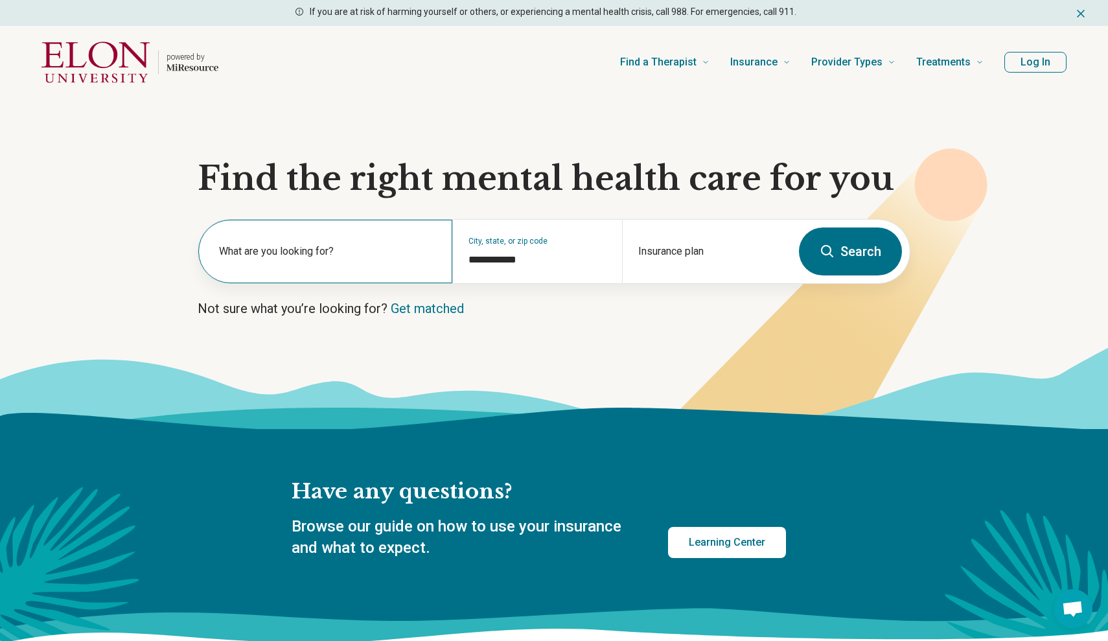
click at [365, 255] on label "What are you looking for?" at bounding box center [328, 252] width 218 height 16
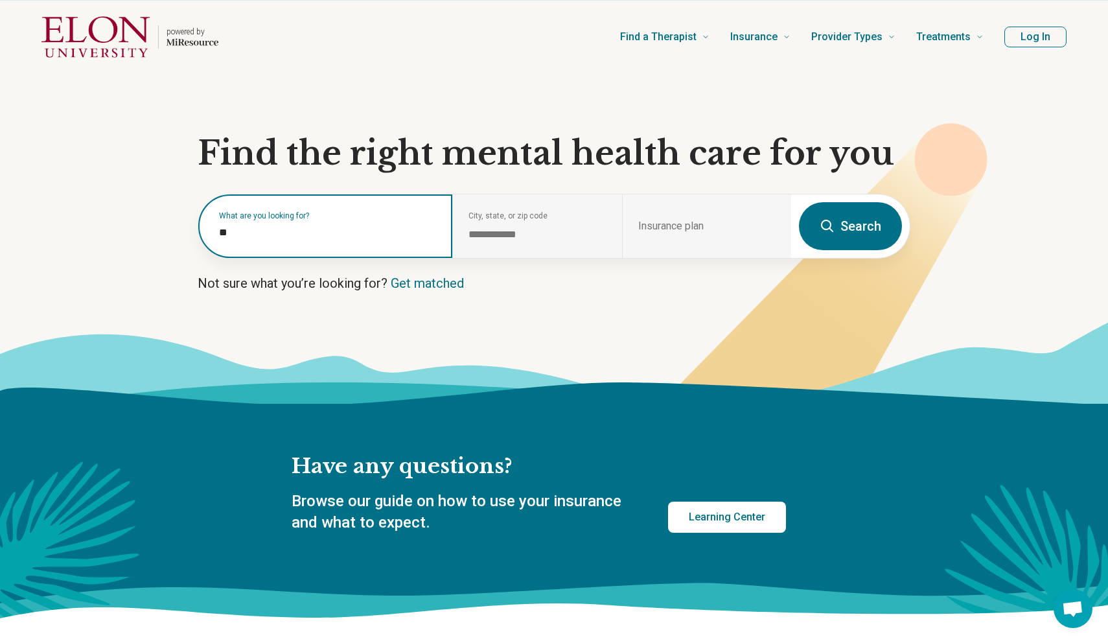
scroll to position [34, 0]
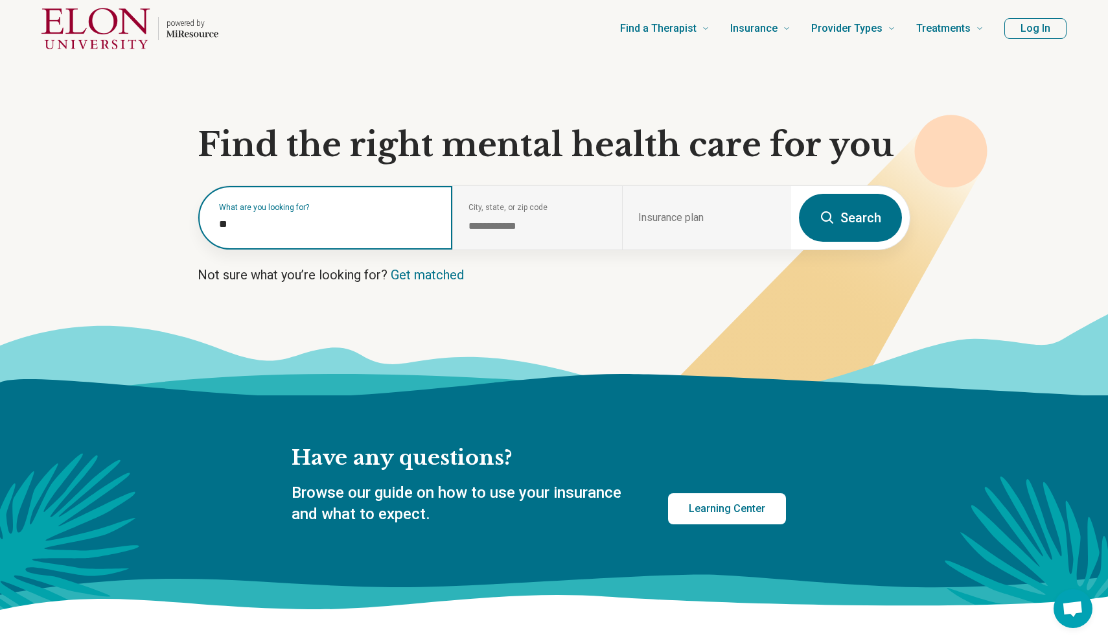
type input "*"
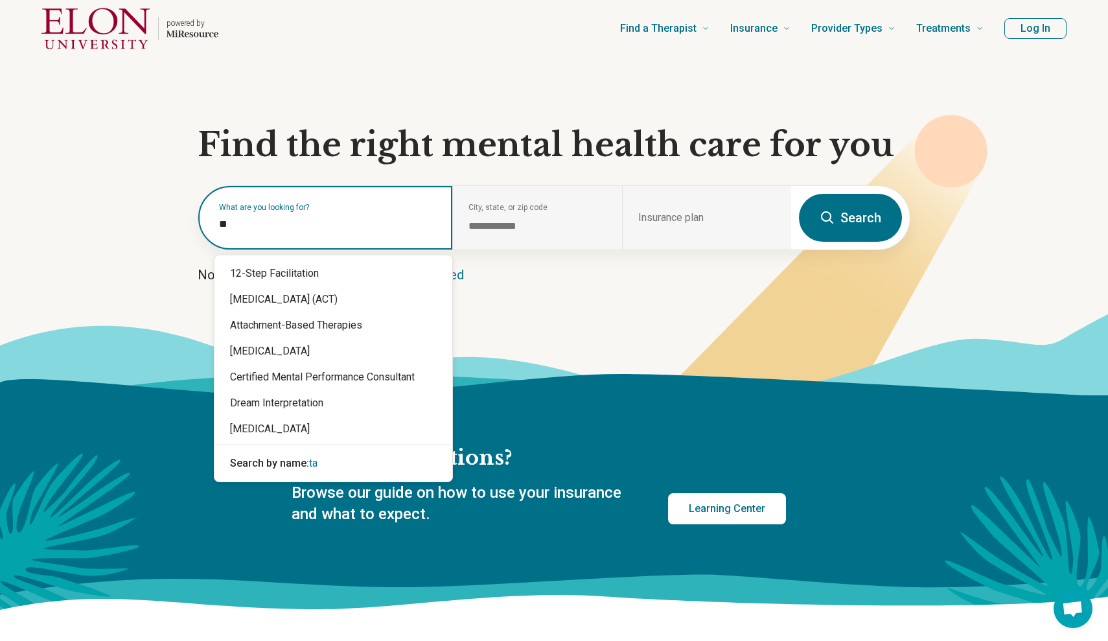
type input "*"
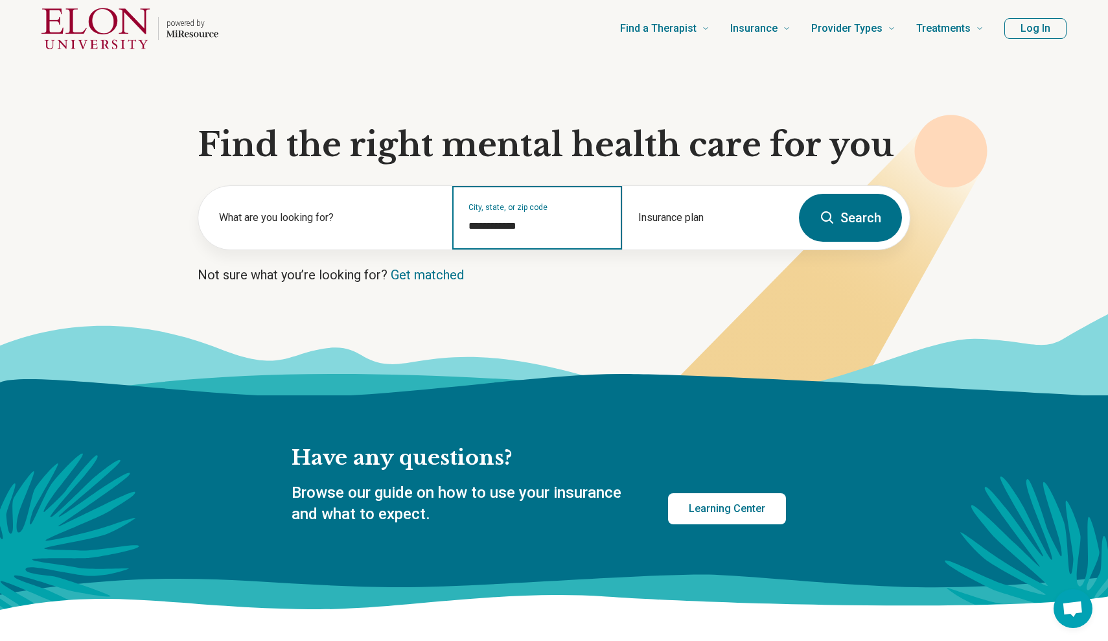
click at [569, 219] on input "**********" at bounding box center [536, 226] width 137 height 16
click at [435, 273] on link "Get matched" at bounding box center [427, 275] width 73 height 16
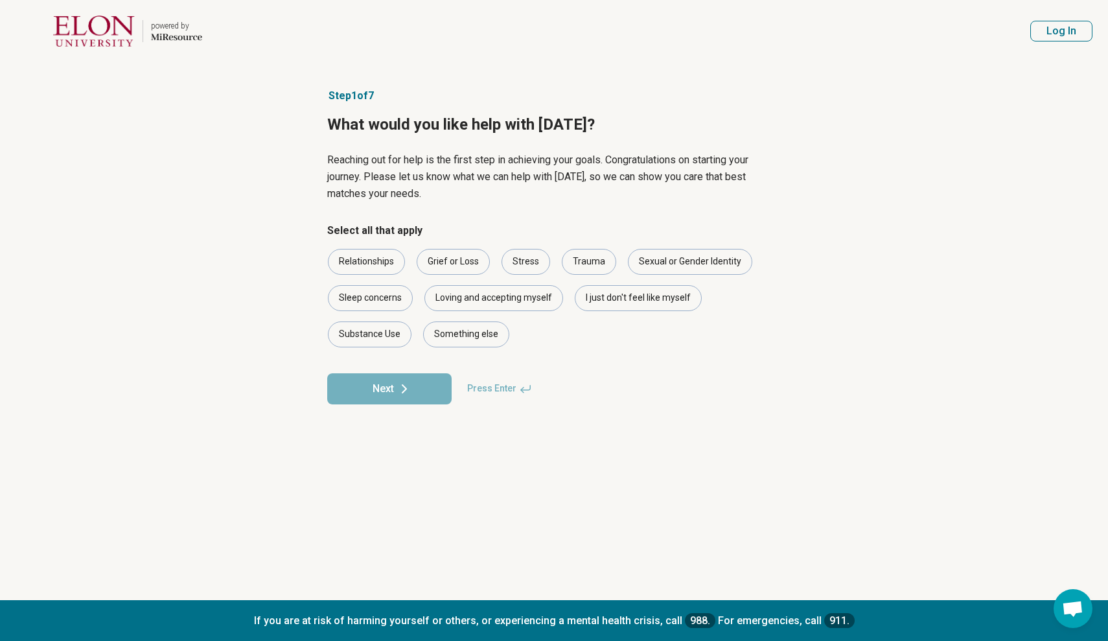
click at [474, 347] on fieldset "Select all that apply Relationships Grief or Loss Stress Trauma Sexual or Gende…" at bounding box center [554, 285] width 454 height 124
click at [472, 334] on div "Something else" at bounding box center [466, 334] width 86 height 26
click at [425, 369] on form "Select all that apply Relationships Grief or Loss Stress Trauma Sexual or Gende…" at bounding box center [554, 313] width 454 height 181
click at [423, 381] on button "Next" at bounding box center [389, 388] width 124 height 31
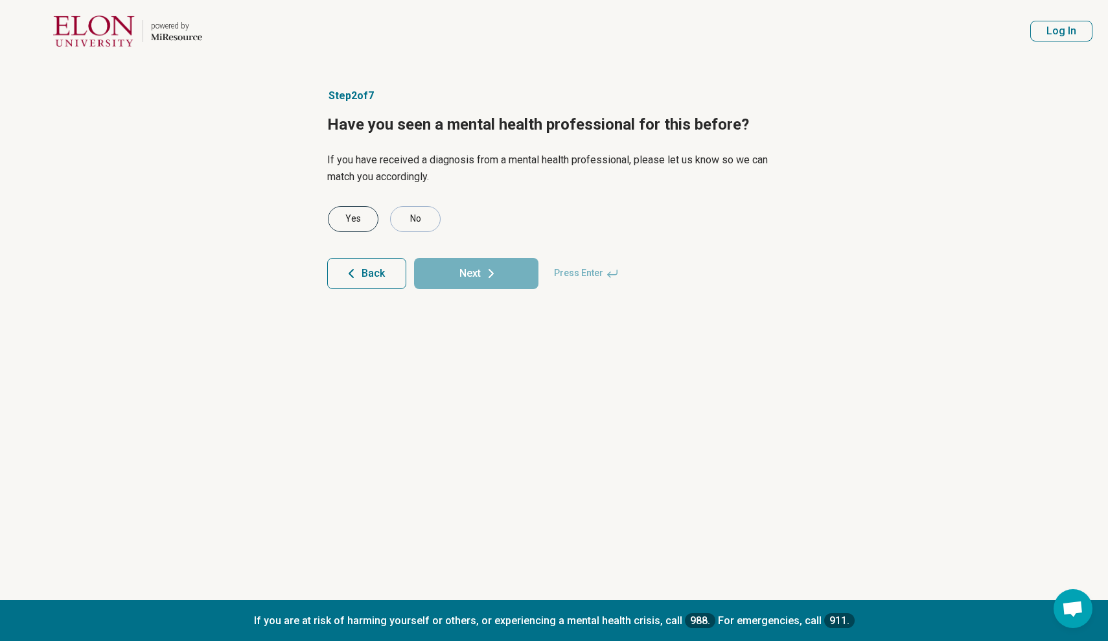
click at [358, 218] on div "Yes" at bounding box center [353, 219] width 51 height 26
click at [451, 269] on button "Next" at bounding box center [476, 273] width 124 height 31
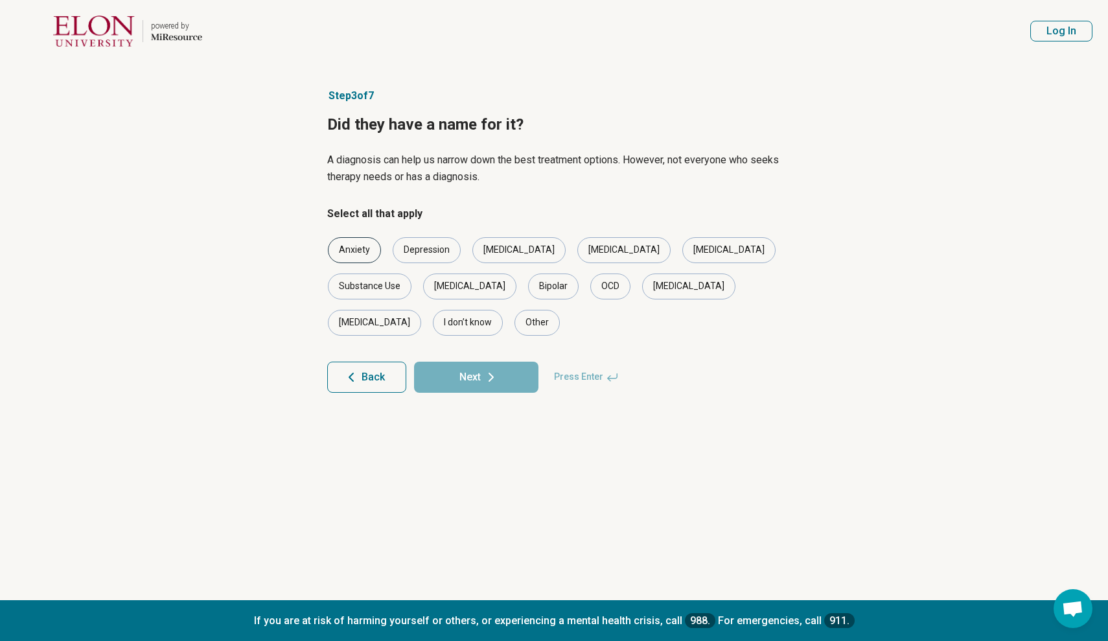
click at [354, 246] on div "Anxiety" at bounding box center [354, 250] width 53 height 26
click at [411, 244] on div "Depression" at bounding box center [427, 250] width 68 height 26
click at [528, 286] on div "Bipolar" at bounding box center [553, 286] width 51 height 26
click at [682, 251] on div "[MEDICAL_DATA]" at bounding box center [728, 250] width 93 height 26
click at [421, 310] on div "Insomnia" at bounding box center [374, 323] width 93 height 26
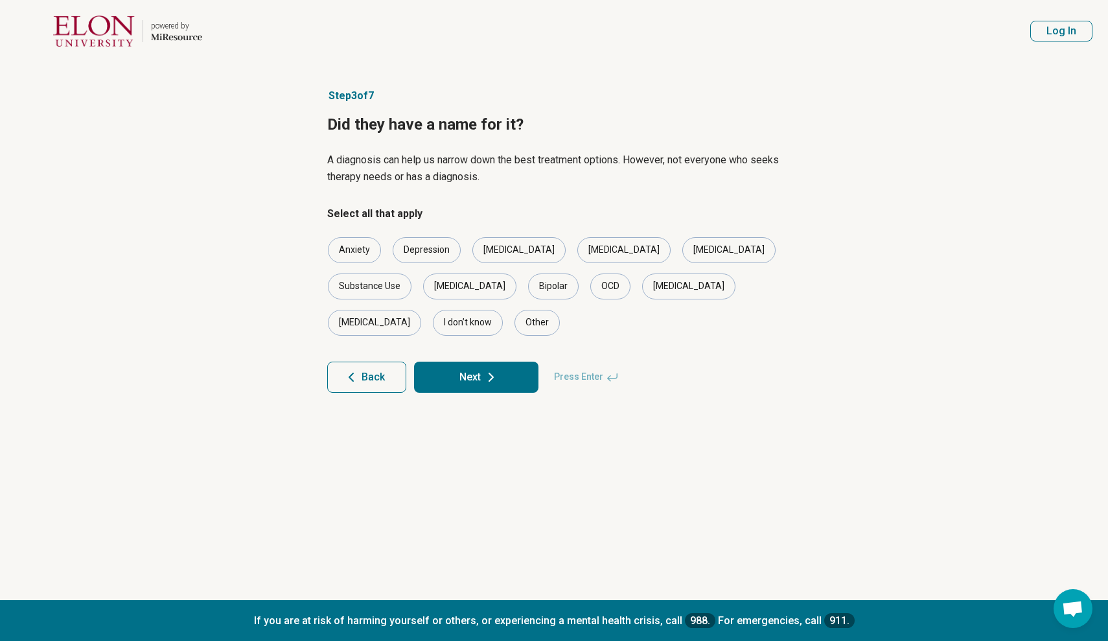
click at [508, 362] on button "Next" at bounding box center [476, 377] width 124 height 31
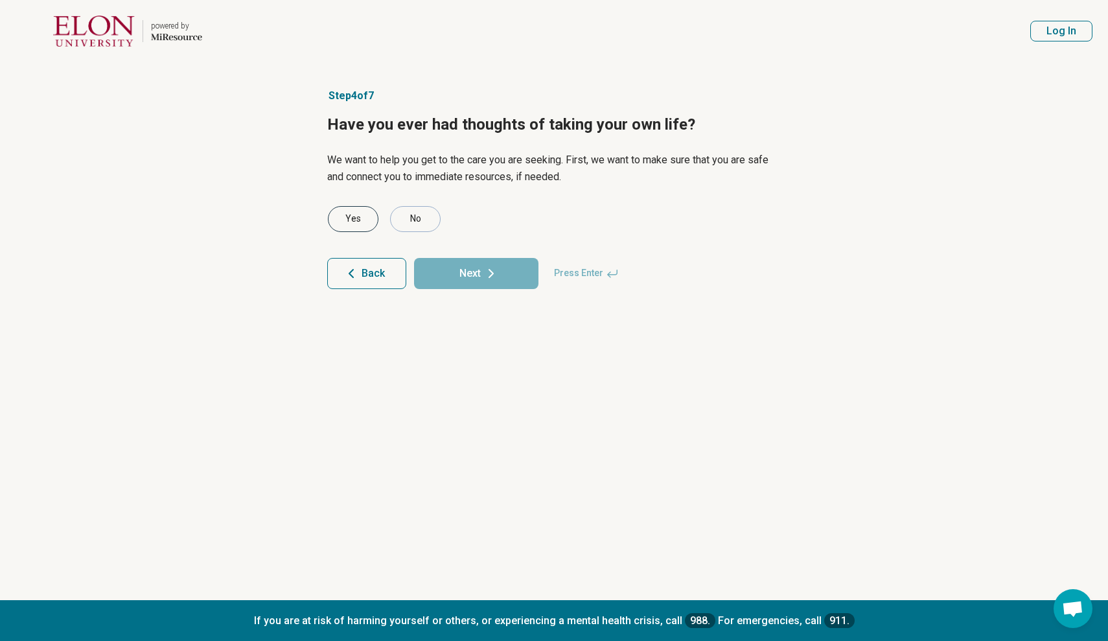
click at [365, 211] on div "Yes" at bounding box center [353, 219] width 51 height 26
click at [455, 273] on button "Next" at bounding box center [476, 273] width 124 height 31
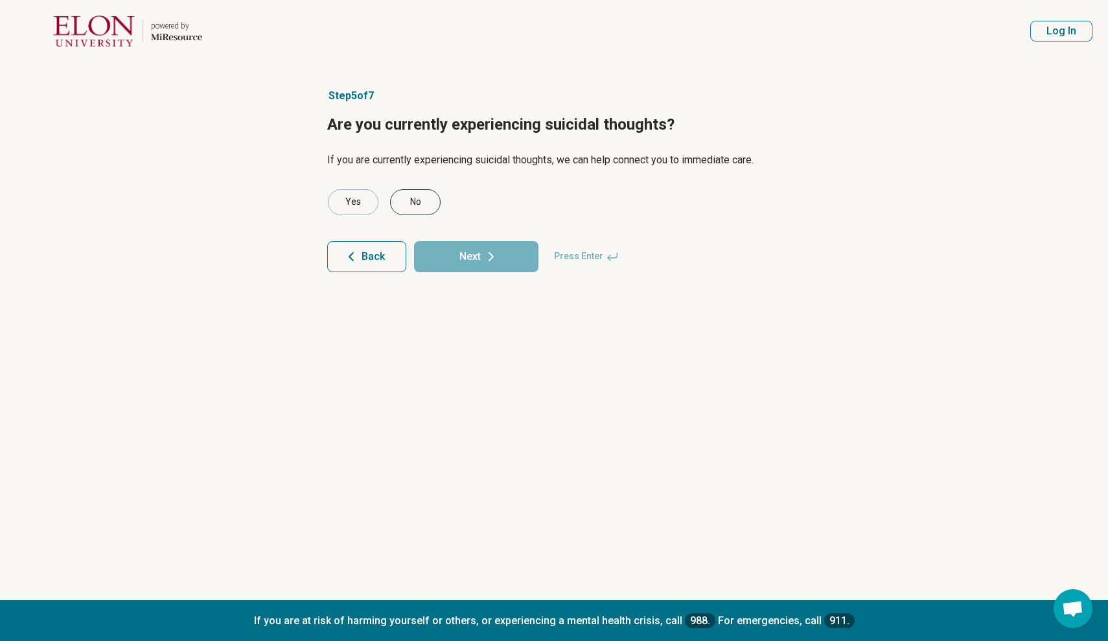
click at [406, 199] on div "No" at bounding box center [415, 202] width 51 height 26
click at [479, 262] on button "Next" at bounding box center [476, 256] width 124 height 31
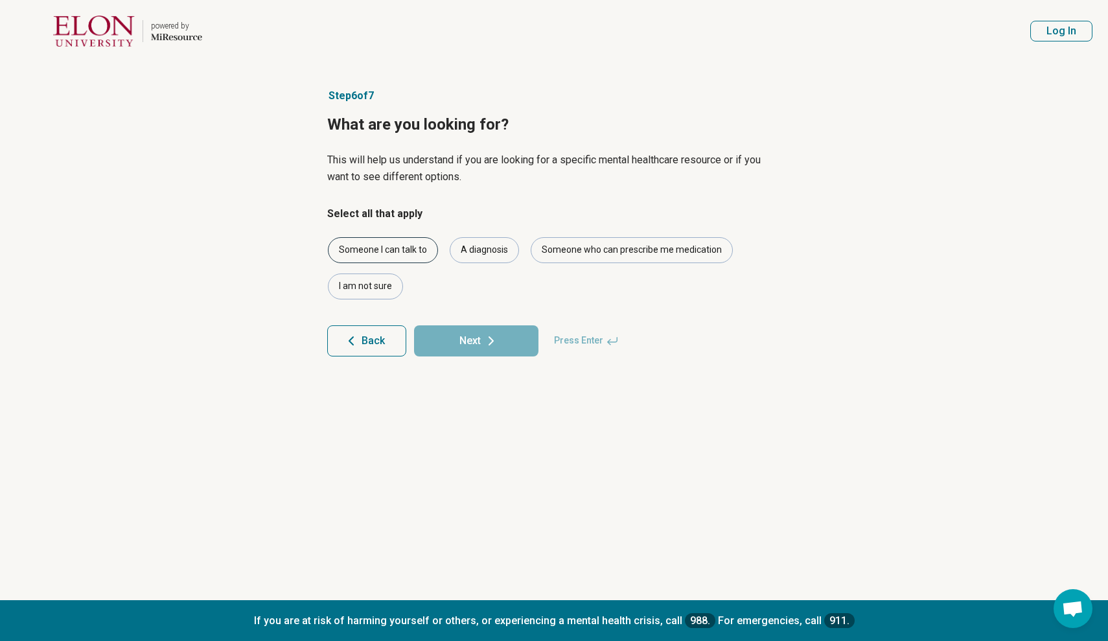
click at [398, 254] on div "Someone I can talk to" at bounding box center [383, 250] width 110 height 26
click at [573, 251] on div "Someone who can prescribe me medication" at bounding box center [632, 250] width 202 height 26
click at [489, 347] on icon at bounding box center [491, 341] width 16 height 16
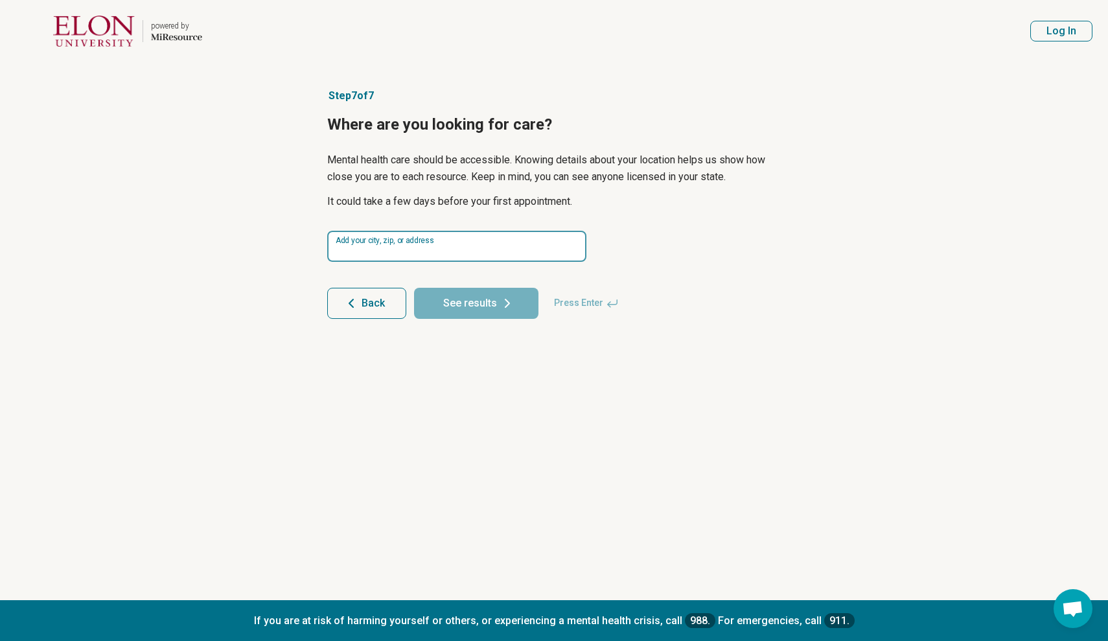
click at [426, 244] on input at bounding box center [456, 246] width 259 height 31
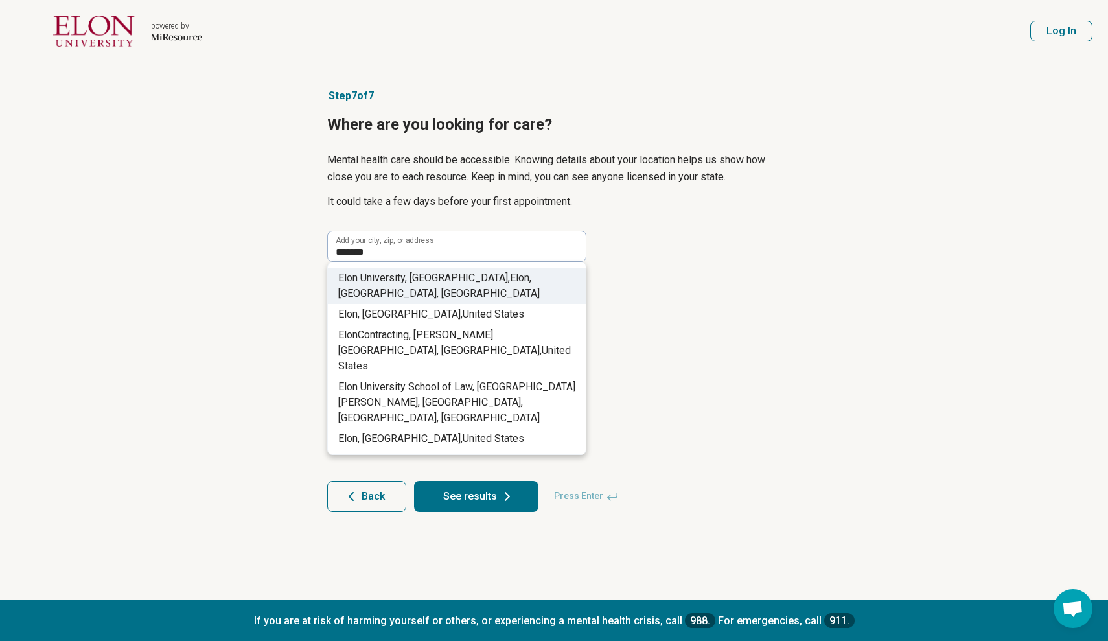
click at [453, 275] on span "iversity, Campus Drive," at bounding box center [441, 277] width 138 height 12
type input "**********"
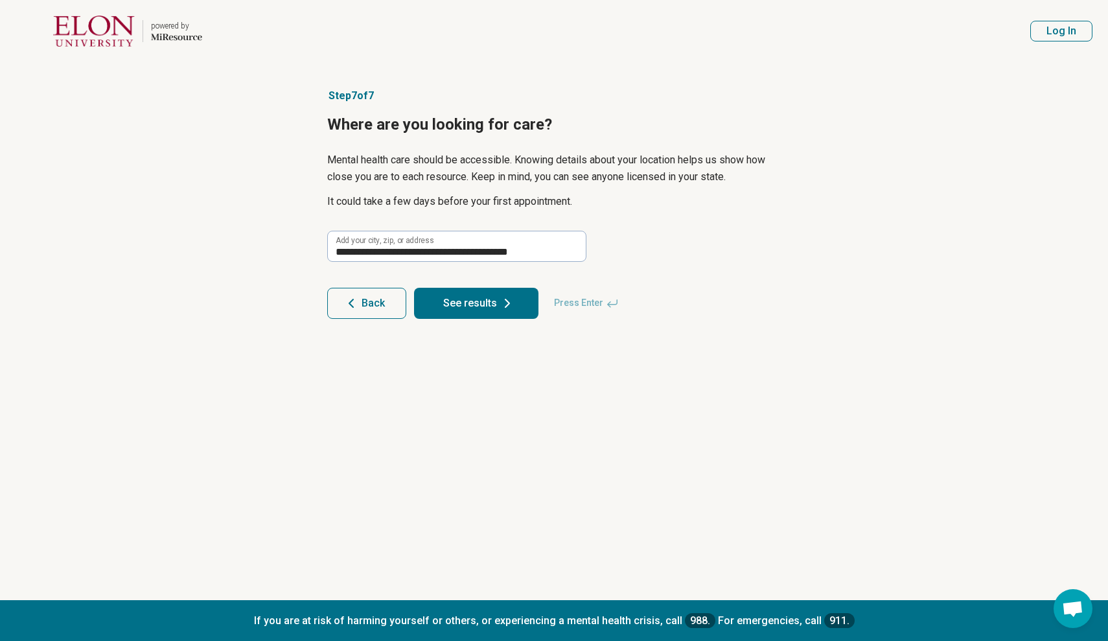
click at [453, 297] on button "See results" at bounding box center [476, 303] width 124 height 31
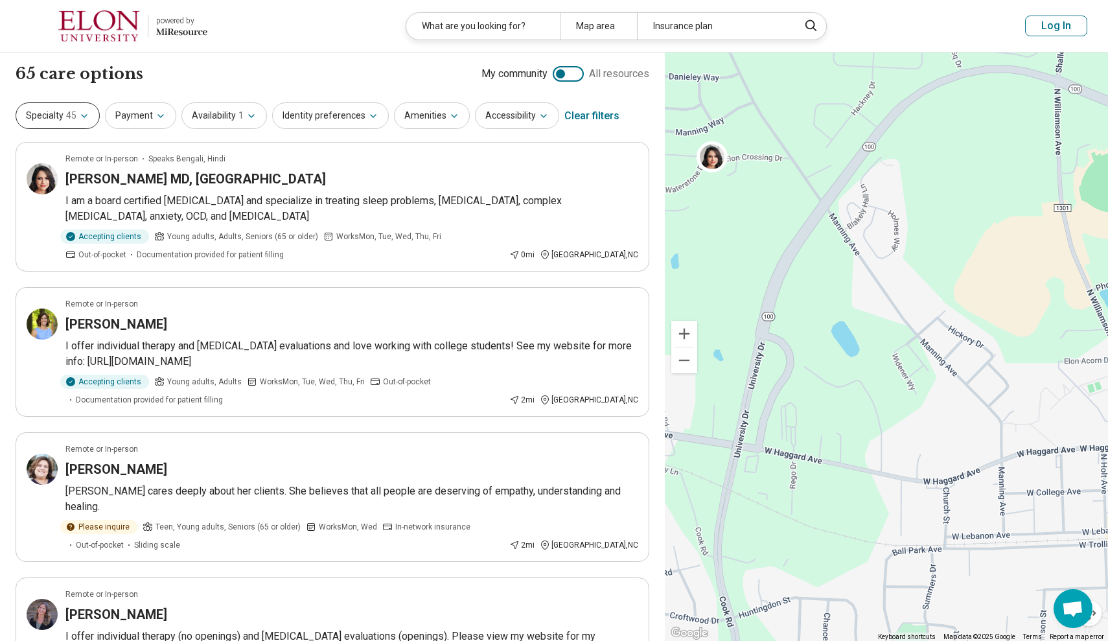
click at [89, 117] on button "Specialty 45" at bounding box center [58, 115] width 84 height 27
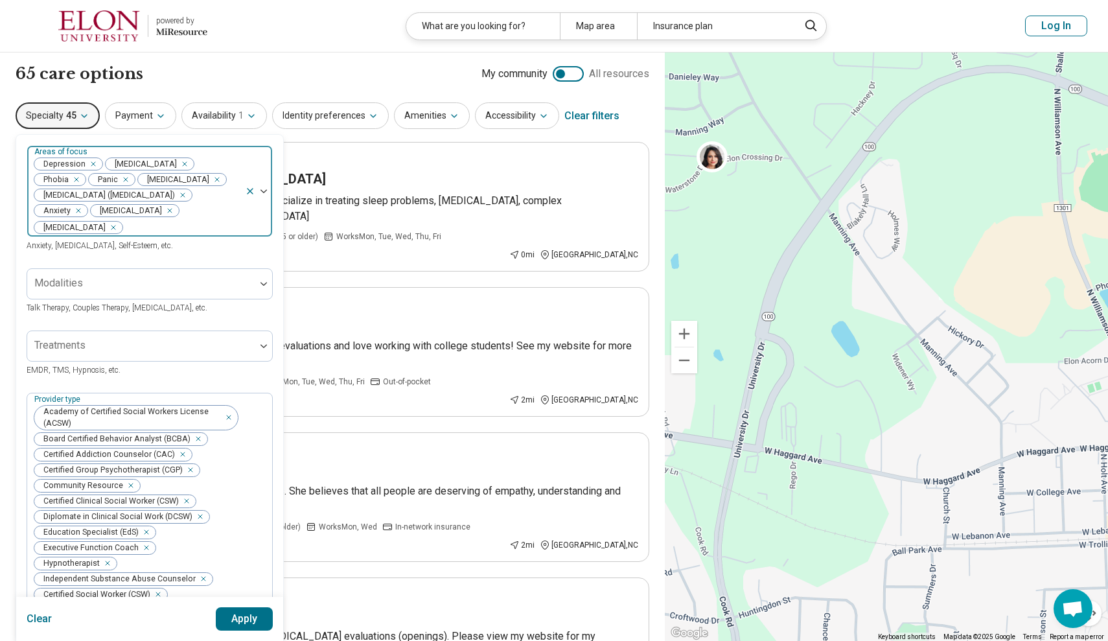
click at [76, 177] on icon "Remove [object Object]" at bounding box center [73, 179] width 9 height 9
click at [169, 209] on icon "Remove [object Object]" at bounding box center [167, 210] width 5 height 5
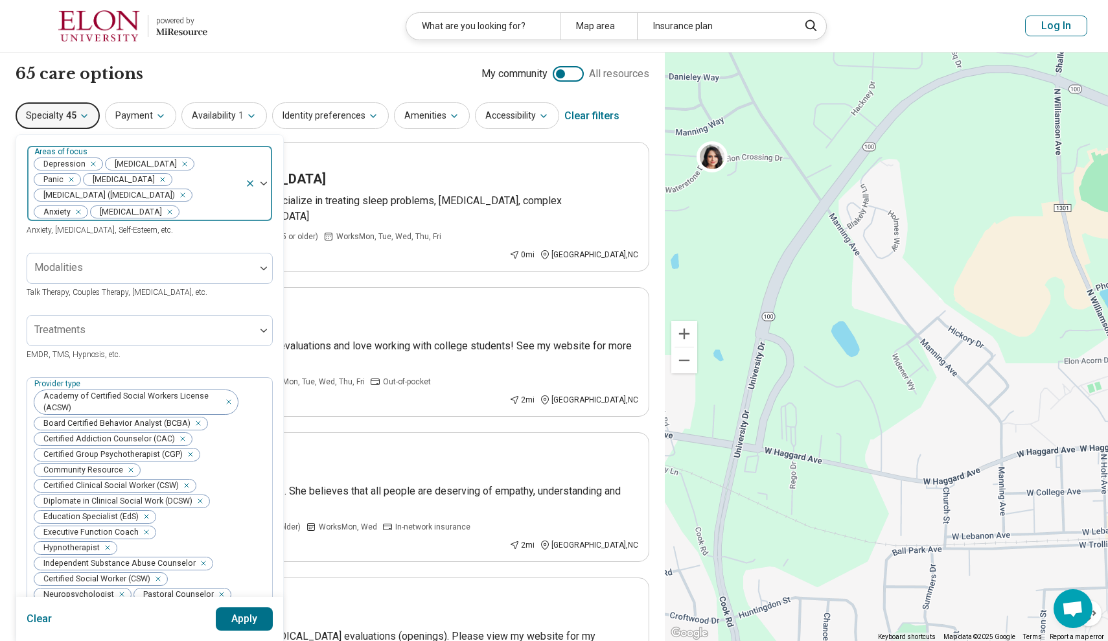
click at [162, 213] on icon "Remove [object Object]" at bounding box center [166, 211] width 9 height 9
click at [158, 262] on div at bounding box center [141, 268] width 228 height 29
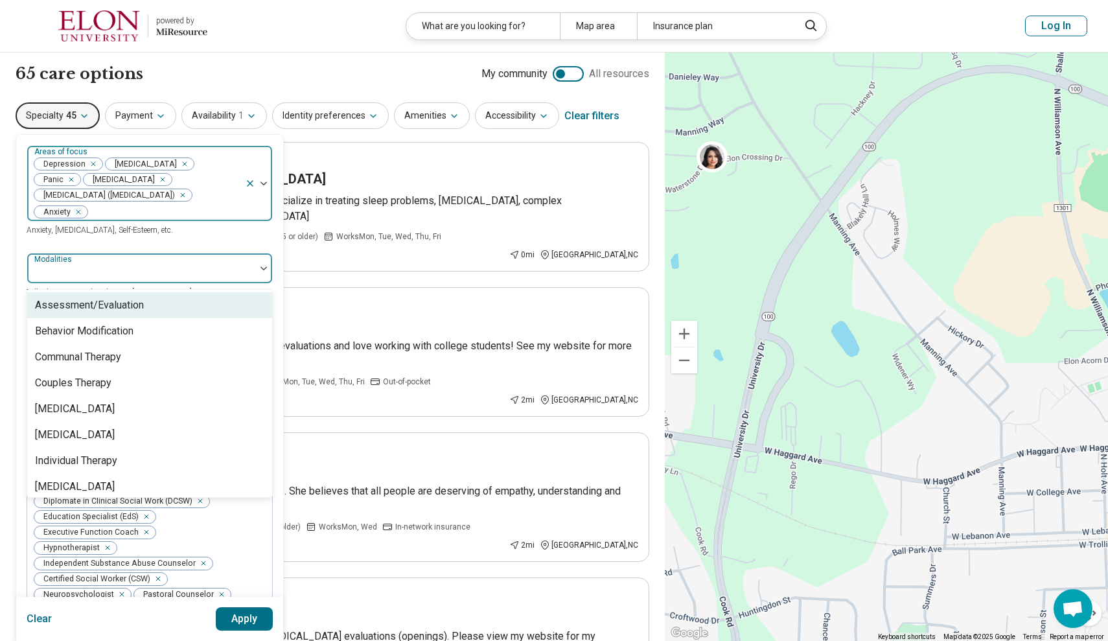
click at [163, 237] on div "Areas of focus Depression Bipolar Disorder Panic Insomnia Attention Deficit Hyp…" at bounding box center [150, 191] width 246 height 92
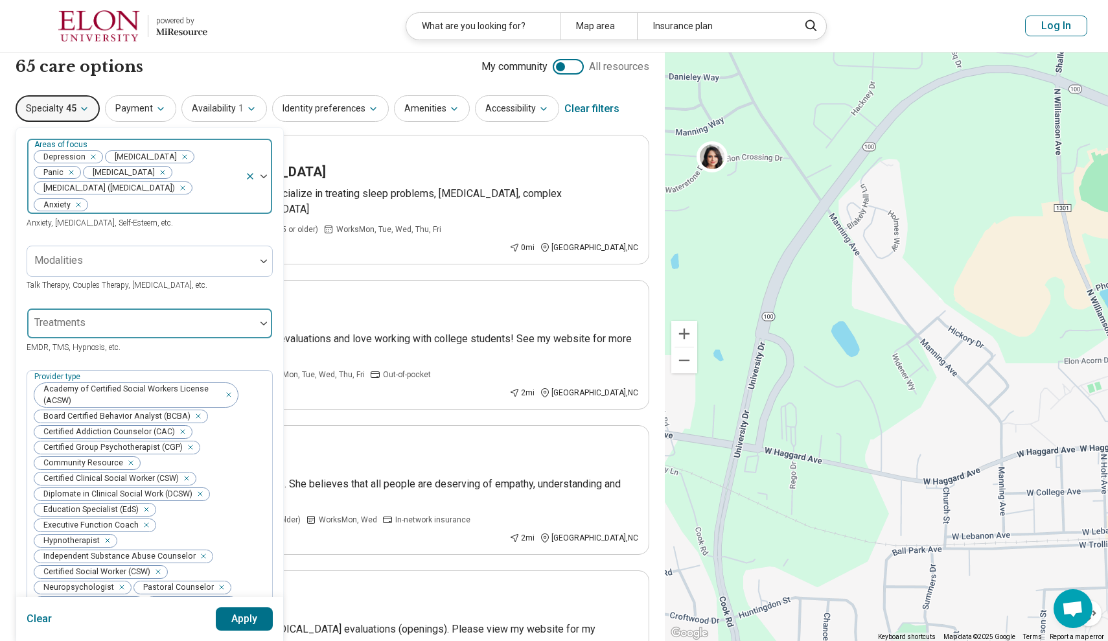
scroll to position [8, 0]
click at [452, 108] on icon "button" at bounding box center [454, 108] width 5 height 3
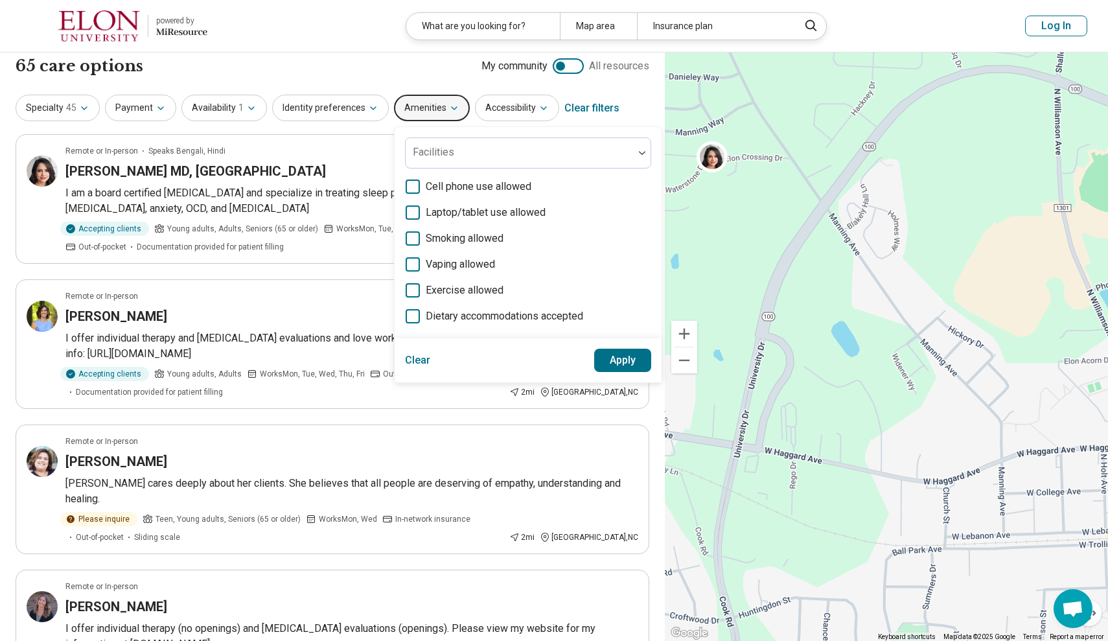
scroll to position [27, 0]
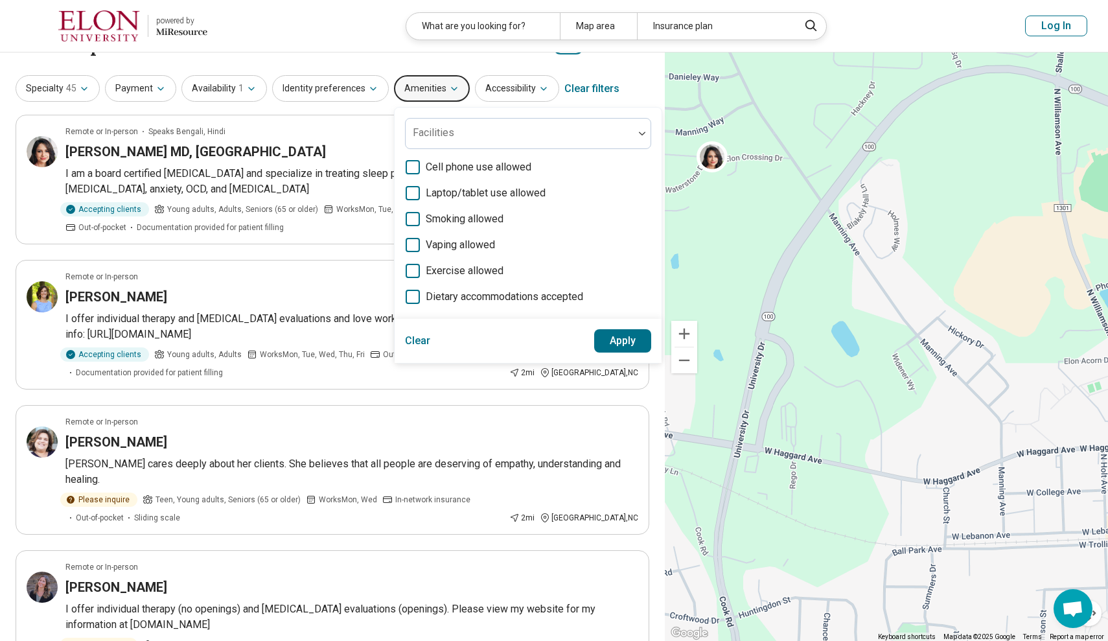
click at [573, 85] on div "Clear filters" at bounding box center [591, 88] width 55 height 31
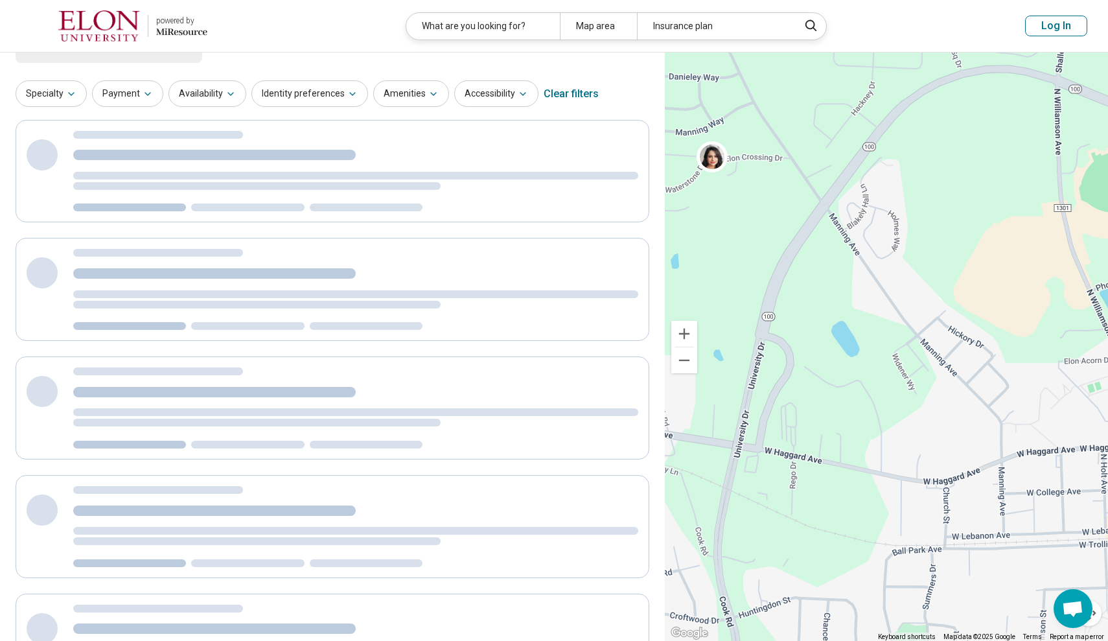
scroll to position [0, 0]
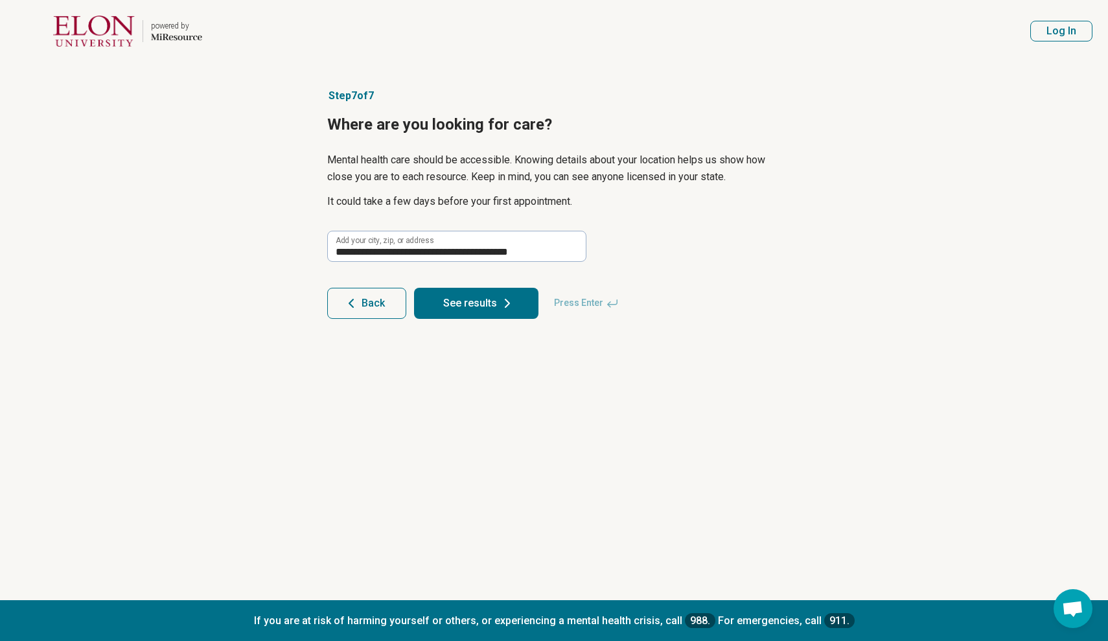
click at [455, 307] on button "See results" at bounding box center [476, 303] width 124 height 31
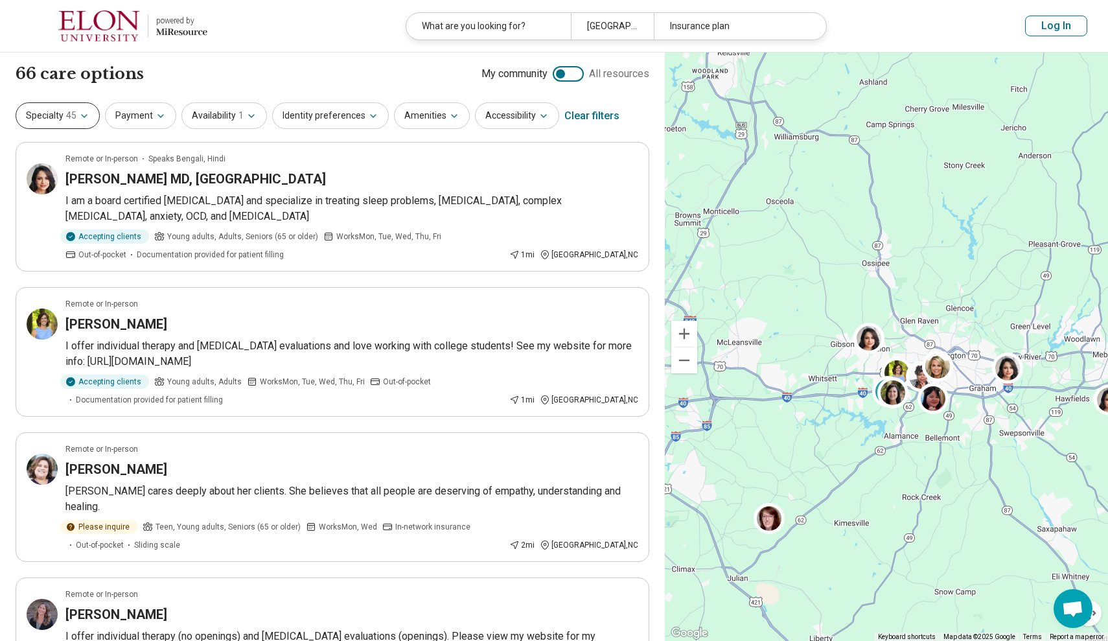
click at [68, 118] on span "45" at bounding box center [71, 116] width 10 height 14
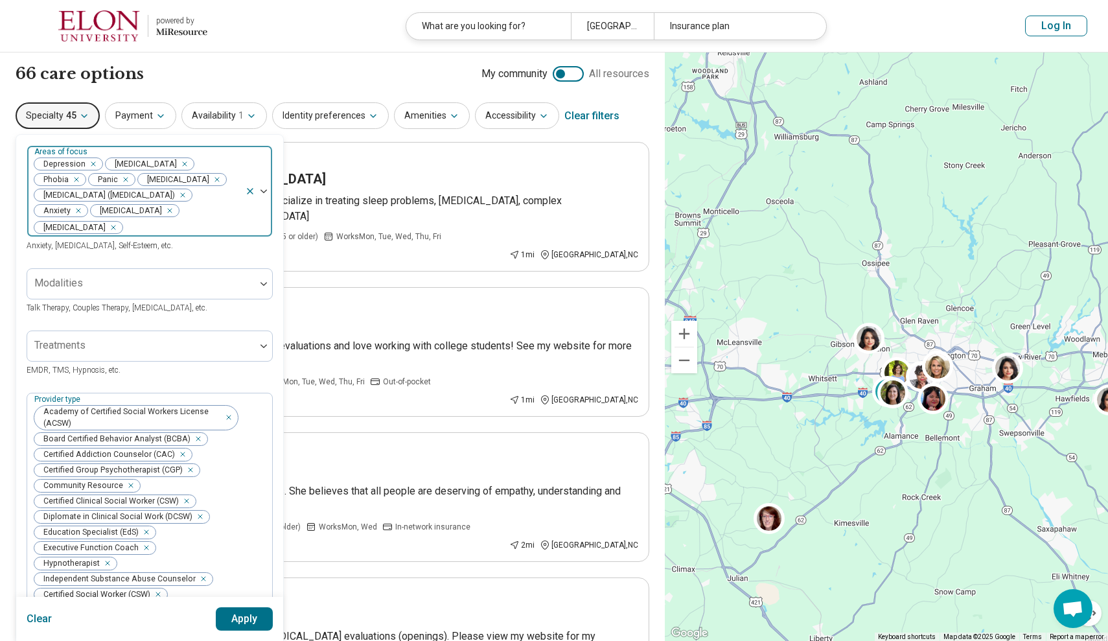
click at [106, 226] on icon "Remove [object Object]" at bounding box center [110, 227] width 9 height 9
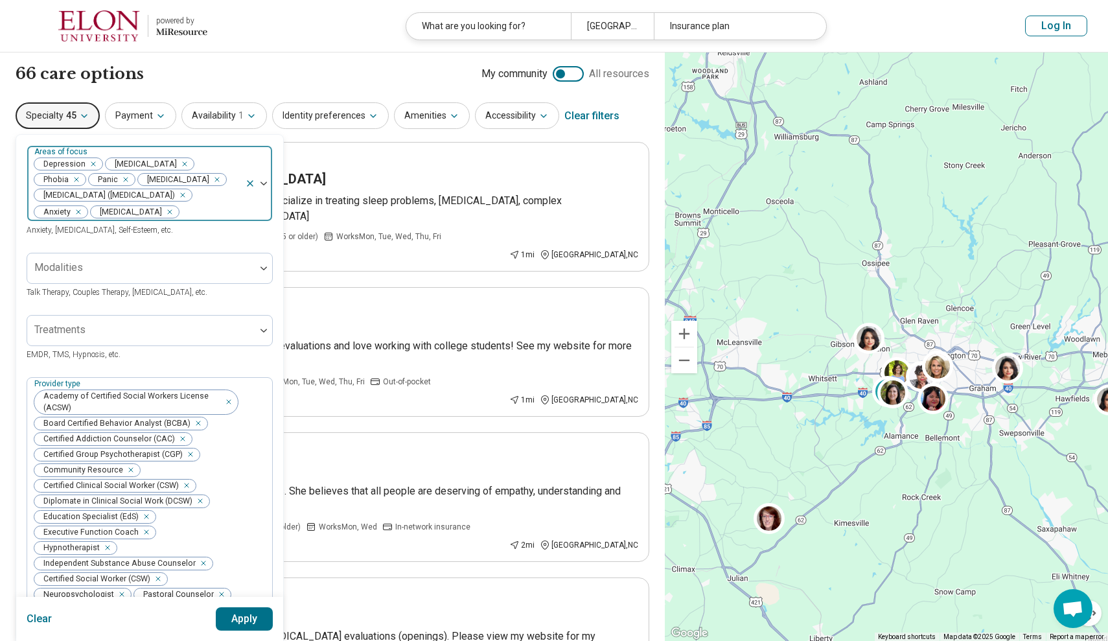
click at [171, 211] on icon "Remove [object Object]" at bounding box center [166, 211] width 9 height 9
click at [76, 179] on icon "Remove [object Object]" at bounding box center [73, 179] width 9 height 9
click at [76, 172] on div "Remove [object Object]" at bounding box center [69, 180] width 16 height 16
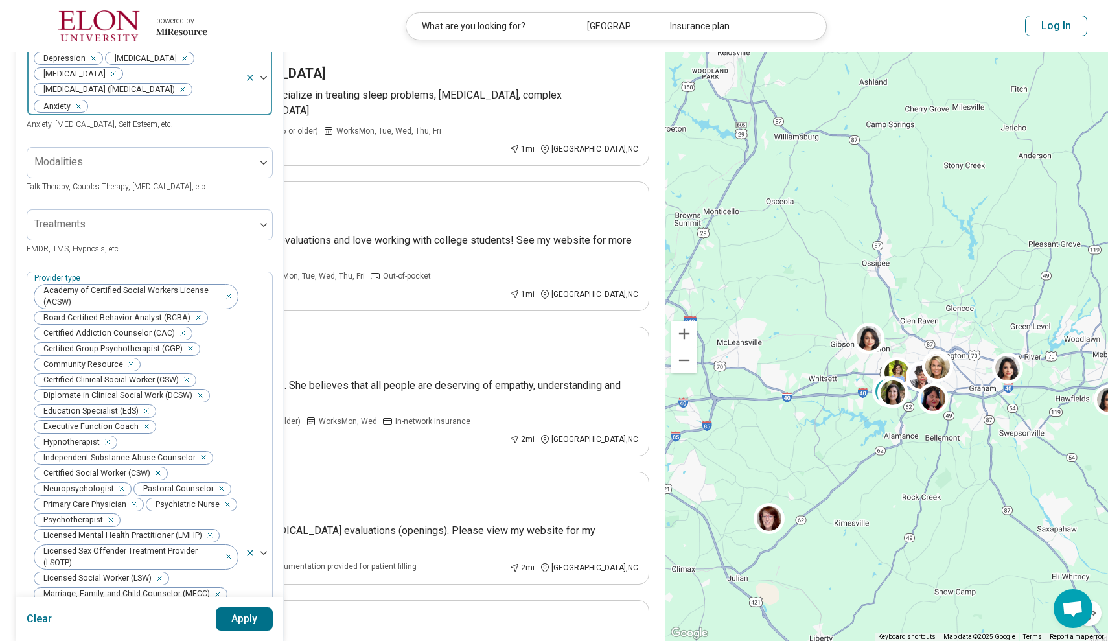
scroll to position [109, 0]
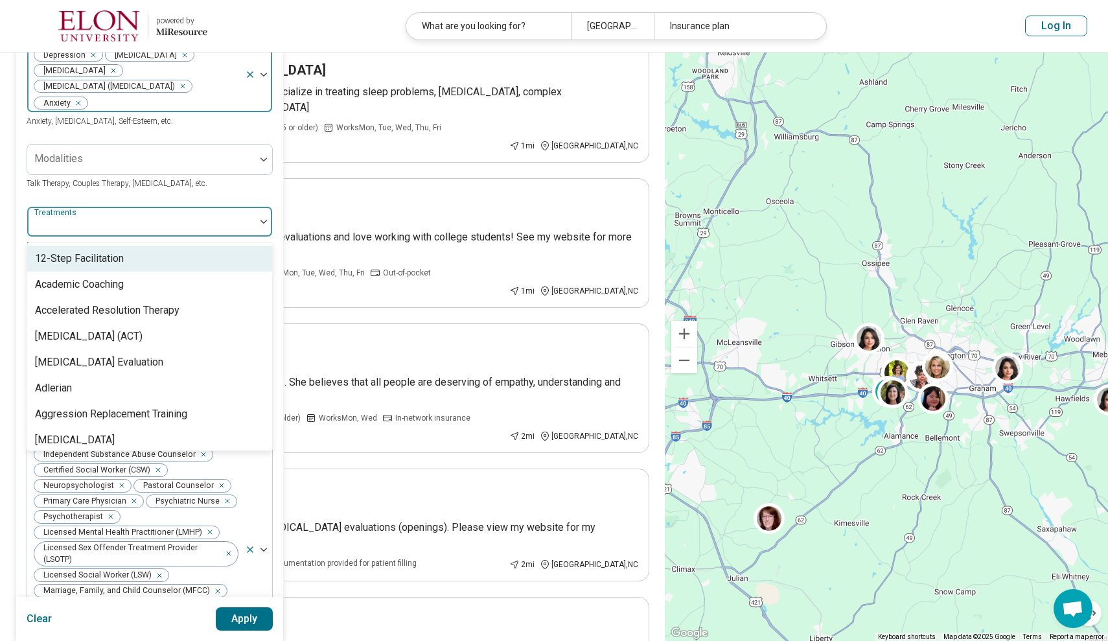
click at [133, 224] on div at bounding box center [141, 227] width 218 height 18
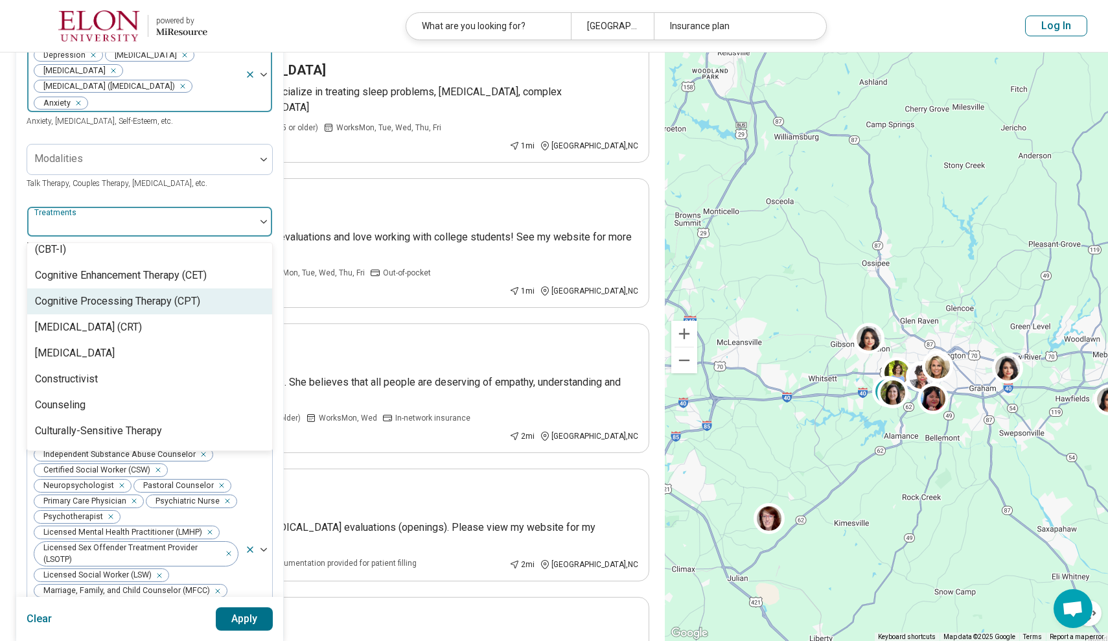
scroll to position [624, 0]
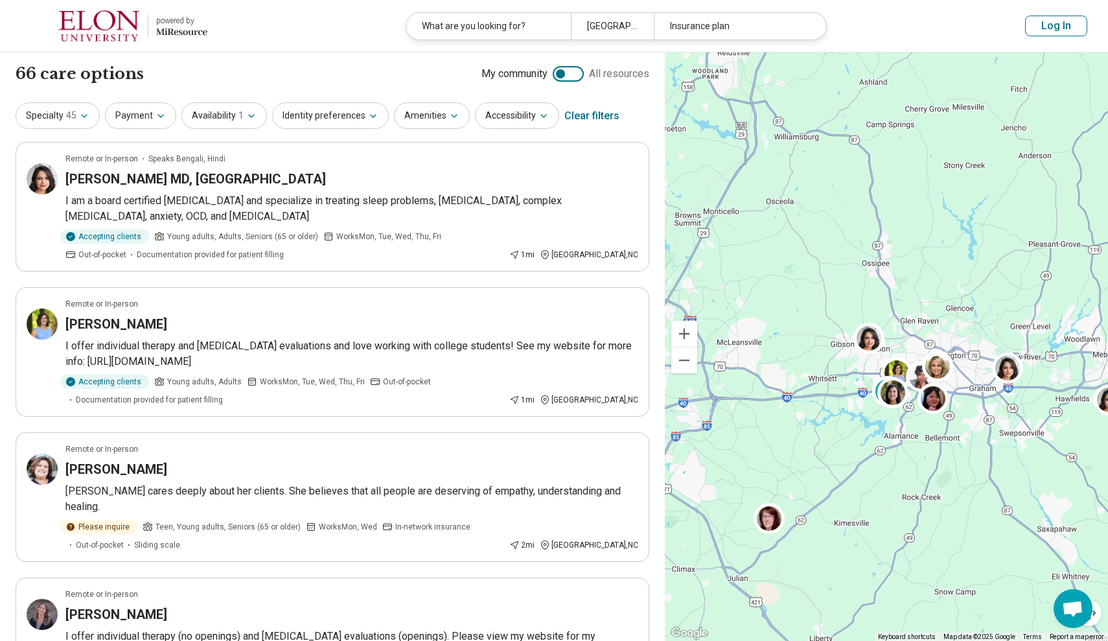
scroll to position [0, 0]
click at [79, 113] on icon "button" at bounding box center [84, 116] width 10 height 10
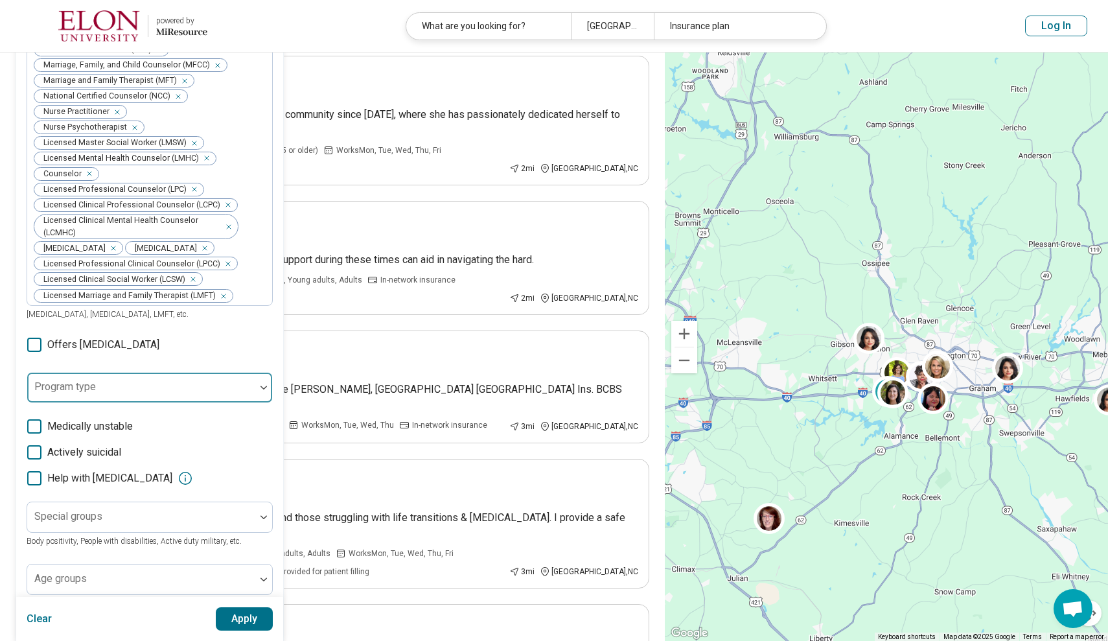
scroll to position [658, 0]
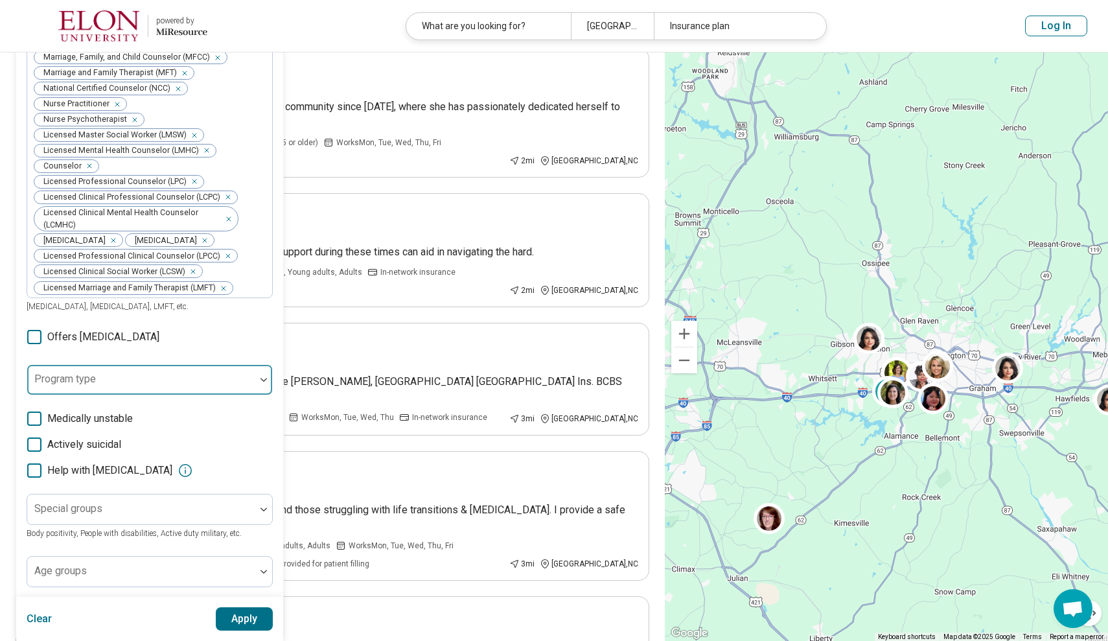
click at [137, 376] on div at bounding box center [141, 385] width 218 height 18
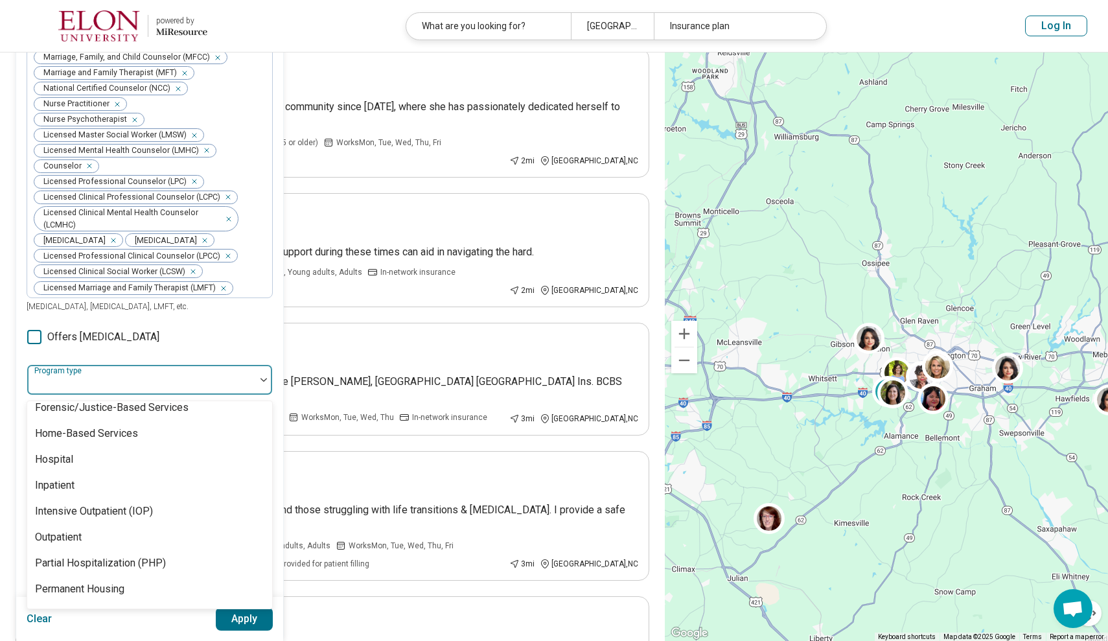
scroll to position [0, 0]
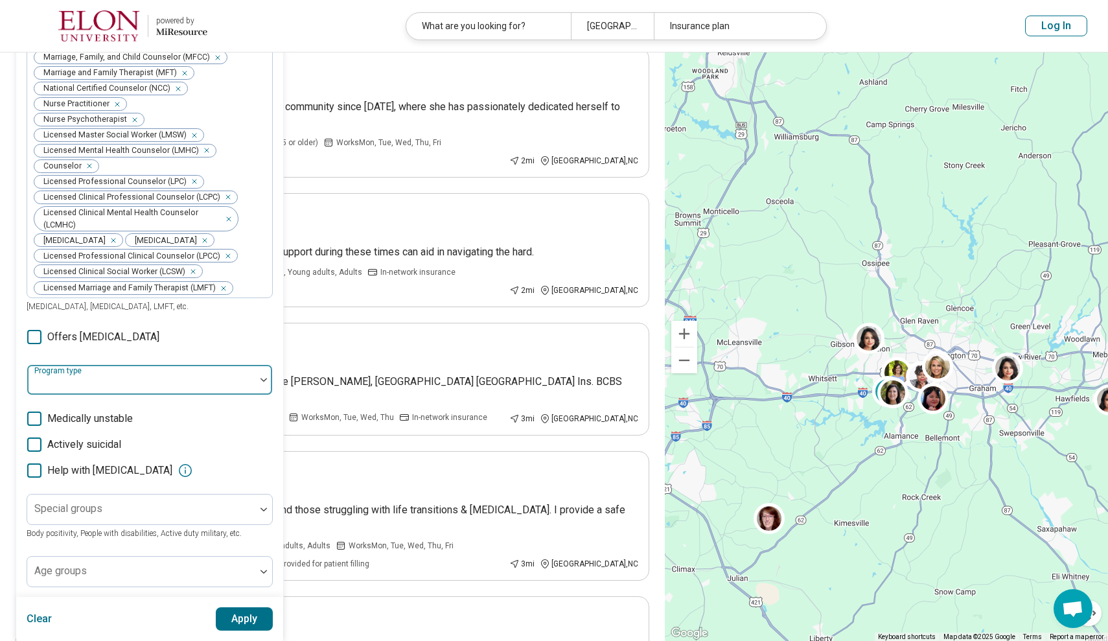
click at [157, 365] on div at bounding box center [141, 379] width 228 height 29
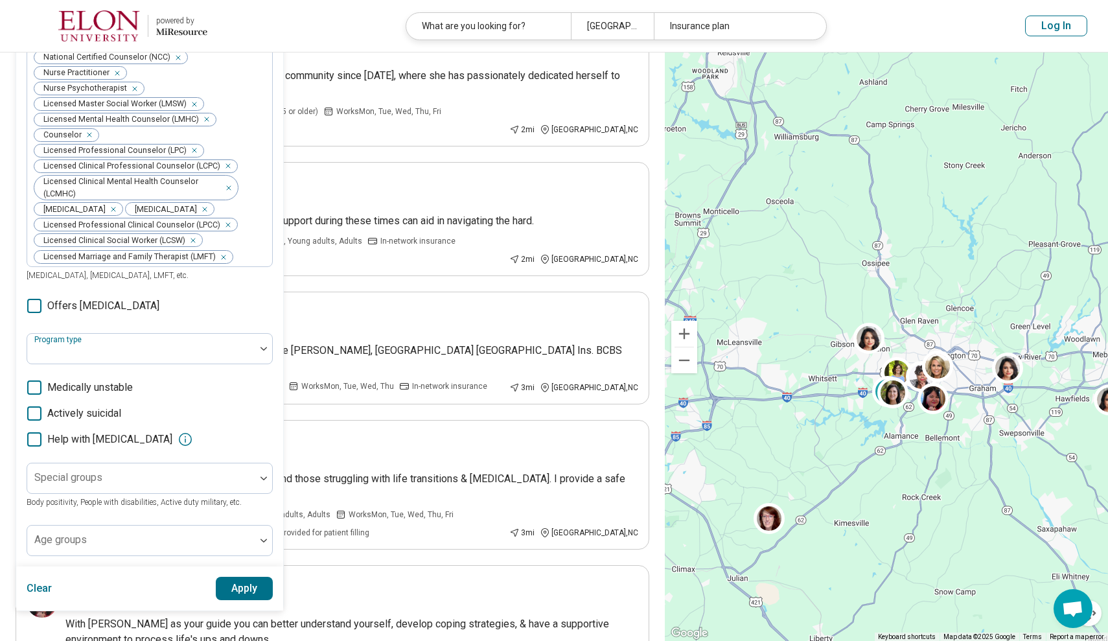
scroll to position [701, 0]
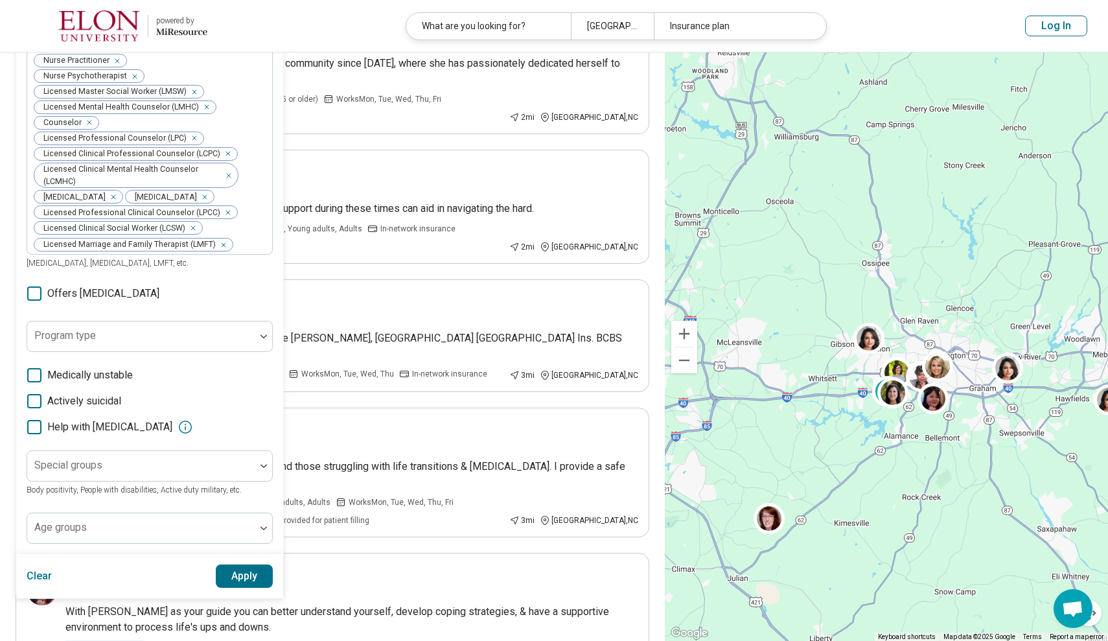
click at [36, 394] on icon at bounding box center [34, 401] width 14 height 14
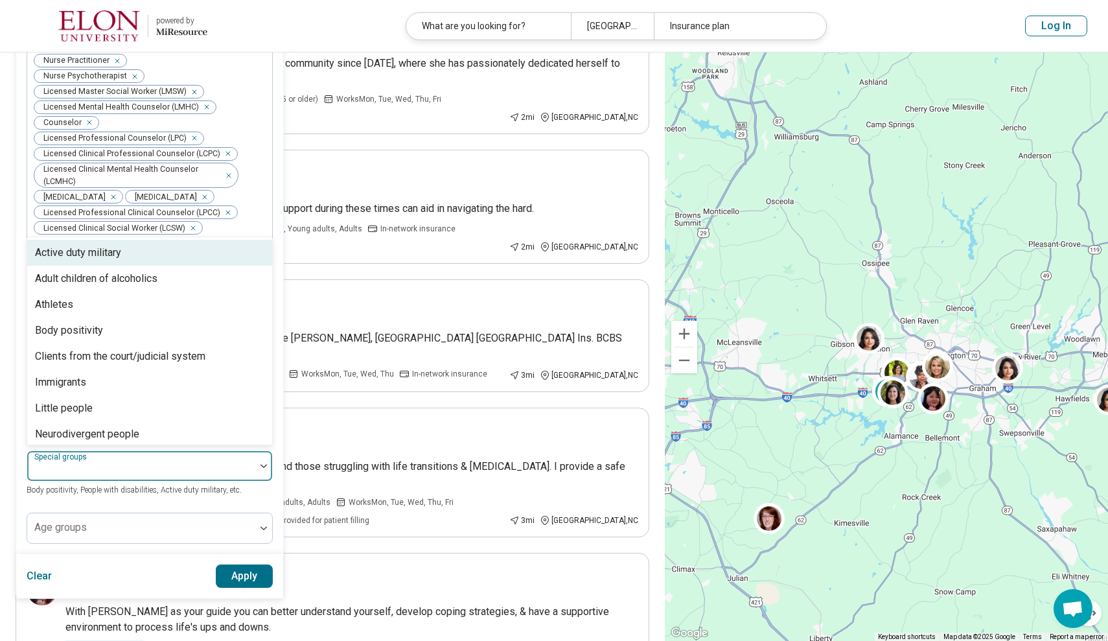
click at [174, 462] on div at bounding box center [141, 471] width 218 height 18
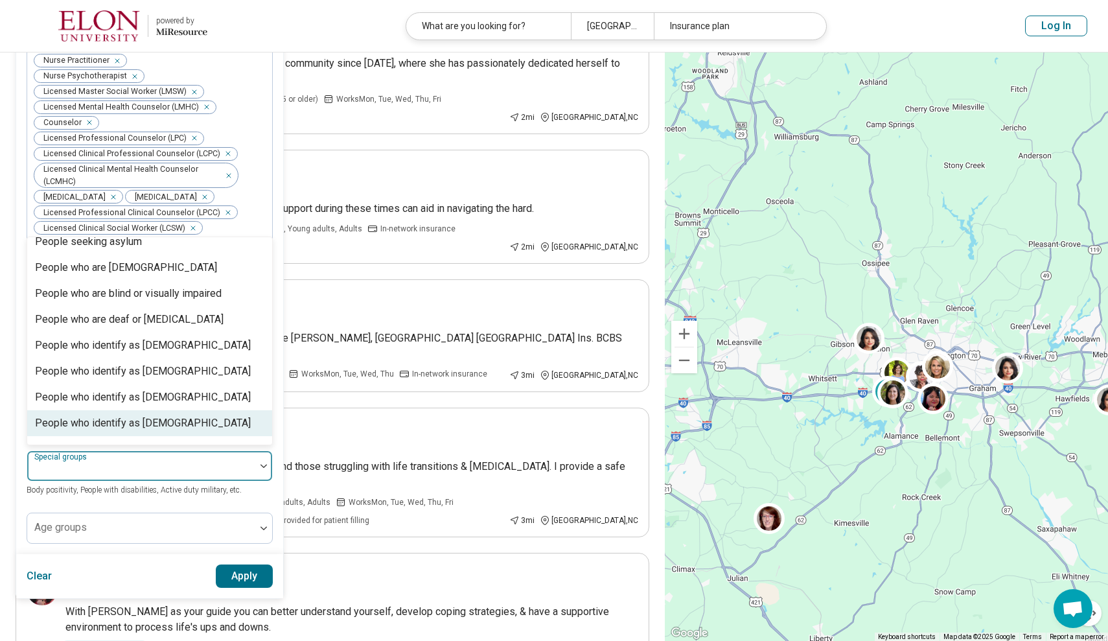
scroll to position [394, 0]
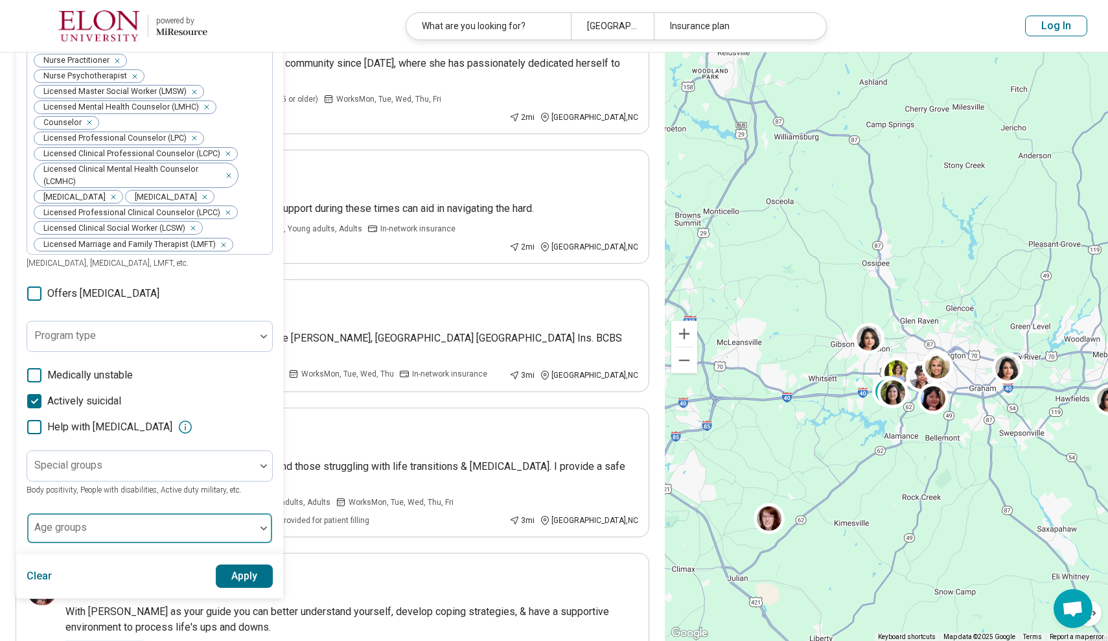
click at [87, 514] on div at bounding box center [141, 528] width 228 height 29
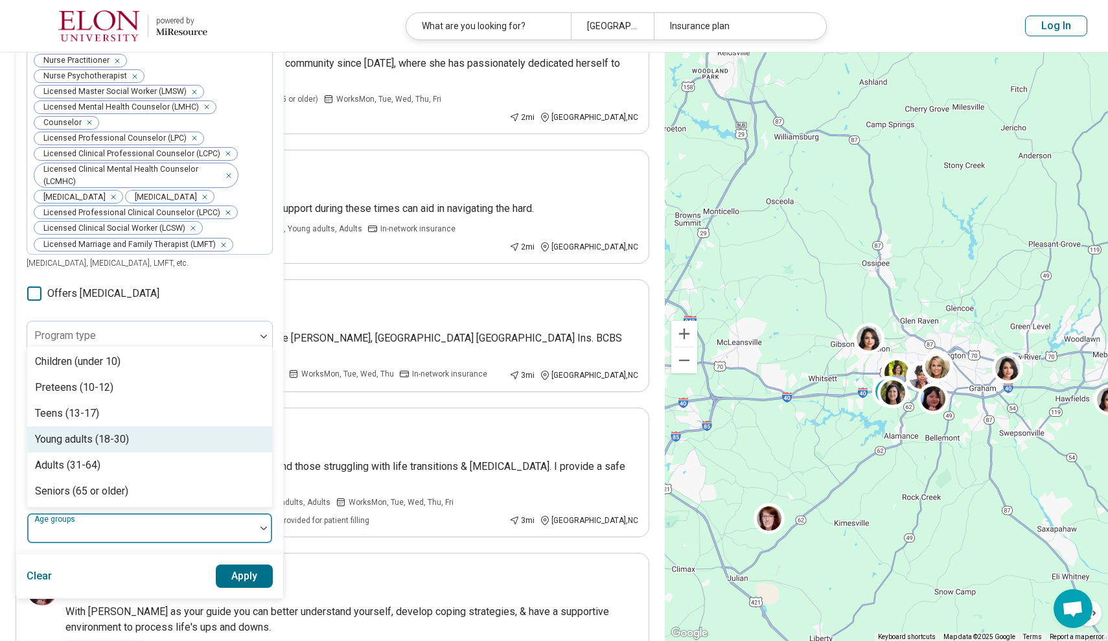
click at [137, 426] on div "Young adults (18-30)" at bounding box center [149, 439] width 245 height 26
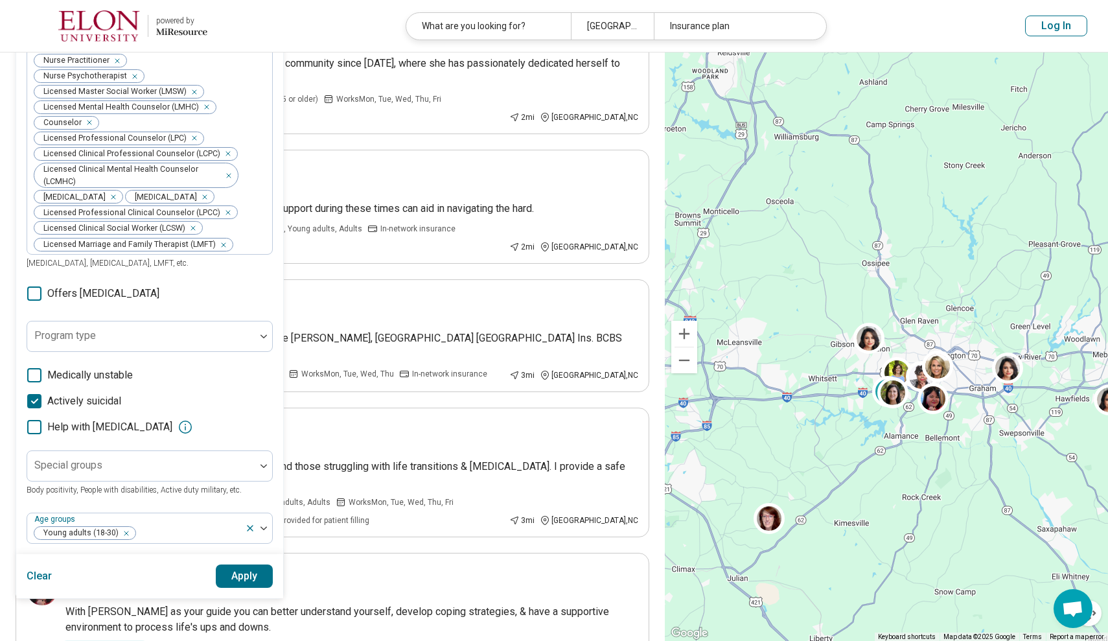
click at [245, 564] on button "Apply" at bounding box center [245, 575] width 58 height 23
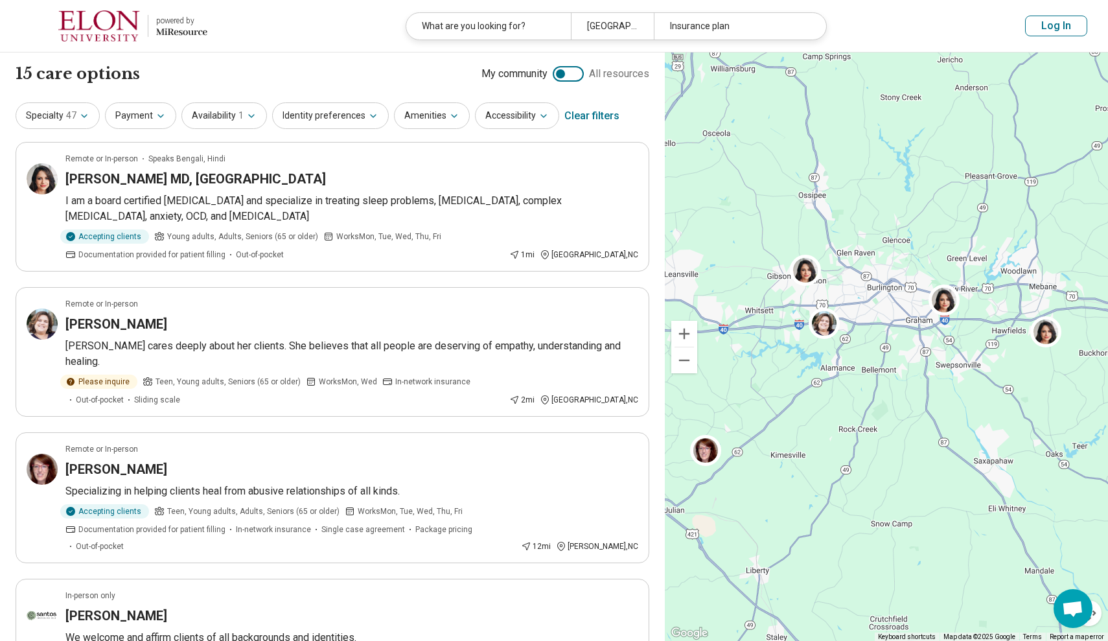
drag, startPoint x: 759, startPoint y: 356, endPoint x: 692, endPoint y: 288, distance: 95.8
click at [692, 288] on div at bounding box center [886, 346] width 443 height 589
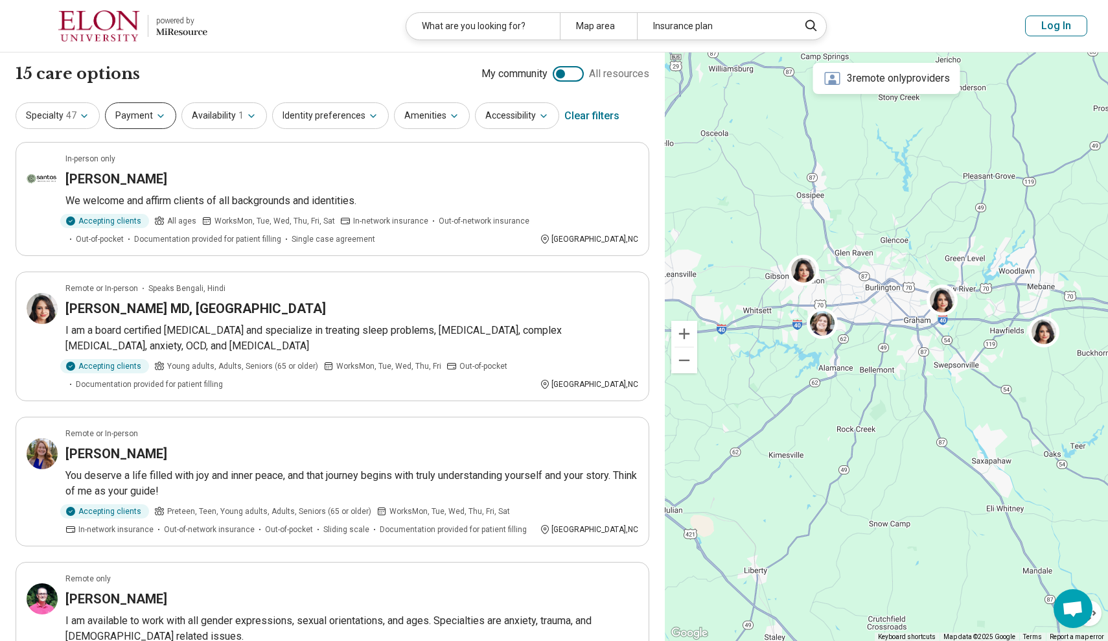
click at [163, 126] on button "Payment" at bounding box center [140, 115] width 71 height 27
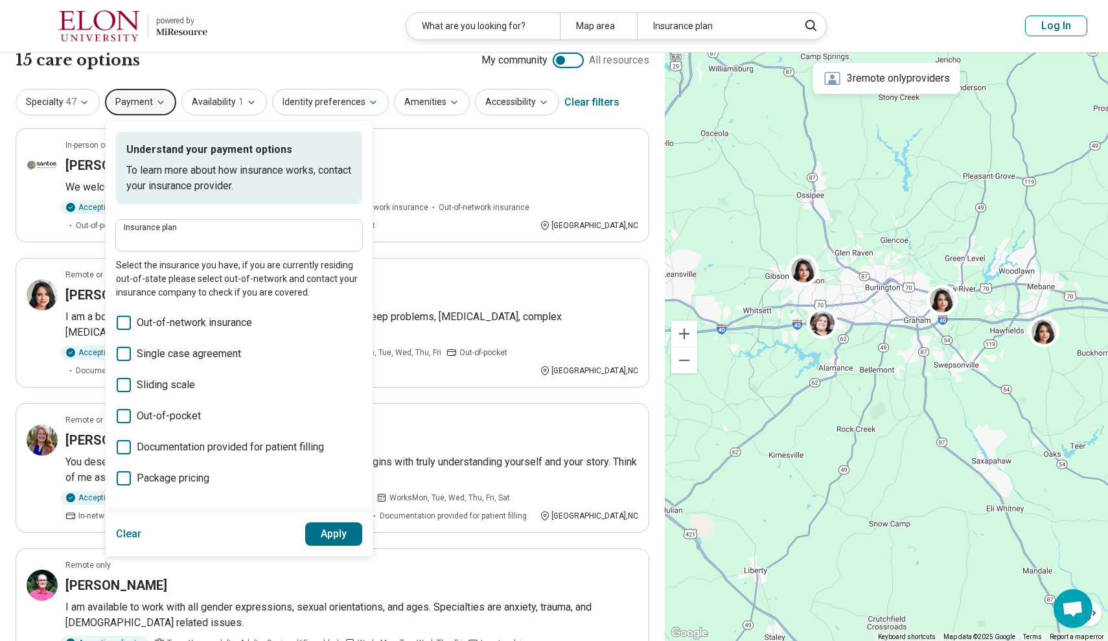
scroll to position [10, 0]
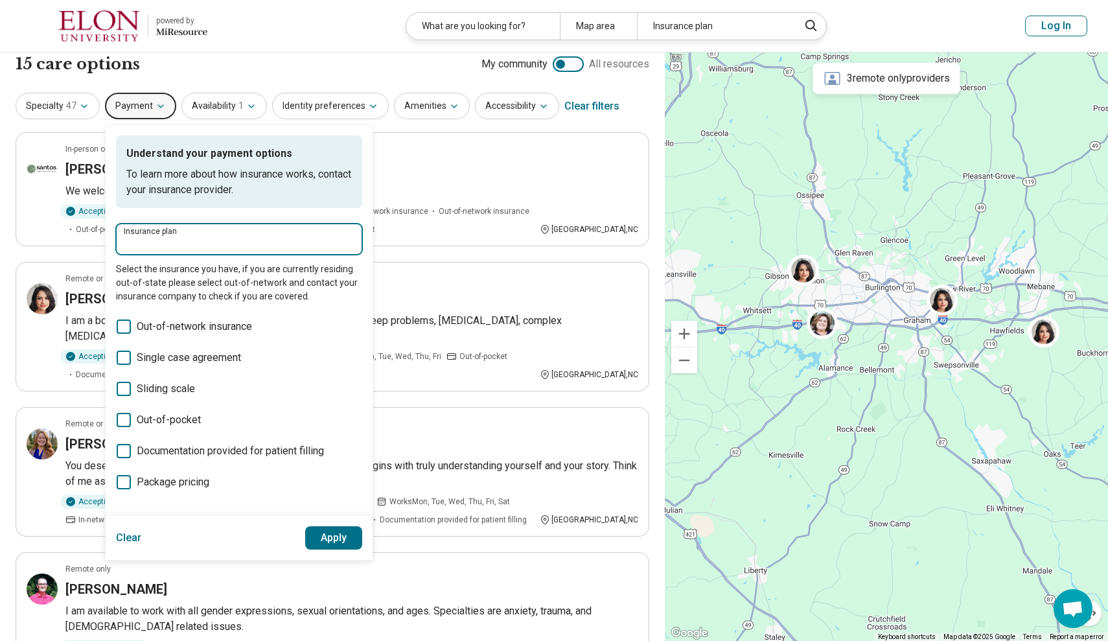
click at [153, 242] on input "Insurance plan" at bounding box center [239, 244] width 231 height 16
type input "*****"
click at [180, 273] on icon "Suggestions" at bounding box center [184, 278] width 10 height 10
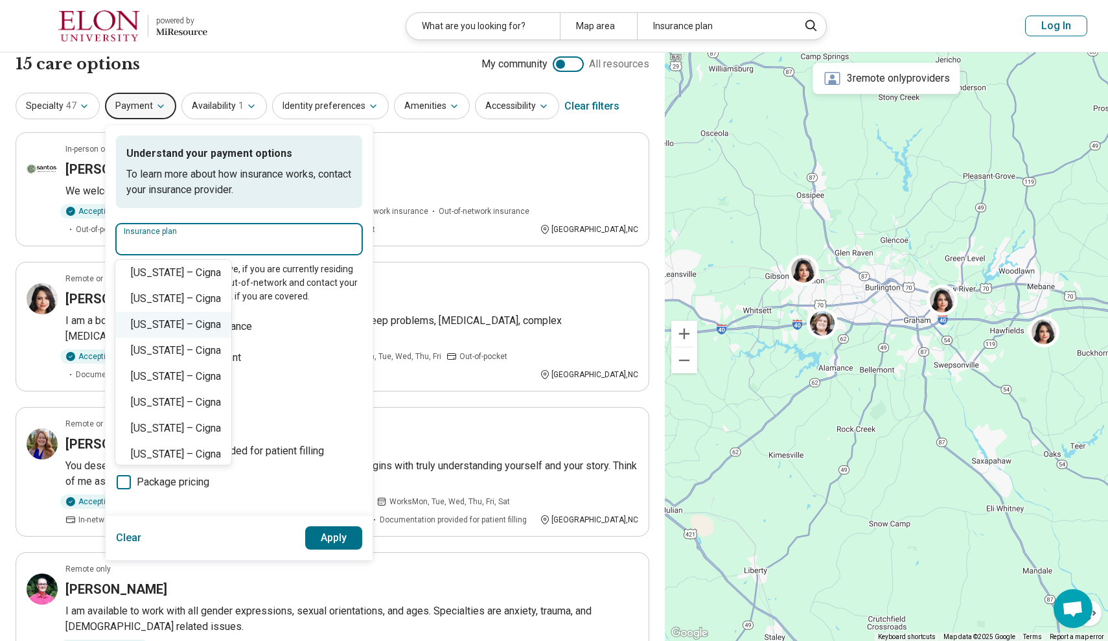
scroll to position [588, 0]
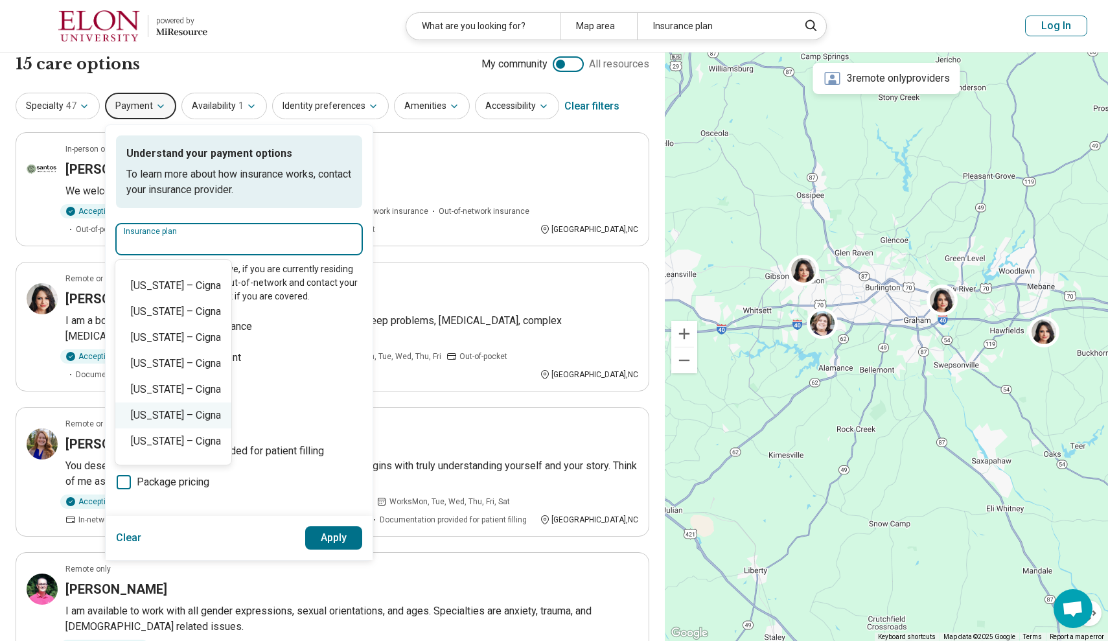
click at [201, 422] on div "New York – Cigna" at bounding box center [173, 415] width 116 height 26
type input "**********"
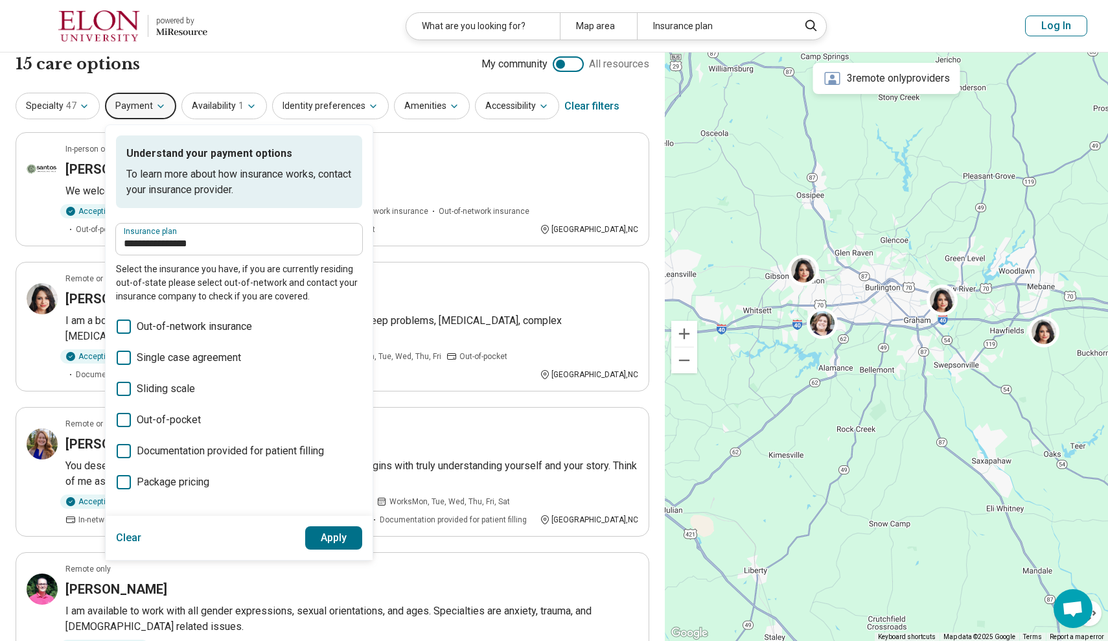
click at [326, 540] on button "Apply" at bounding box center [334, 537] width 58 height 23
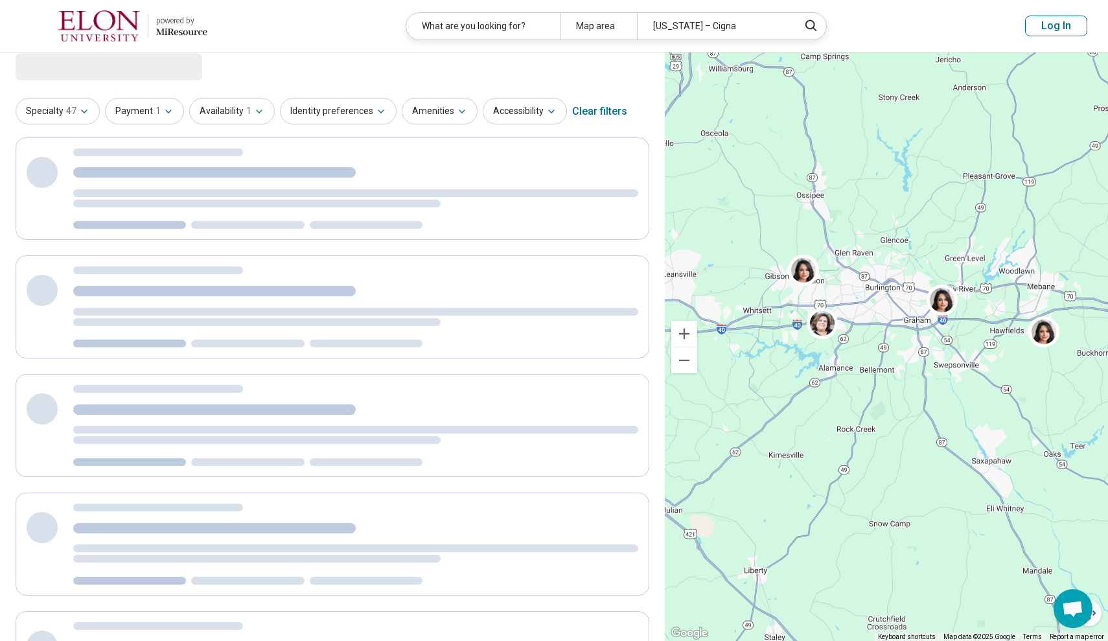
scroll to position [0, 0]
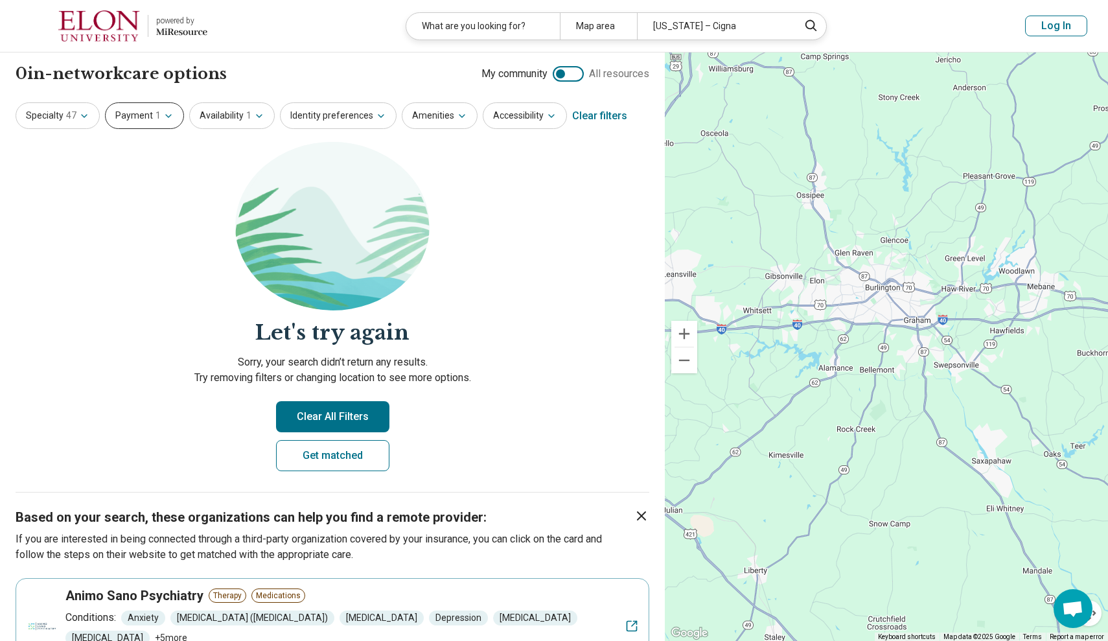
click at [167, 109] on button "Payment 1" at bounding box center [144, 115] width 79 height 27
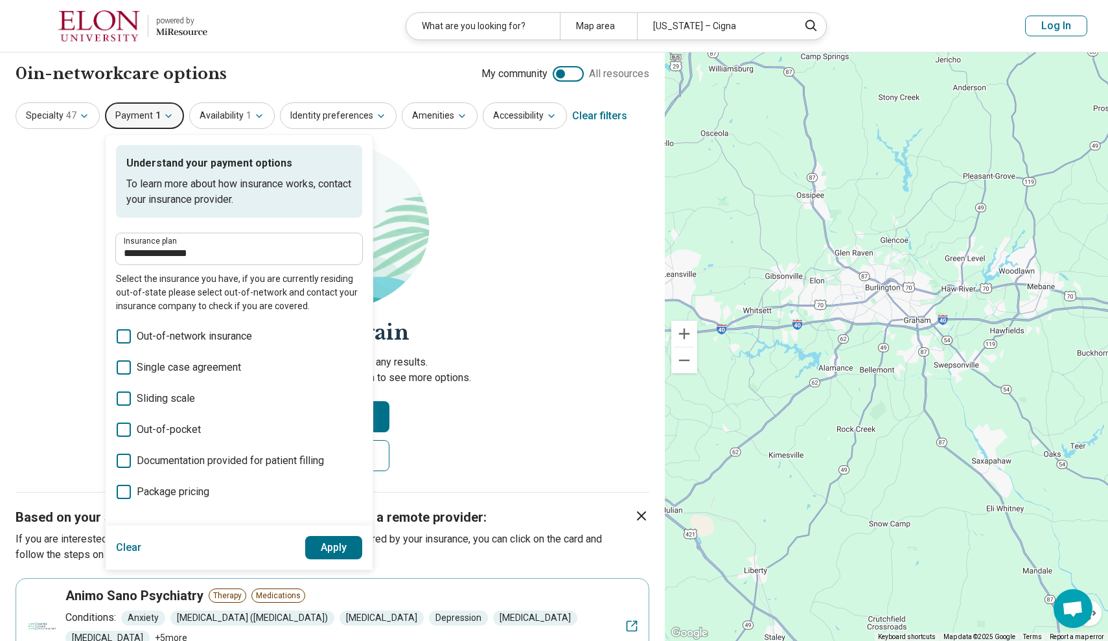
click at [132, 544] on button "Clear" at bounding box center [129, 547] width 26 height 23
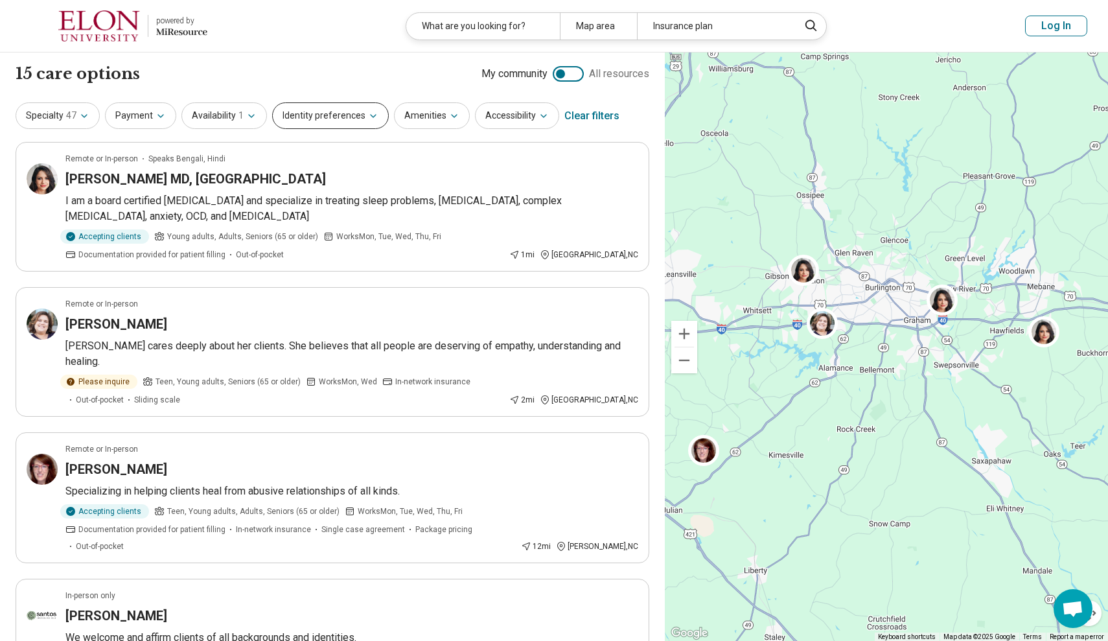
click at [330, 117] on button "Identity preferences" at bounding box center [330, 115] width 117 height 27
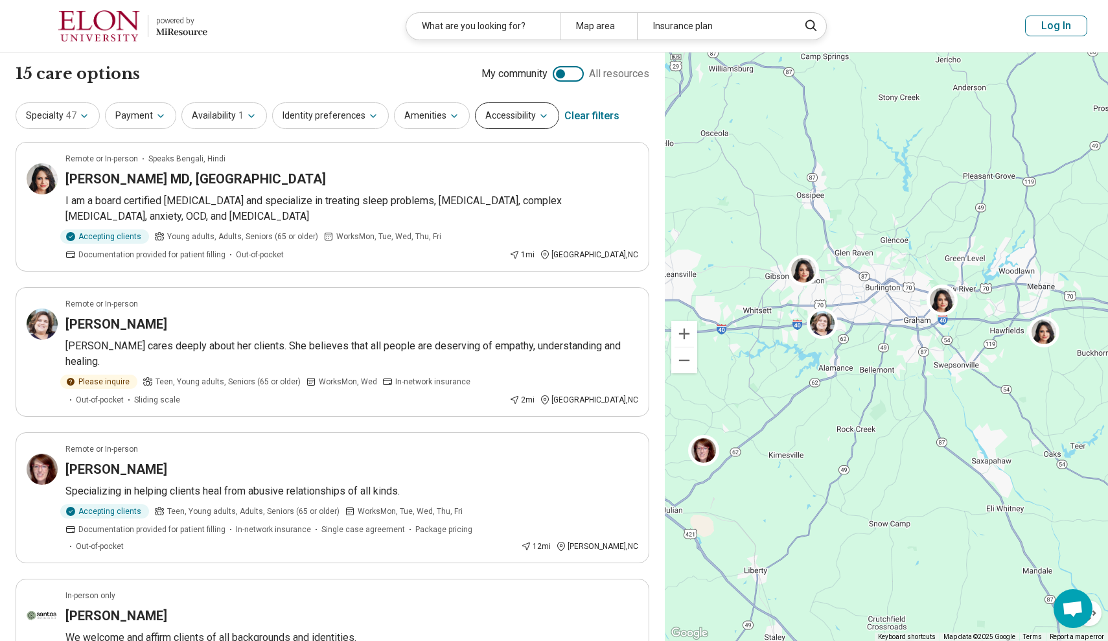
click at [523, 108] on button "Accessibility" at bounding box center [517, 115] width 84 height 27
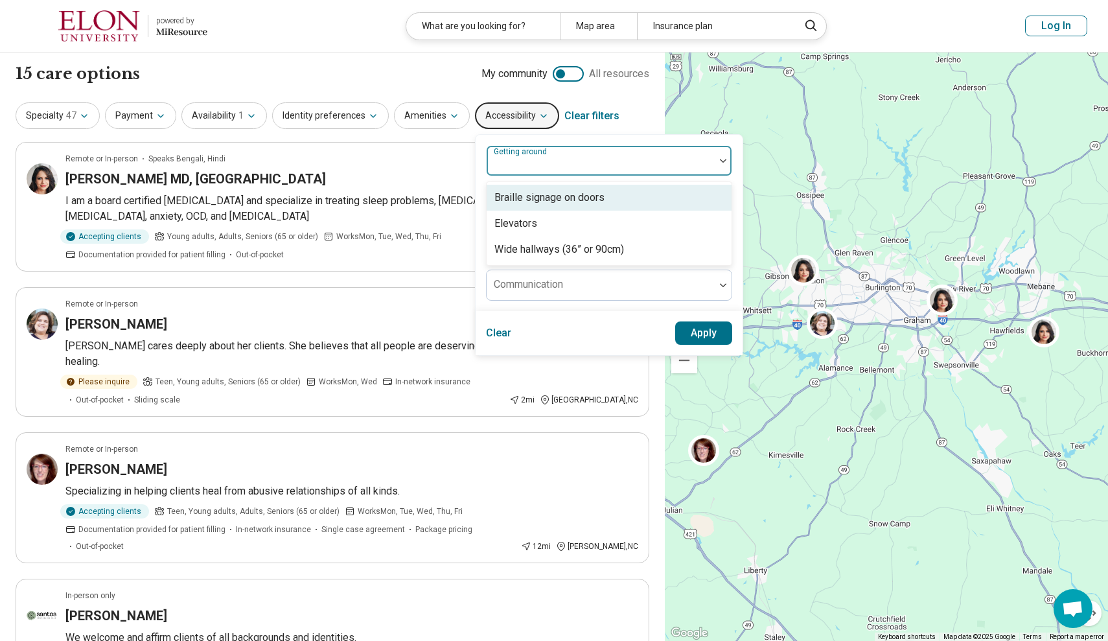
click at [538, 165] on div "Getting around" at bounding box center [609, 160] width 246 height 31
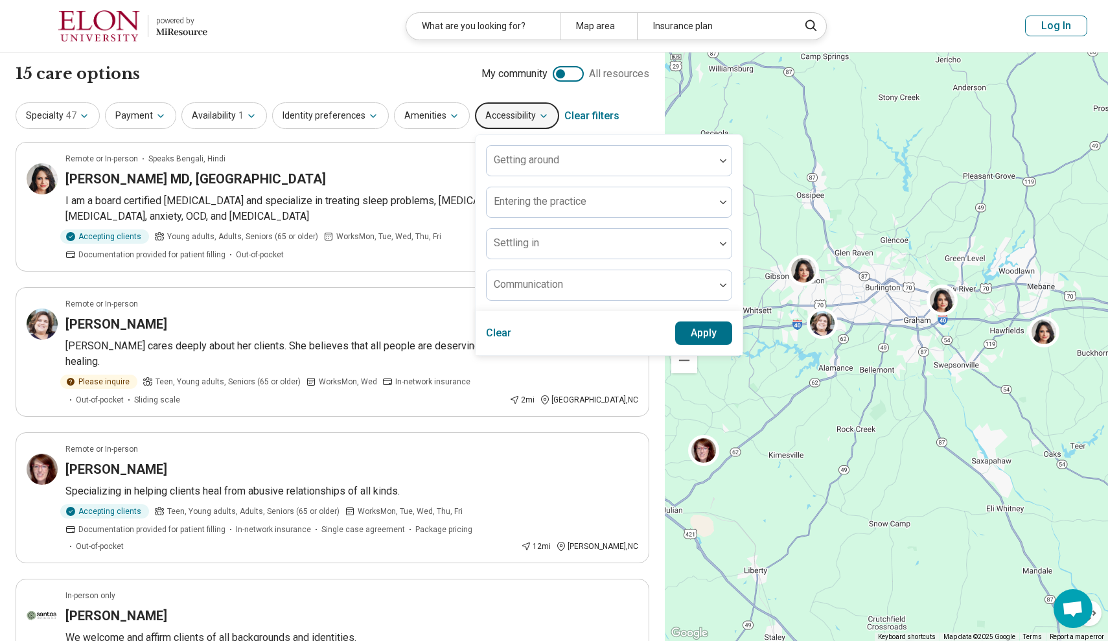
click at [512, 143] on div "Getting around Entering the practice Settling in Communication" at bounding box center [609, 223] width 267 height 176
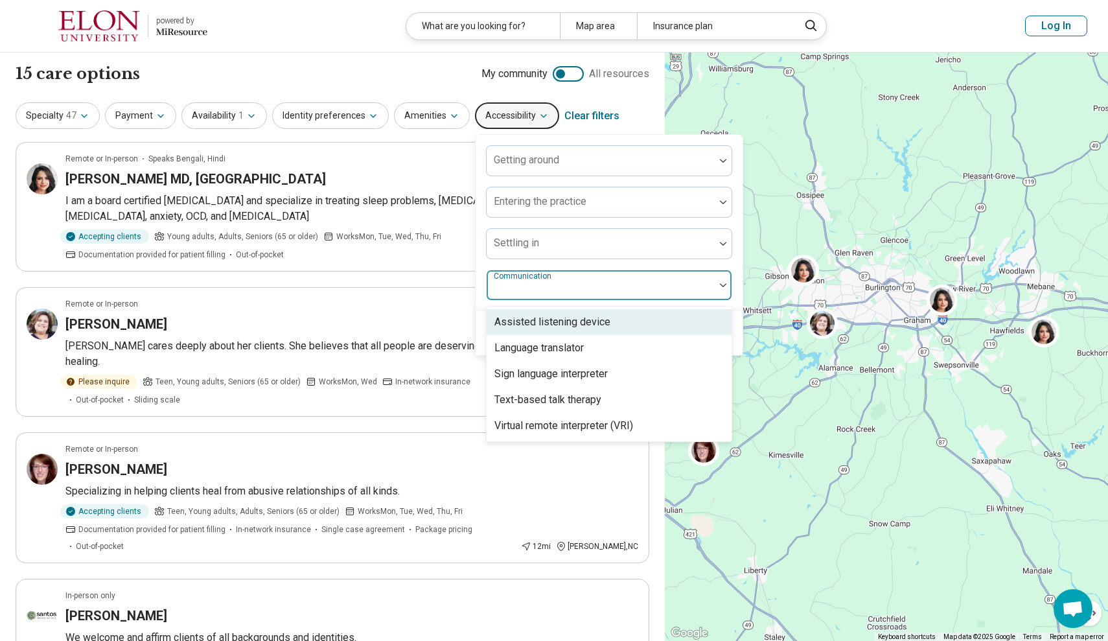
click at [528, 280] on label "Communication" at bounding box center [524, 275] width 60 height 9
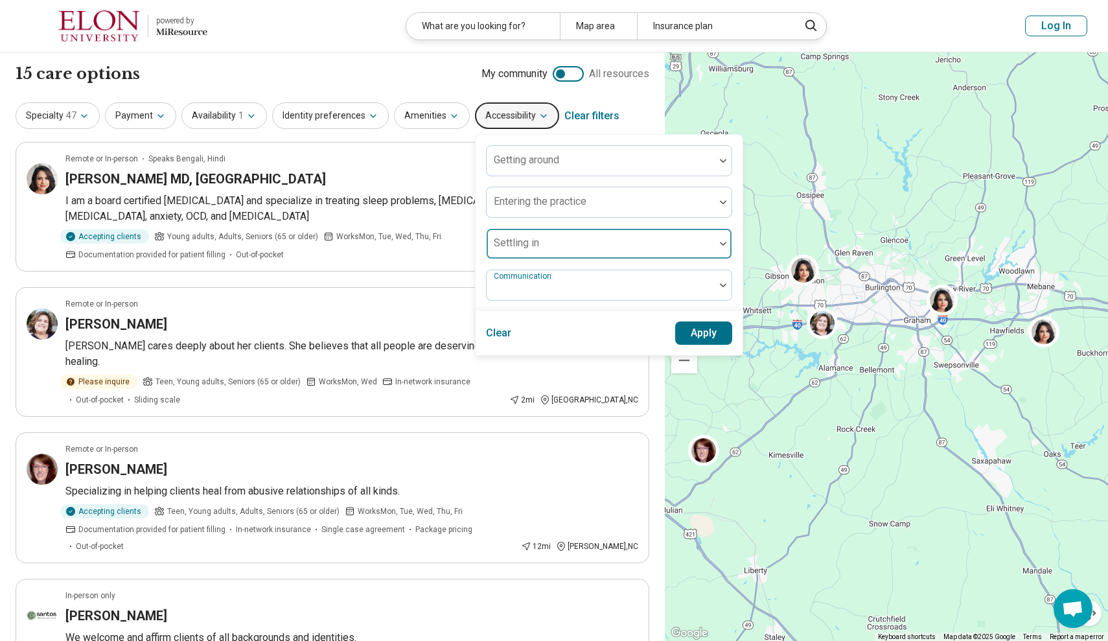
click at [528, 240] on div "Settling in" at bounding box center [609, 243] width 246 height 31
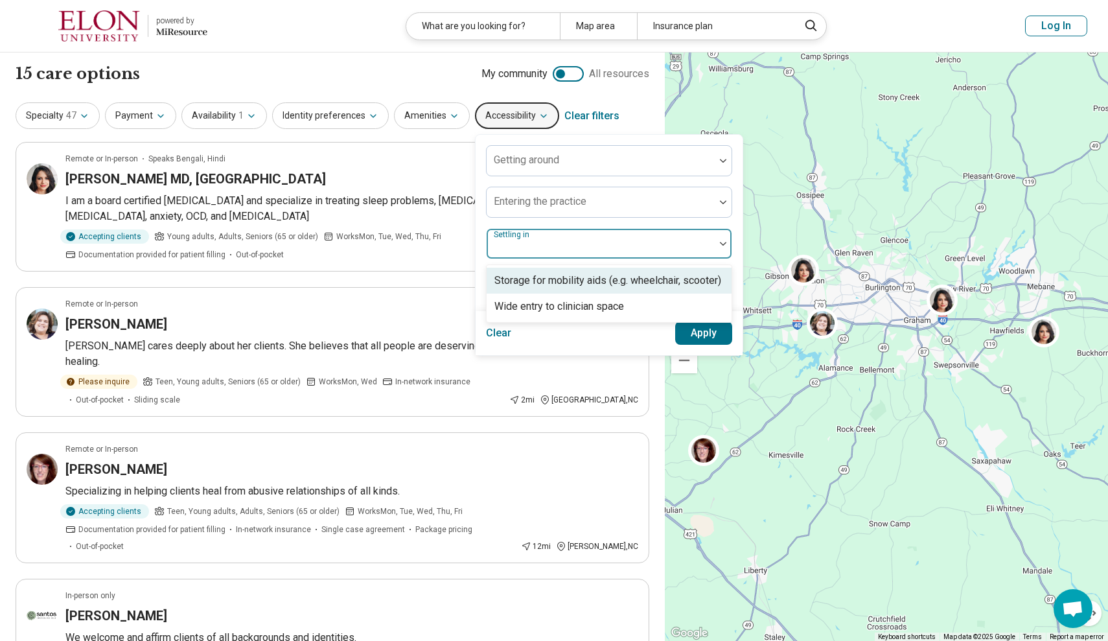
click at [528, 240] on div at bounding box center [601, 249] width 218 height 18
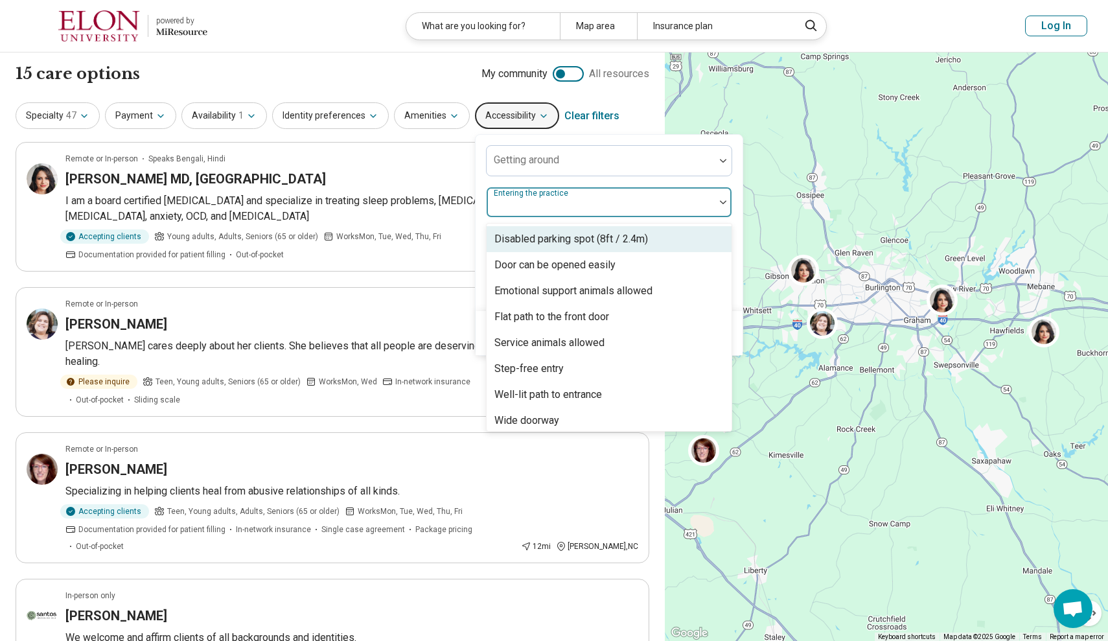
click at [525, 205] on div "Entering the practice" at bounding box center [609, 202] width 246 height 31
click at [525, 205] on div at bounding box center [601, 207] width 218 height 18
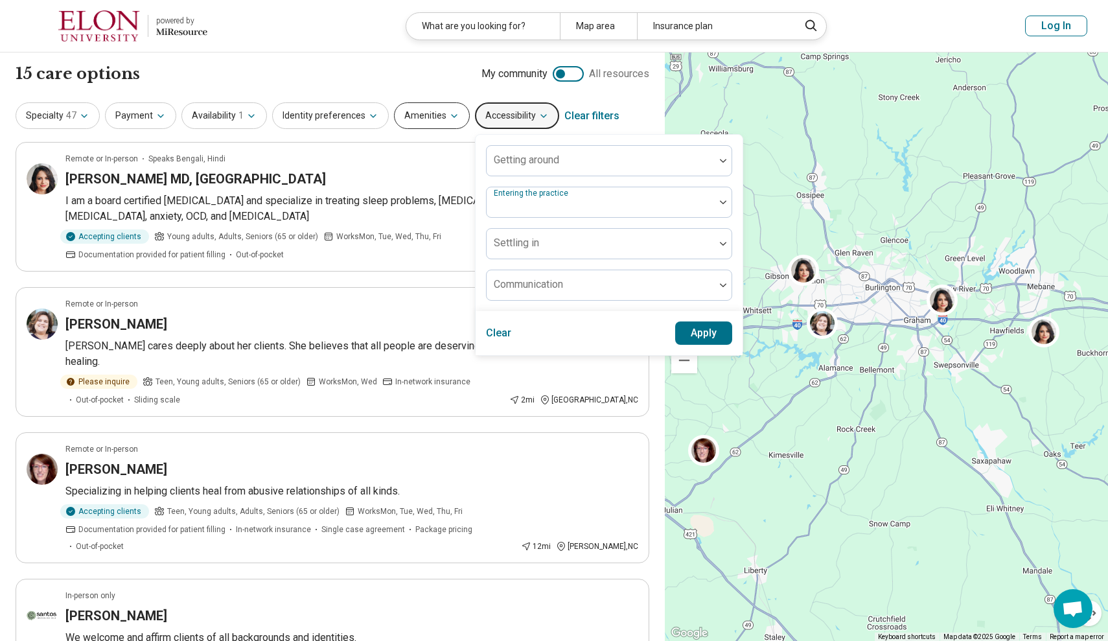
click at [432, 111] on button "Amenities" at bounding box center [432, 115] width 76 height 27
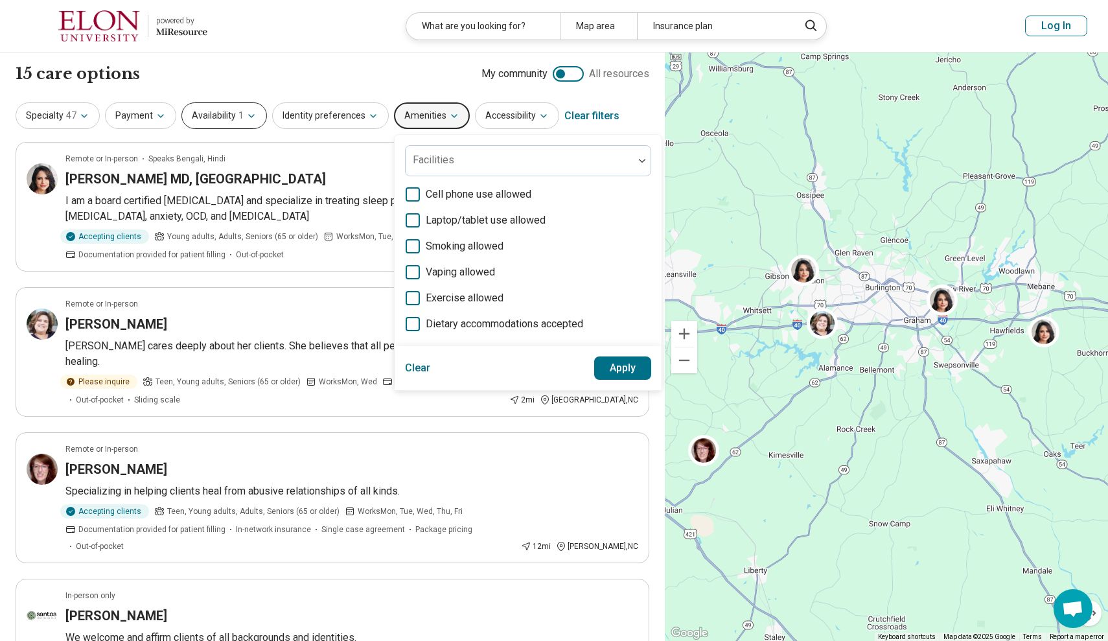
click at [222, 113] on button "Availability 1" at bounding box center [224, 115] width 86 height 27
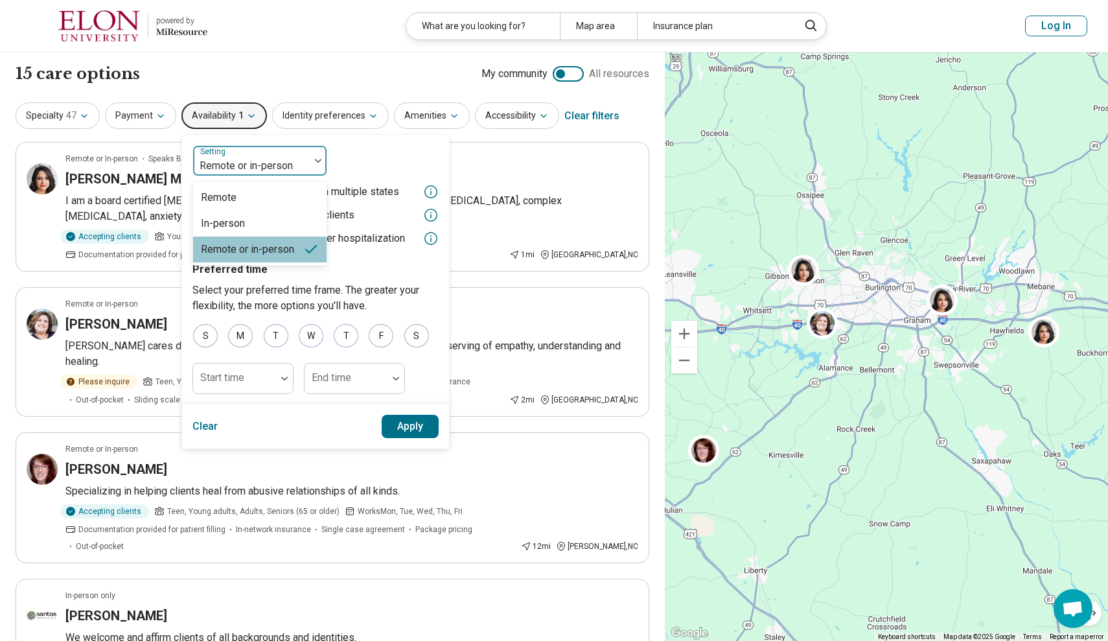
click at [235, 159] on div "Remote or in-person" at bounding box center [252, 166] width 104 height 16
click at [251, 202] on div "Remote" at bounding box center [259, 198] width 133 height 26
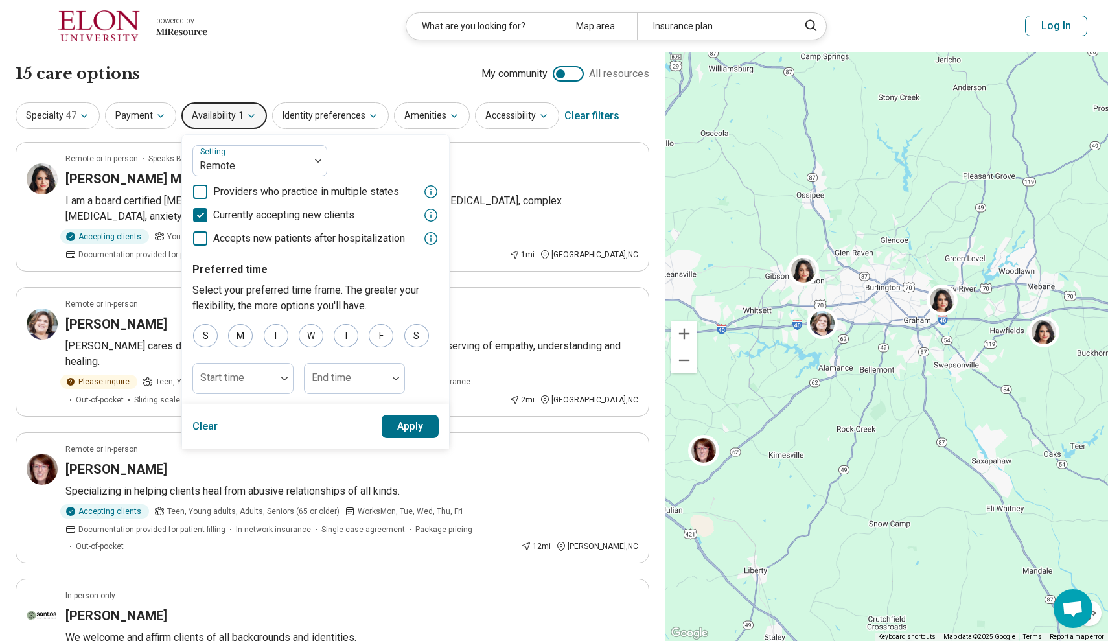
click at [409, 422] on button "Apply" at bounding box center [411, 426] width 58 height 23
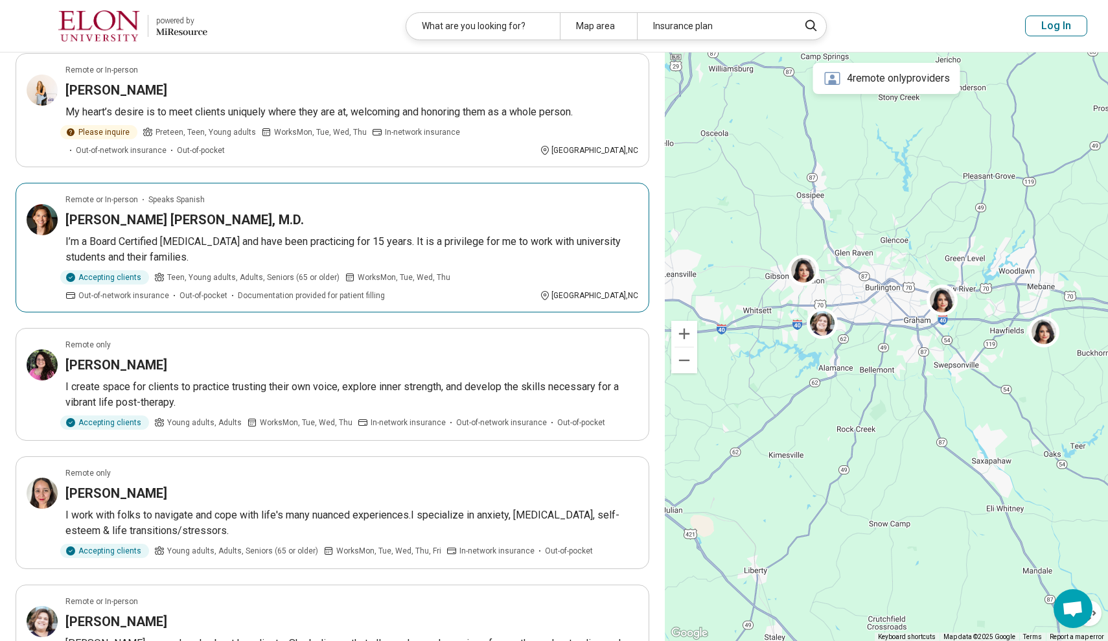
scroll to position [525, 0]
click at [237, 227] on article "Remote or In-person Speaks Spanish Andrea Hernandez Gonzalez, M.D. I’m a Board …" at bounding box center [333, 247] width 634 height 130
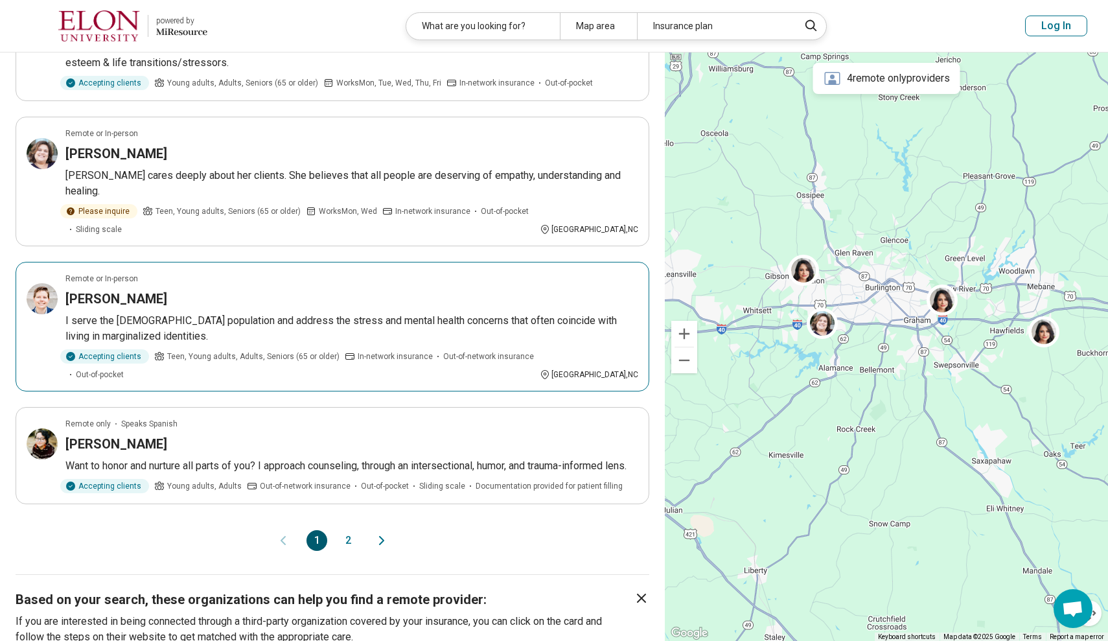
scroll to position [993, 0]
click at [343, 529] on button "2" at bounding box center [348, 539] width 21 height 21
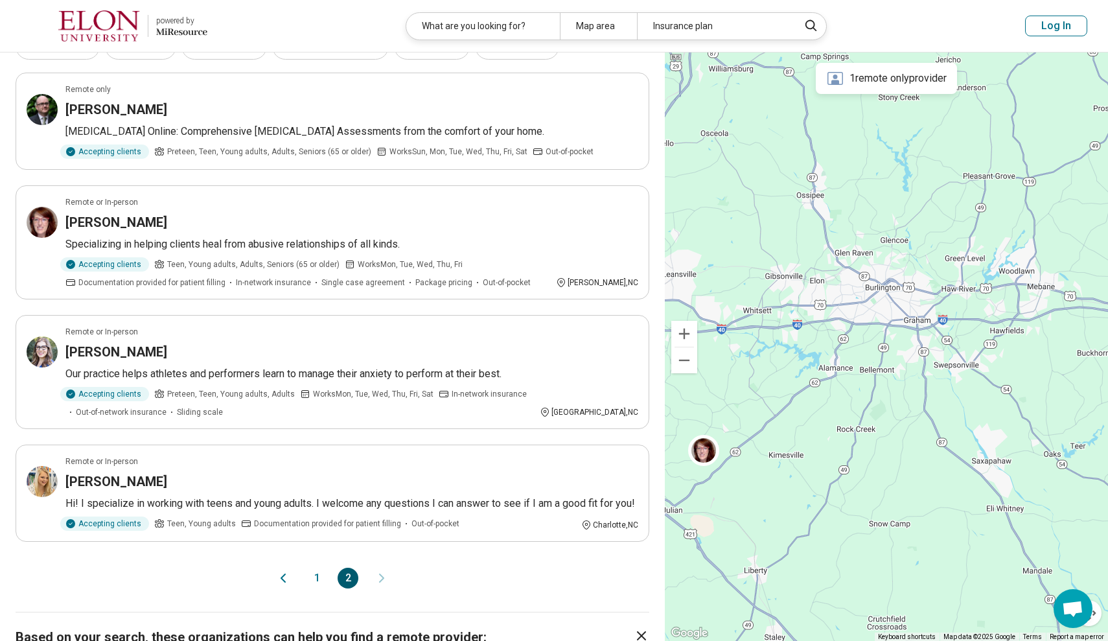
scroll to position [70, 0]
click at [321, 586] on button "1" at bounding box center [316, 577] width 21 height 21
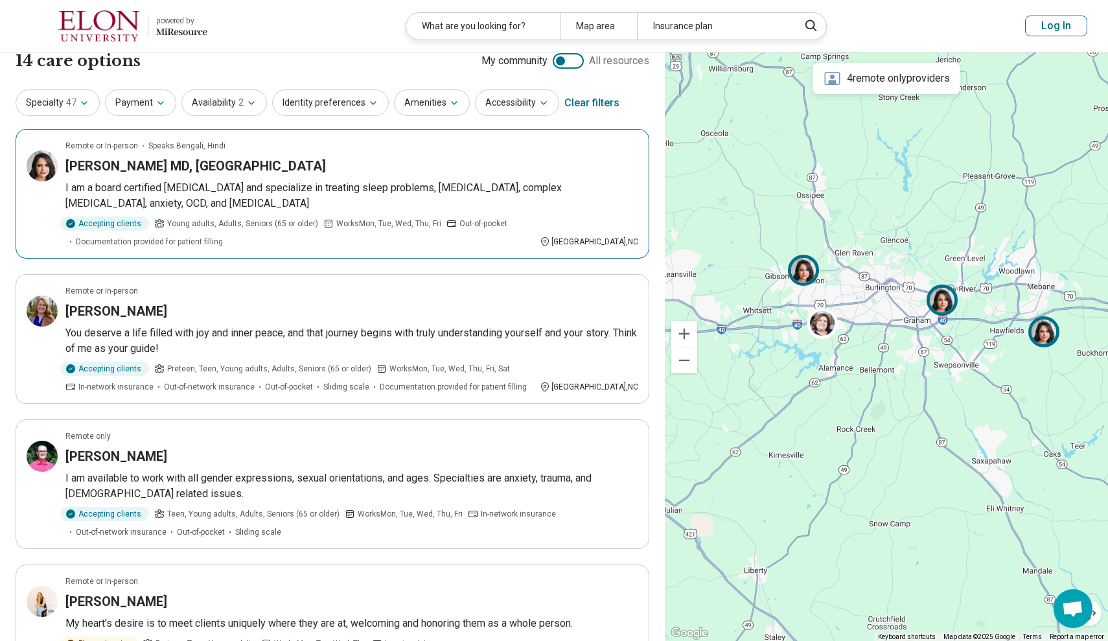
click at [803, 278] on img at bounding box center [803, 270] width 31 height 31
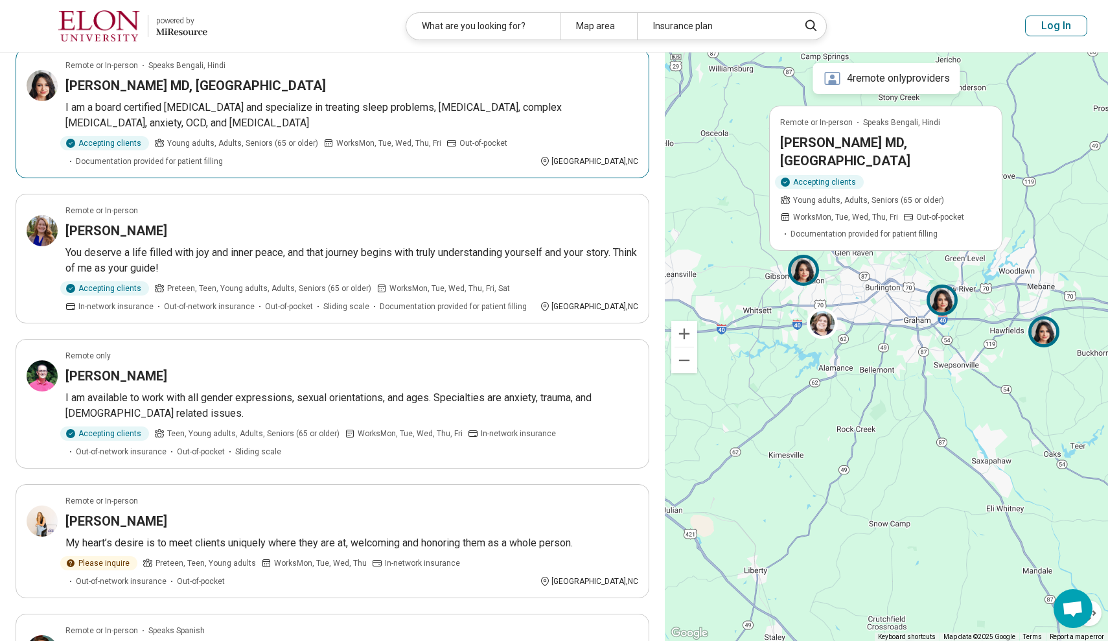
scroll to position [105, 0]
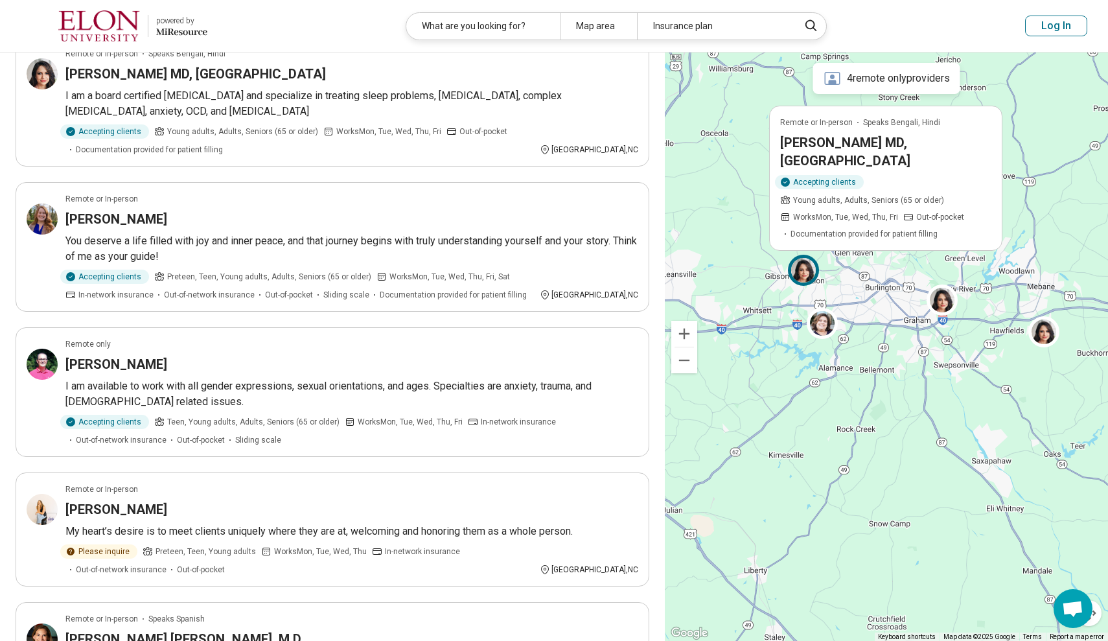
click at [757, 368] on div "Remote or In-person Speaks Bengali, Hindi Sayanti Bhattacharya MD, MS Accepting…" at bounding box center [886, 346] width 443 height 589
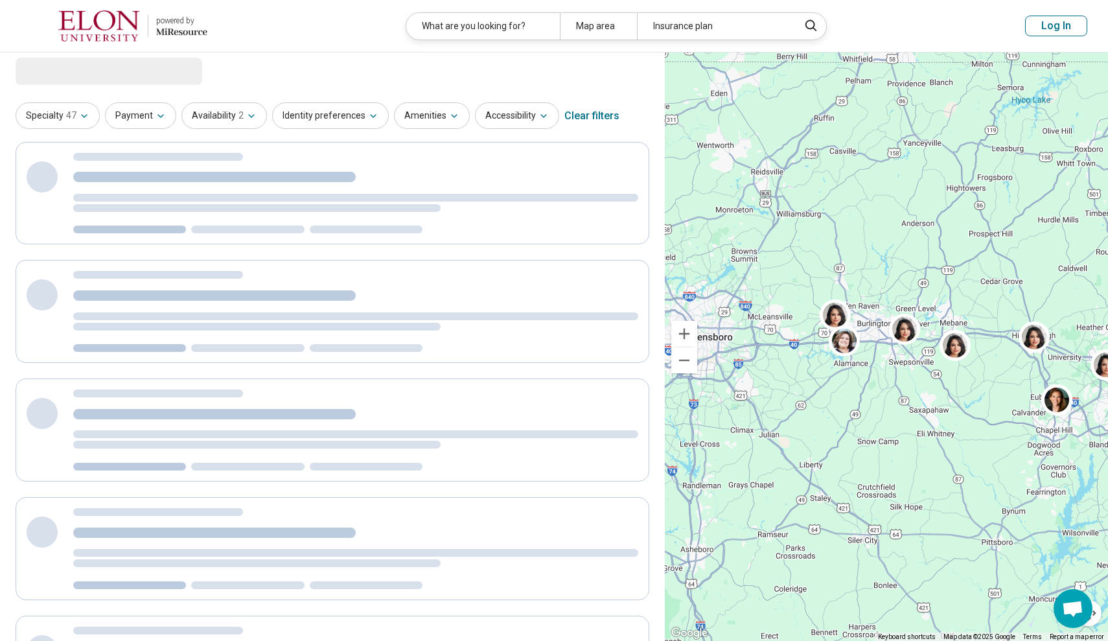
scroll to position [0, 0]
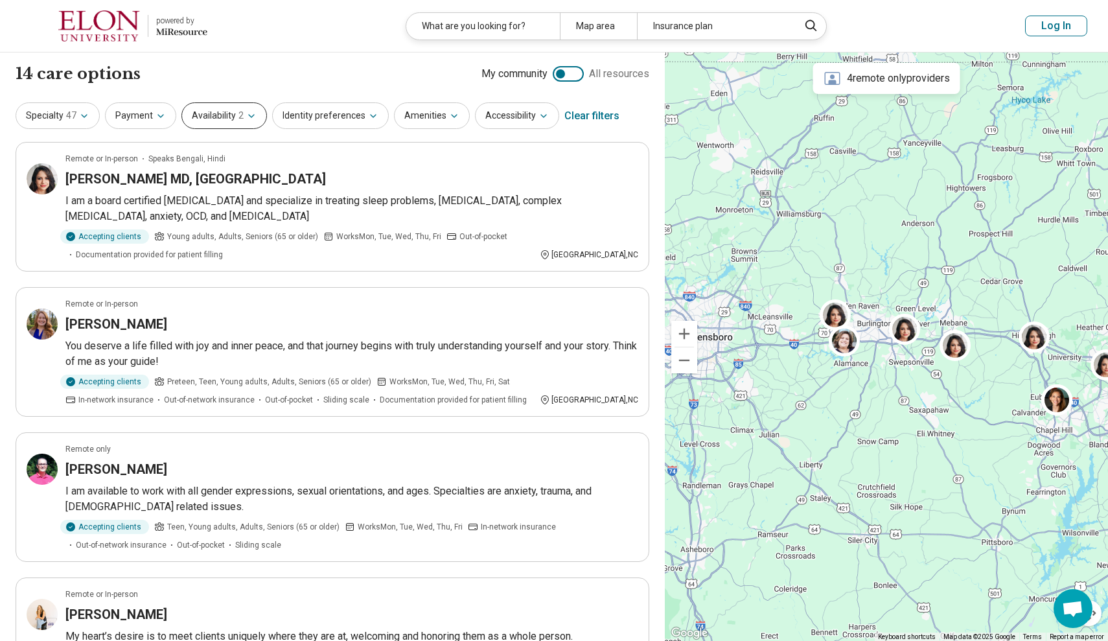
click at [255, 113] on button "Availability 2" at bounding box center [224, 115] width 86 height 27
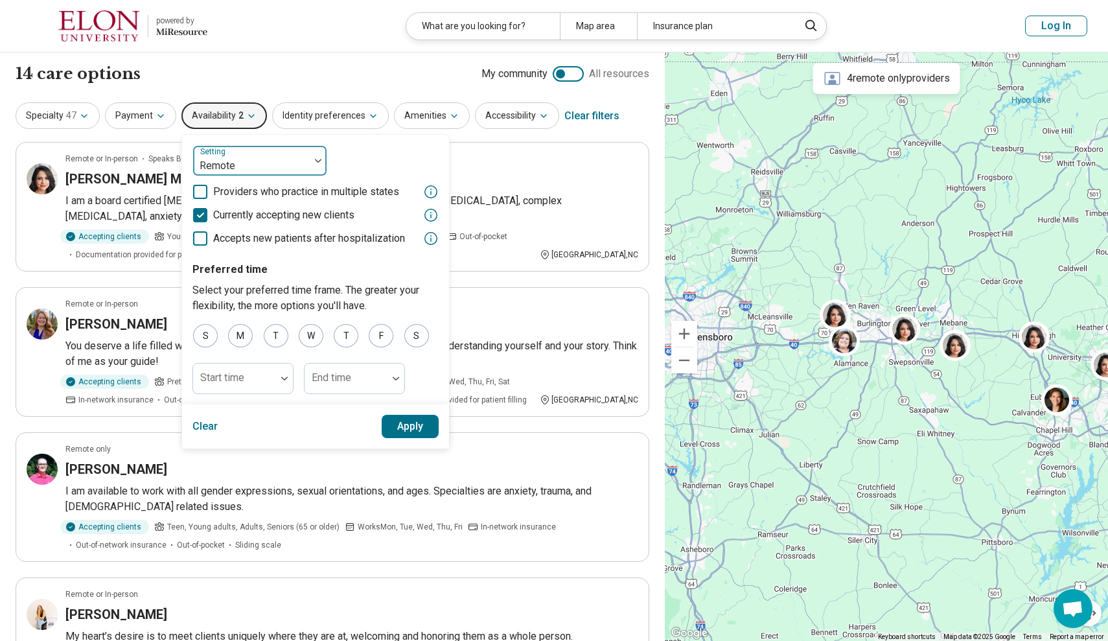
click at [286, 164] on div at bounding box center [251, 166] width 106 height 18
click at [287, 229] on div "In-person" at bounding box center [259, 224] width 133 height 26
click at [395, 430] on button "Apply" at bounding box center [411, 426] width 58 height 23
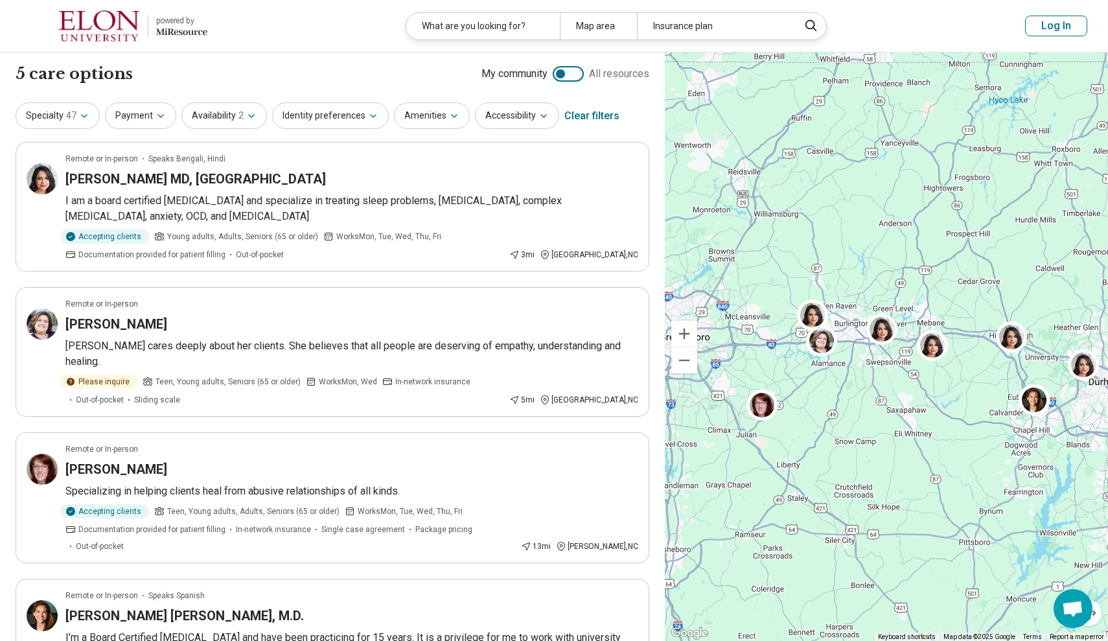
drag, startPoint x: 883, startPoint y: 415, endPoint x: 849, endPoint y: 415, distance: 33.7
click at [850, 415] on div at bounding box center [886, 346] width 443 height 589
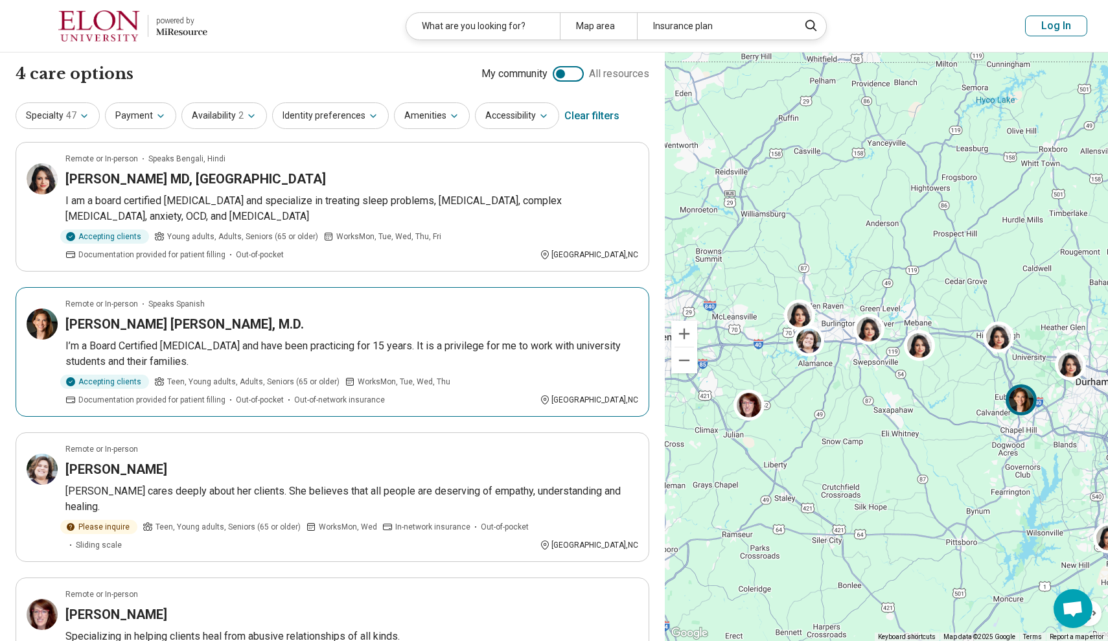
click at [1022, 403] on img at bounding box center [1021, 399] width 31 height 31
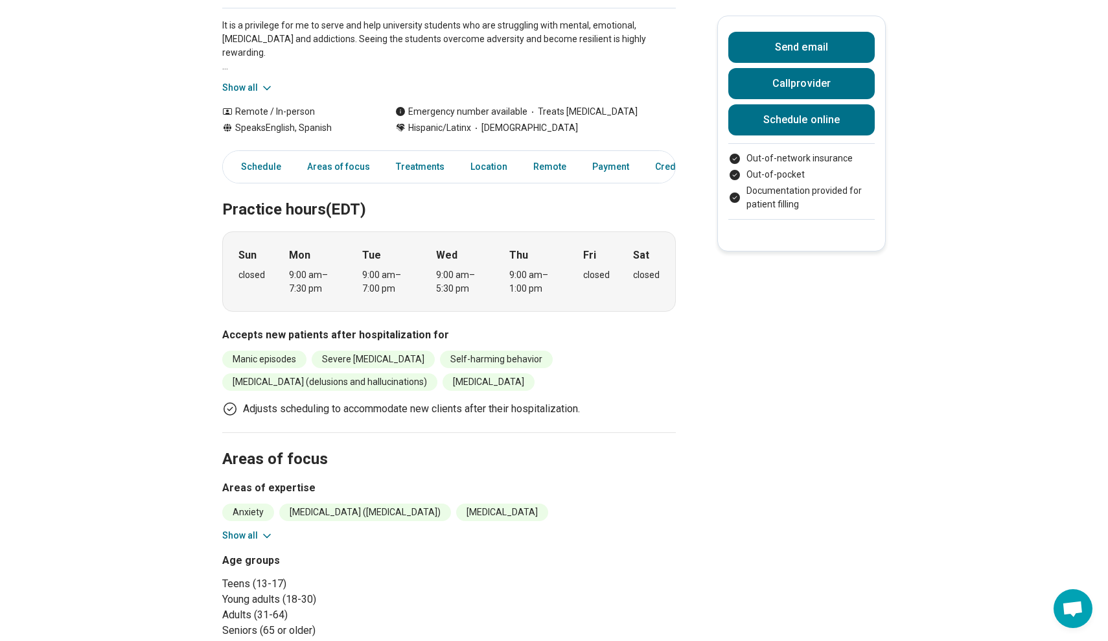
scroll to position [232, 0]
click at [257, 536] on button "Show all" at bounding box center [247, 535] width 51 height 14
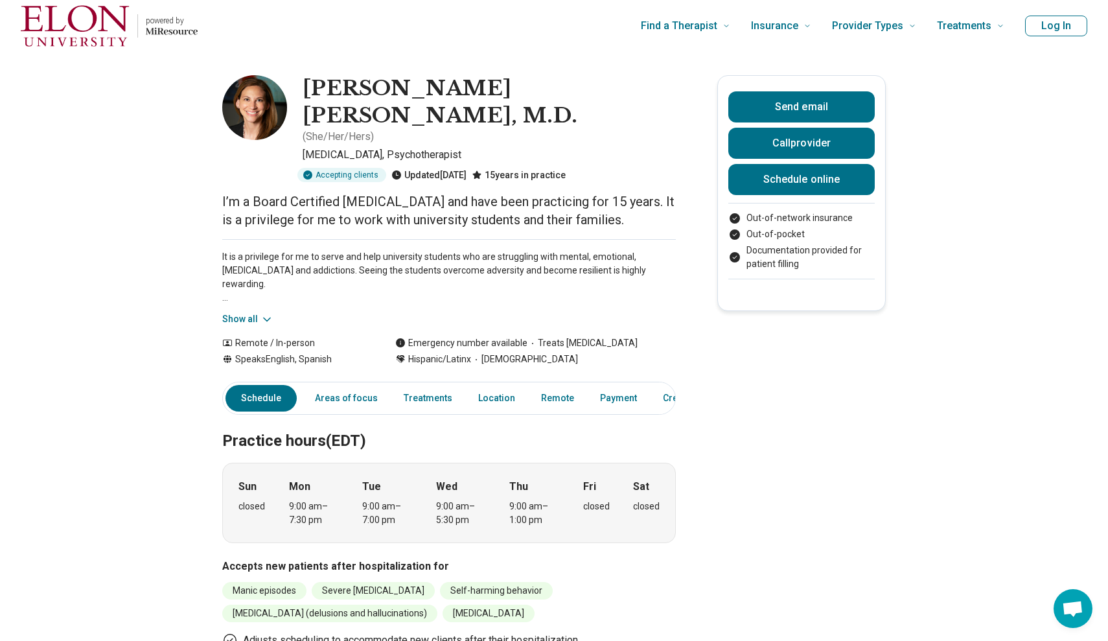
scroll to position [0, 0]
click at [351, 397] on link "Areas of focus" at bounding box center [346, 398] width 78 height 27
click at [258, 95] on img at bounding box center [254, 107] width 65 height 65
click at [432, 399] on link "Treatments" at bounding box center [428, 398] width 64 height 27
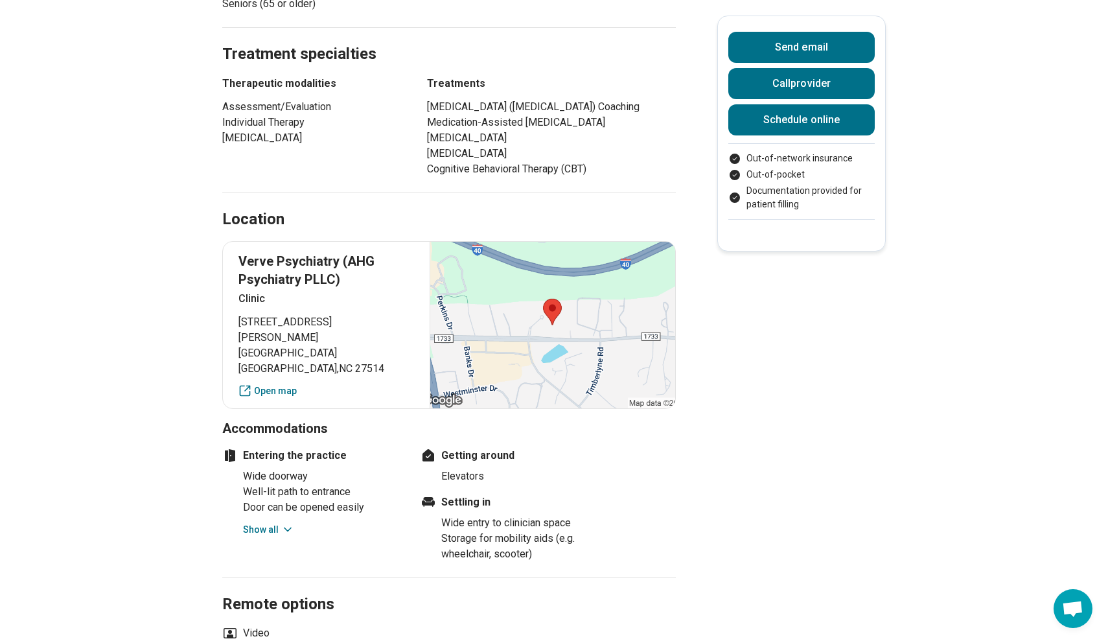
scroll to position [914, 0]
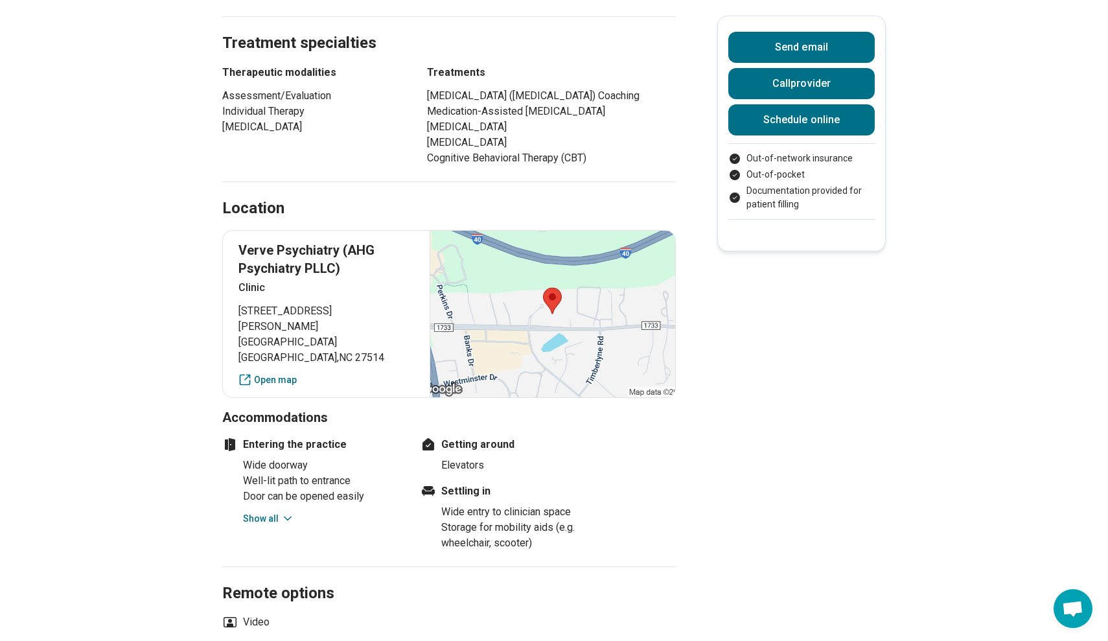
click at [515, 376] on div at bounding box center [553, 314] width 246 height 167
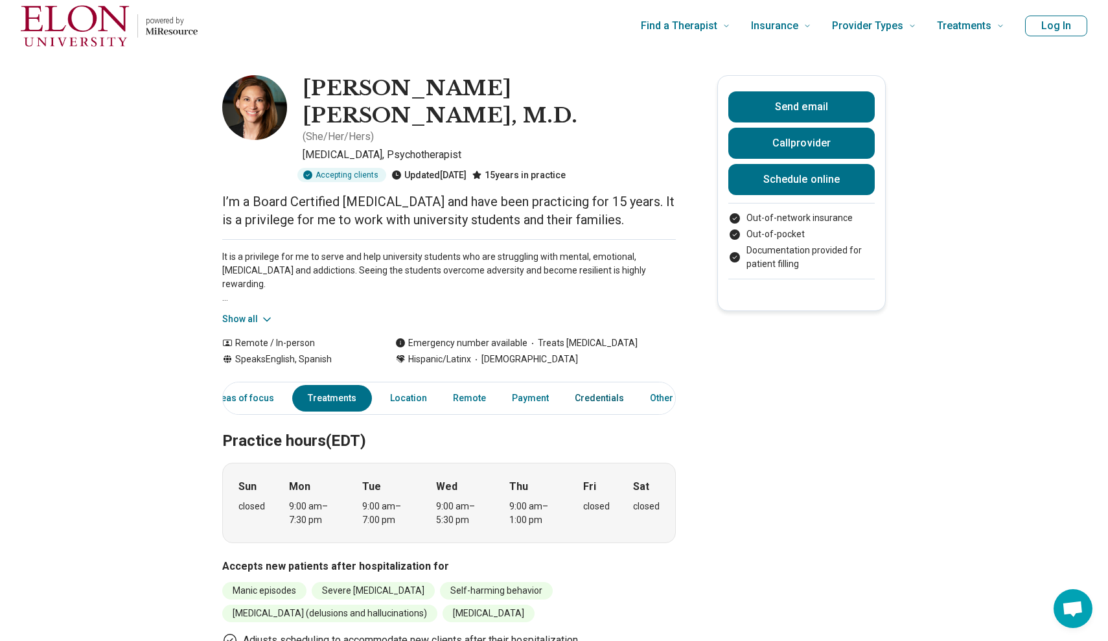
scroll to position [0, 95]
click at [593, 393] on link "Credentials" at bounding box center [600, 398] width 65 height 27
click at [454, 208] on p "I’m a Board Certified Psychiatrist and have been practicing for 15 years. It is…" at bounding box center [449, 210] width 454 height 36
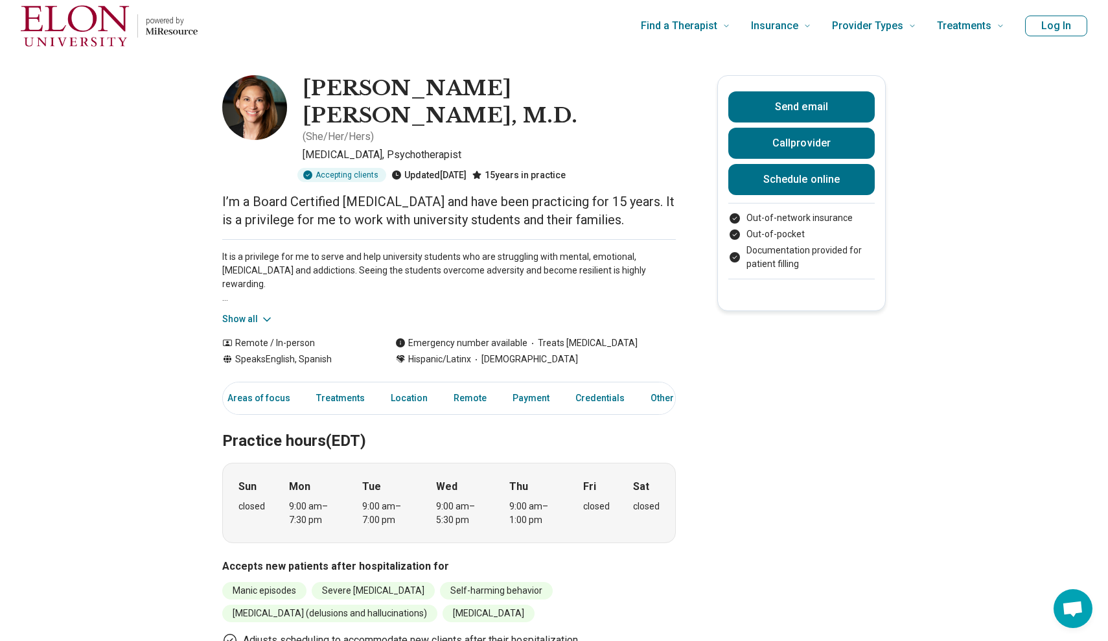
click at [454, 208] on p "I’m a Board Certified Psychiatrist and have been practicing for 15 years. It is…" at bounding box center [449, 210] width 454 height 36
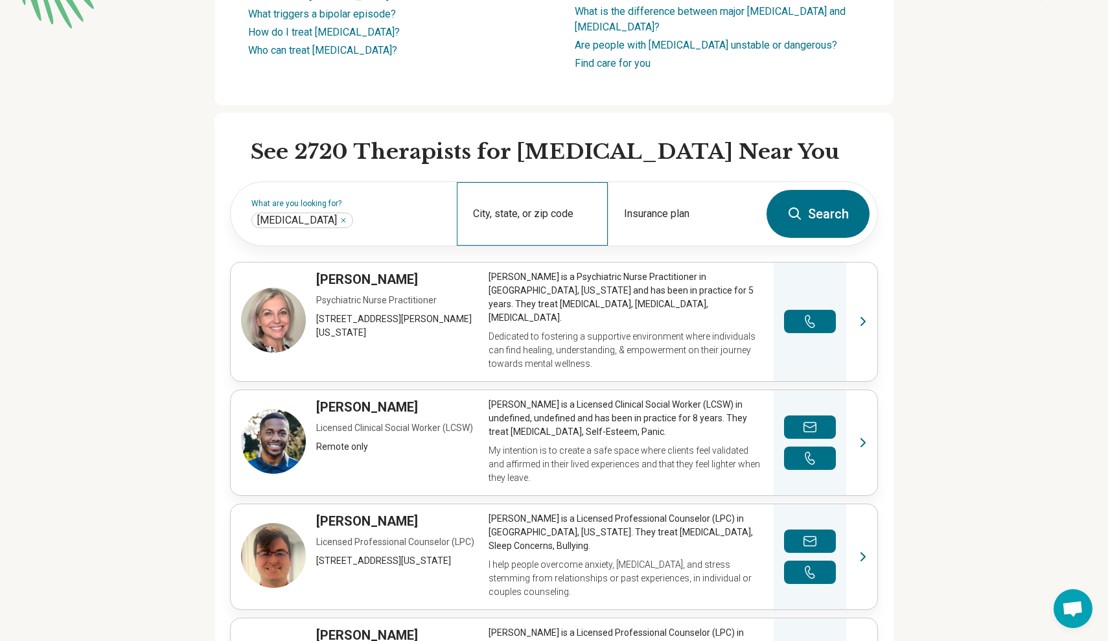
scroll to position [313, 0]
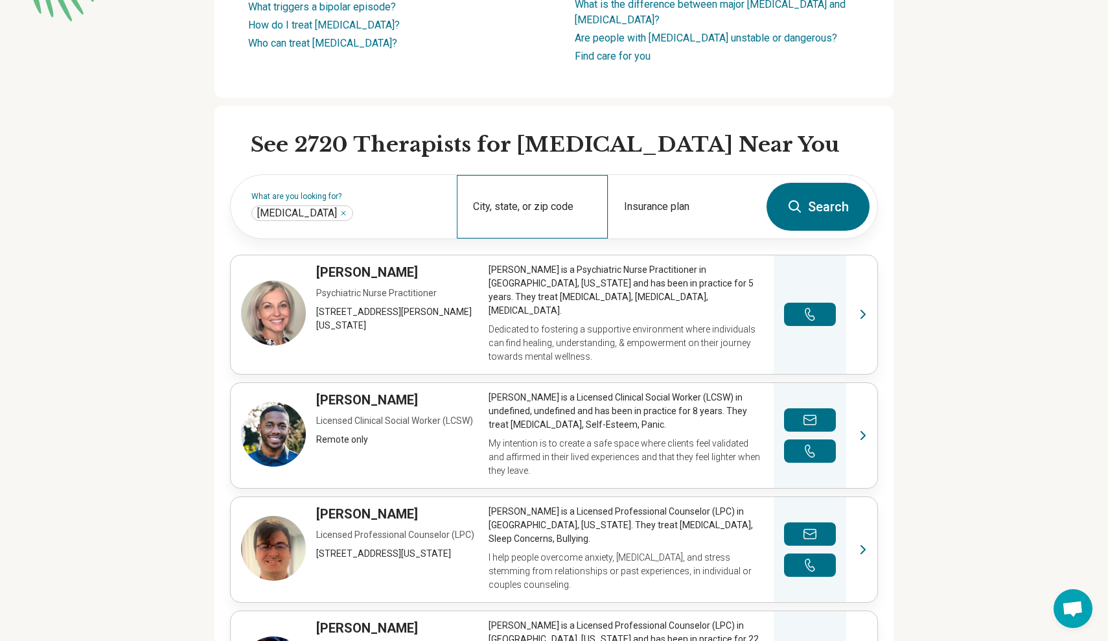
click at [516, 202] on div "City, state, or zip code" at bounding box center [532, 206] width 151 height 63
click at [540, 206] on div "City, state, or zip code" at bounding box center [532, 206] width 151 height 63
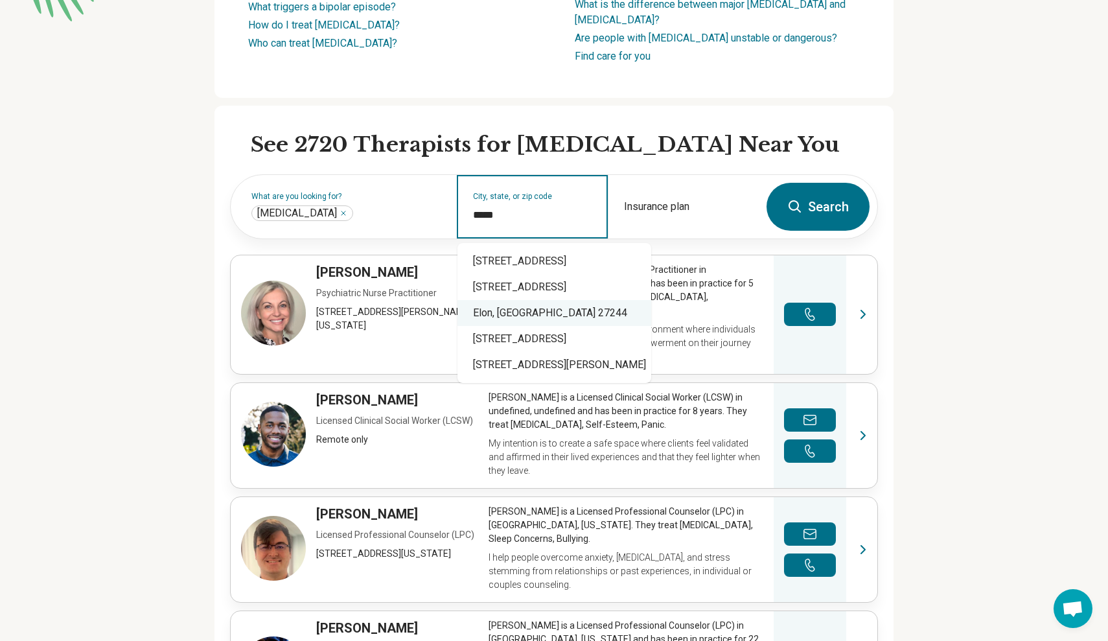
click at [555, 315] on div "Elon, NC 27244" at bounding box center [554, 313] width 194 height 26
type input "**********"
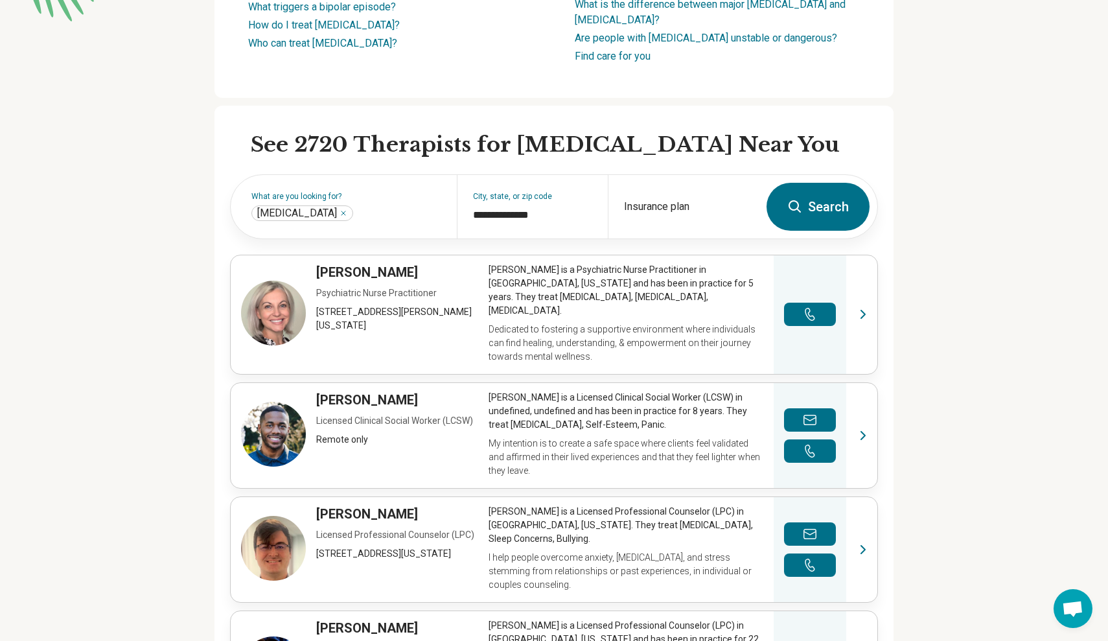
click at [809, 203] on button "Search" at bounding box center [817, 207] width 103 height 48
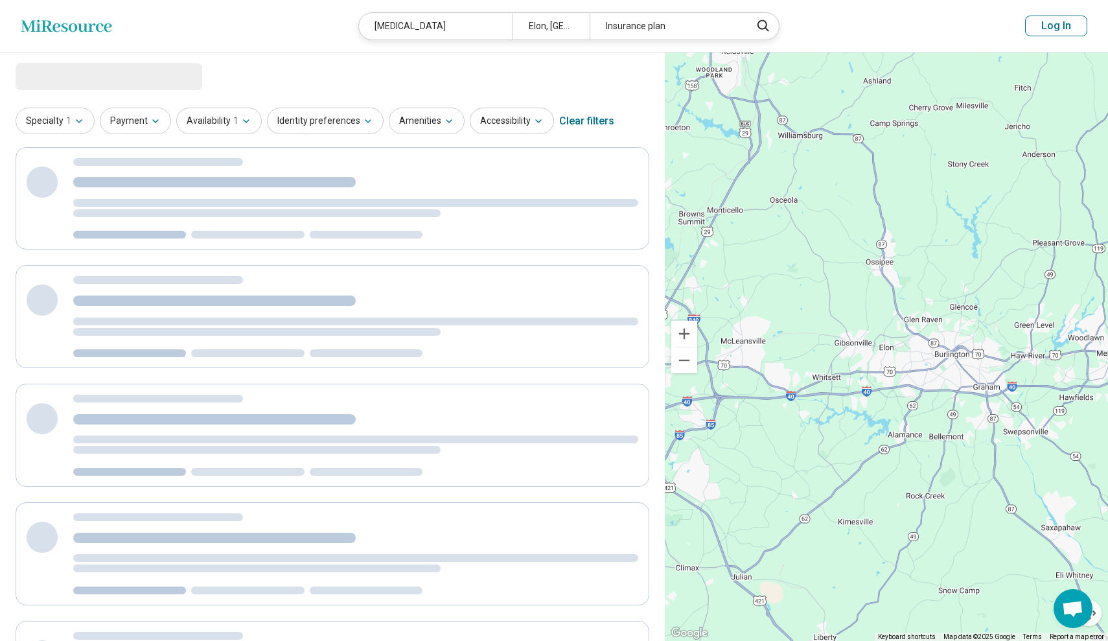
select select "***"
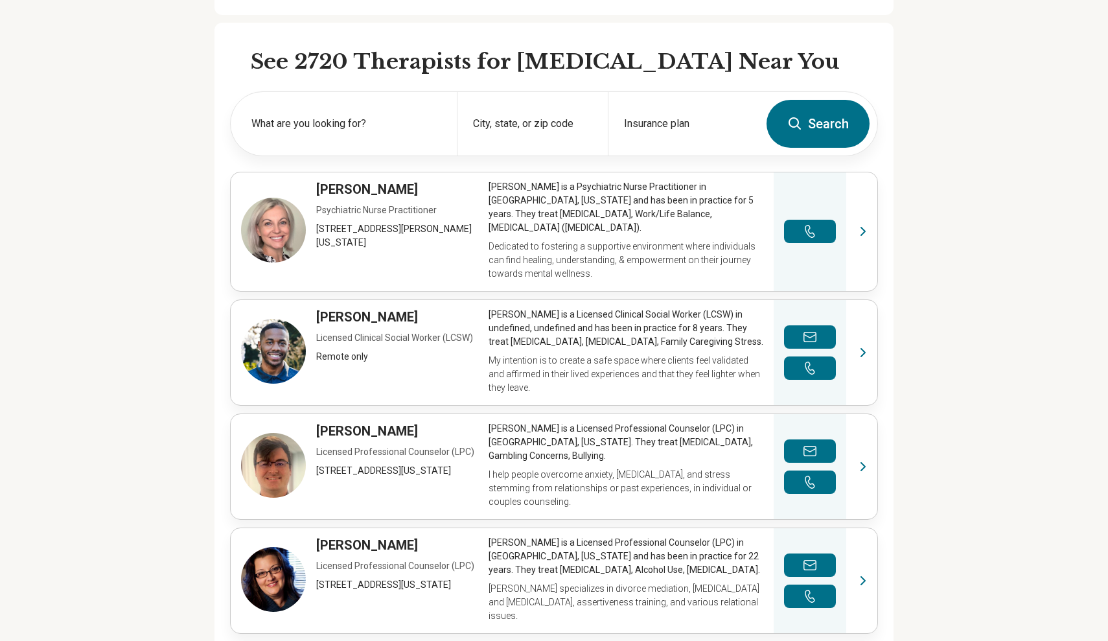
scroll to position [414, 0]
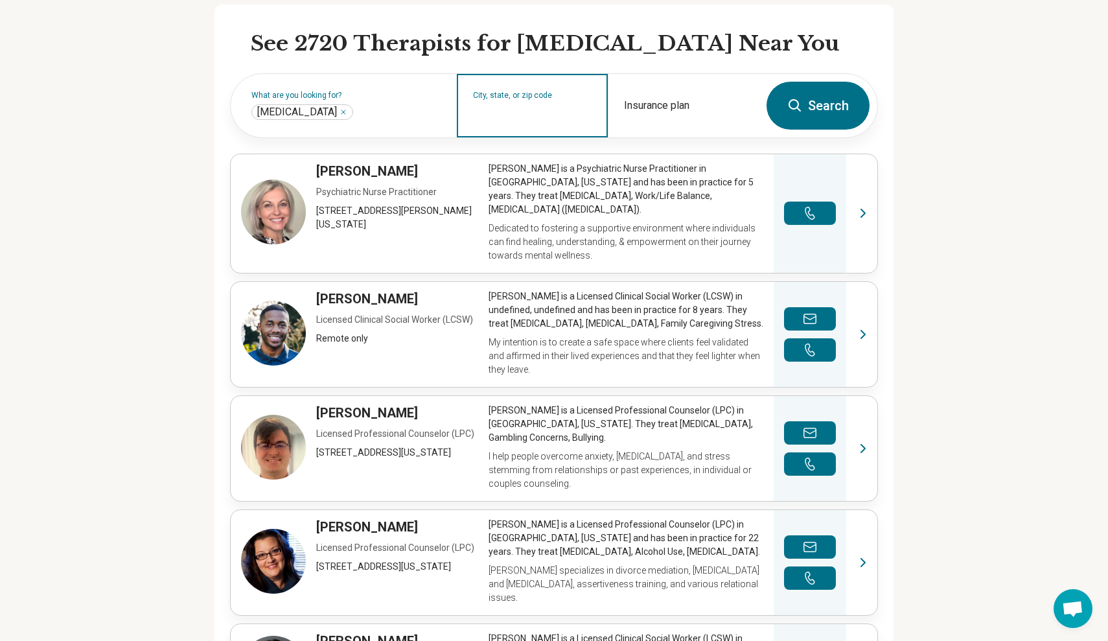
click at [541, 112] on input "City, state, or zip code" at bounding box center [532, 114] width 119 height 16
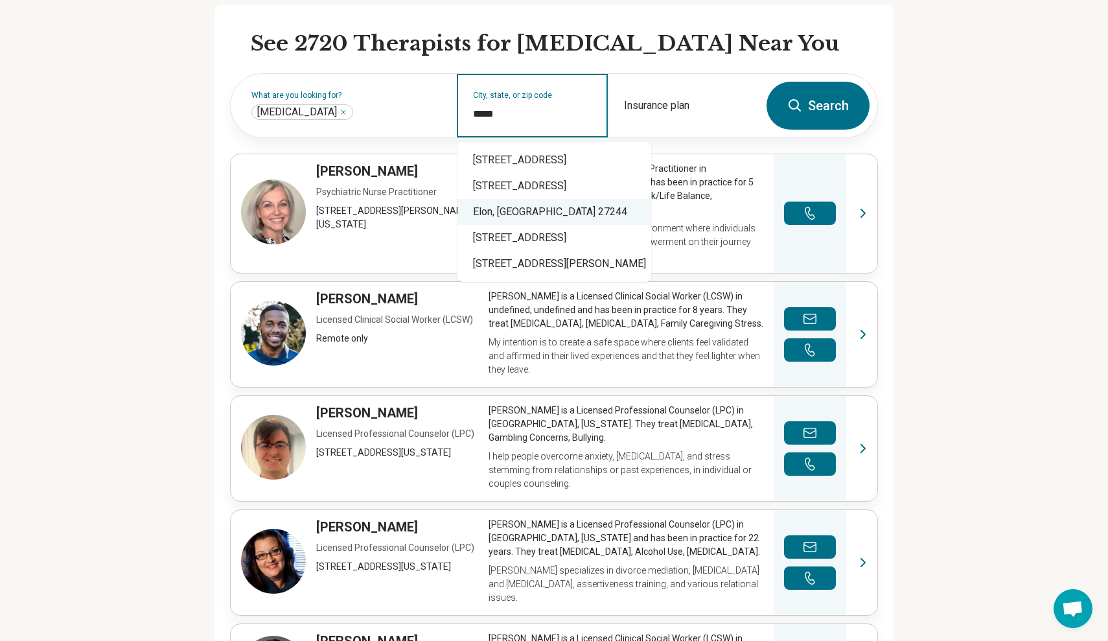
click at [575, 224] on div "Elon, NC 27244" at bounding box center [554, 212] width 194 height 26
type input "**********"
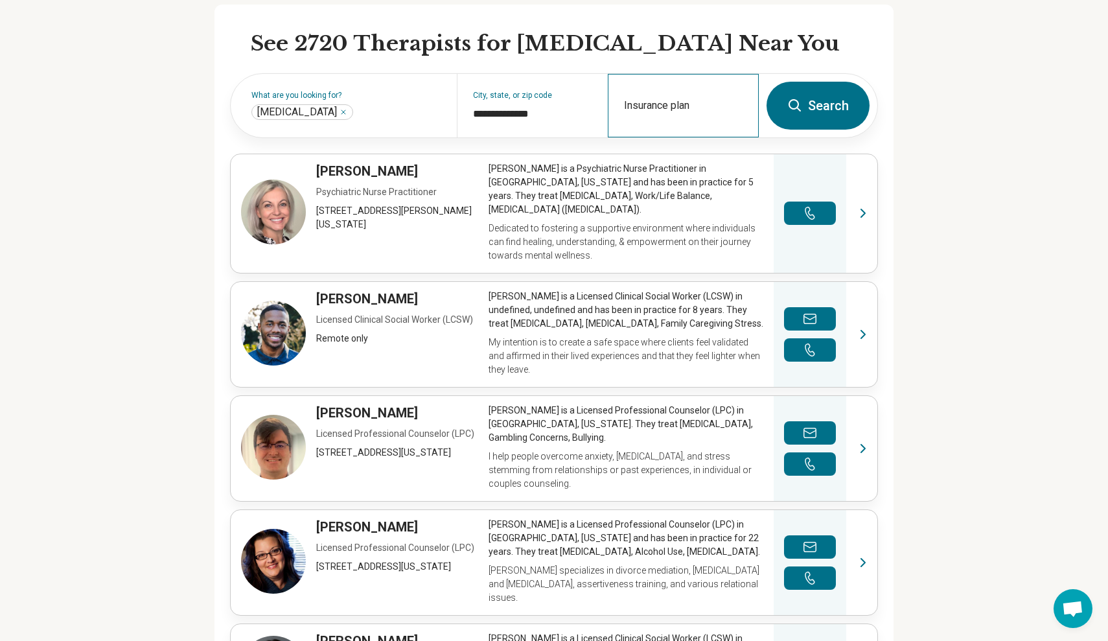
click at [673, 107] on div "Insurance plan" at bounding box center [683, 105] width 151 height 63
click at [822, 118] on button "Search" at bounding box center [817, 106] width 103 height 48
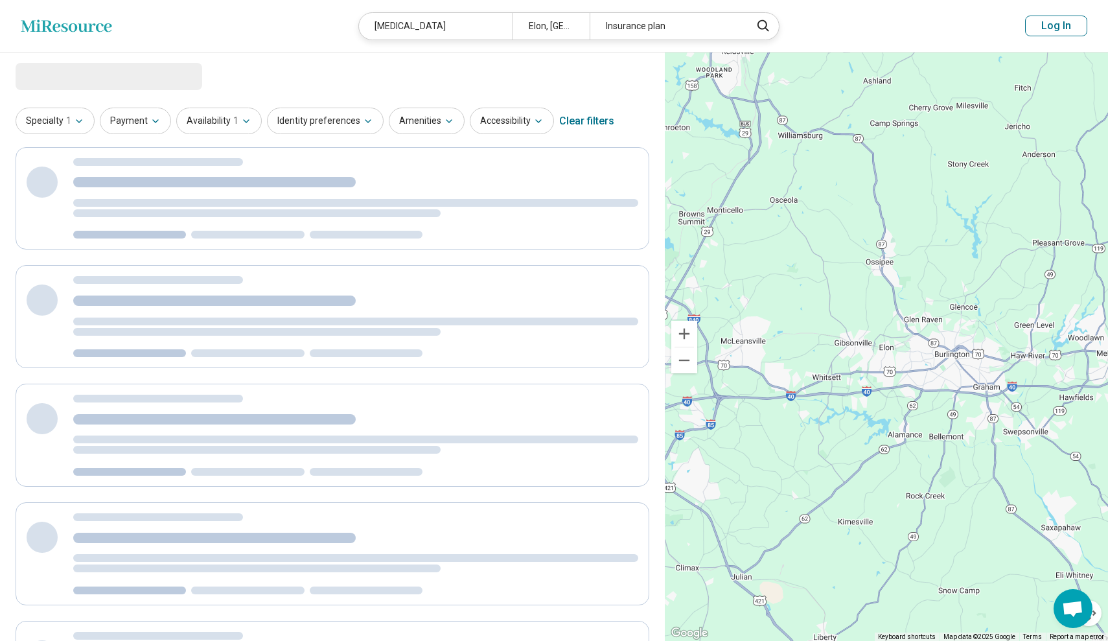
select select "***"
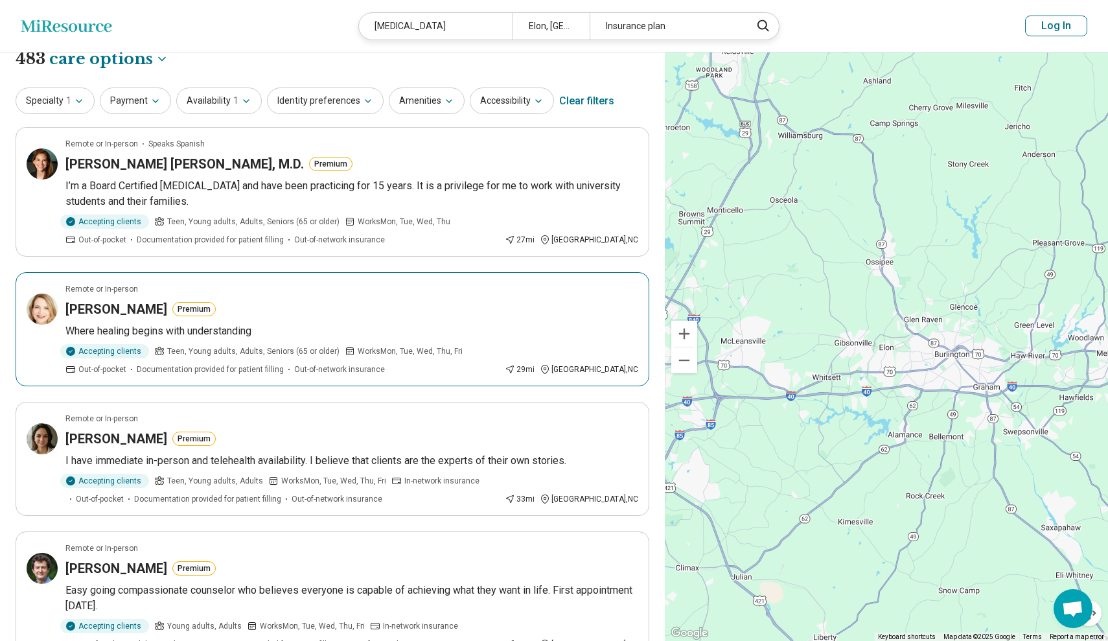
scroll to position [16, 0]
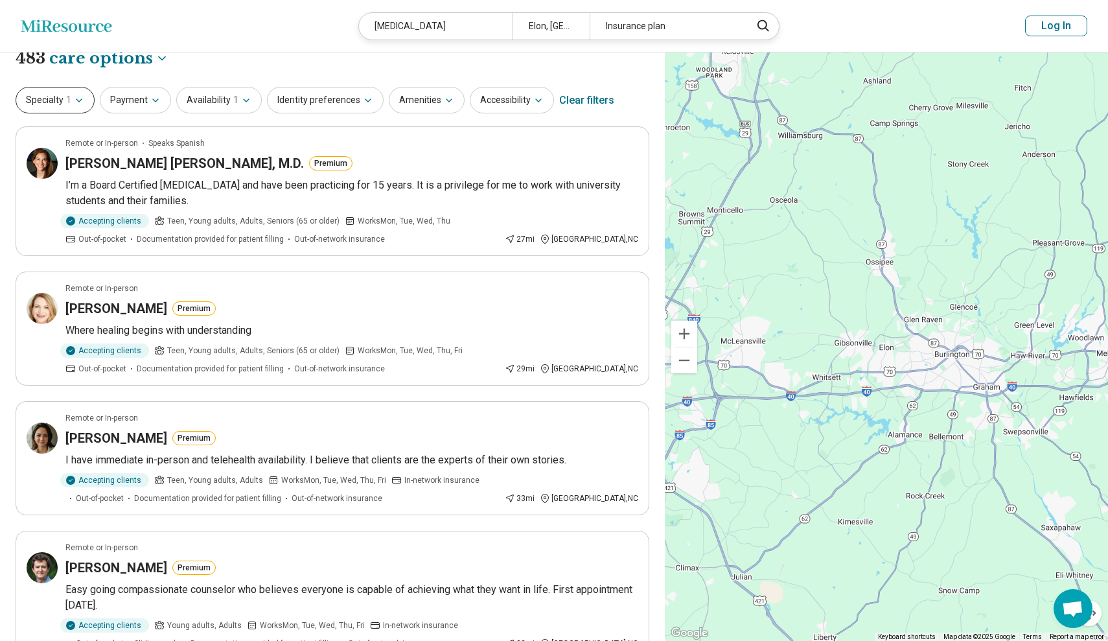
click at [76, 100] on icon "button" at bounding box center [78, 100] width 5 height 3
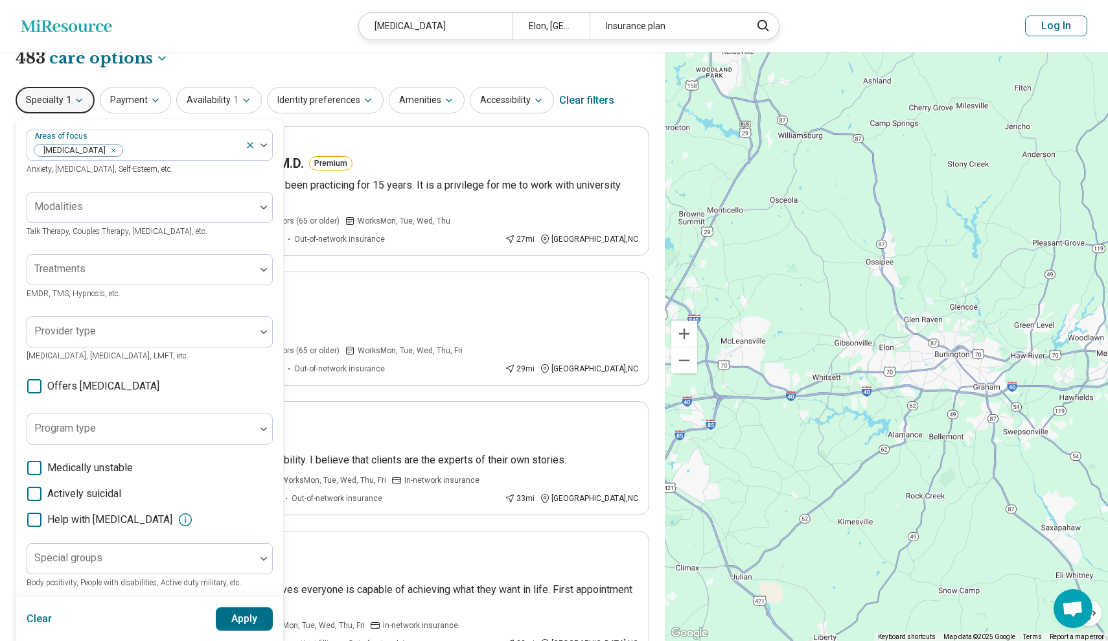
scroll to position [34, 0]
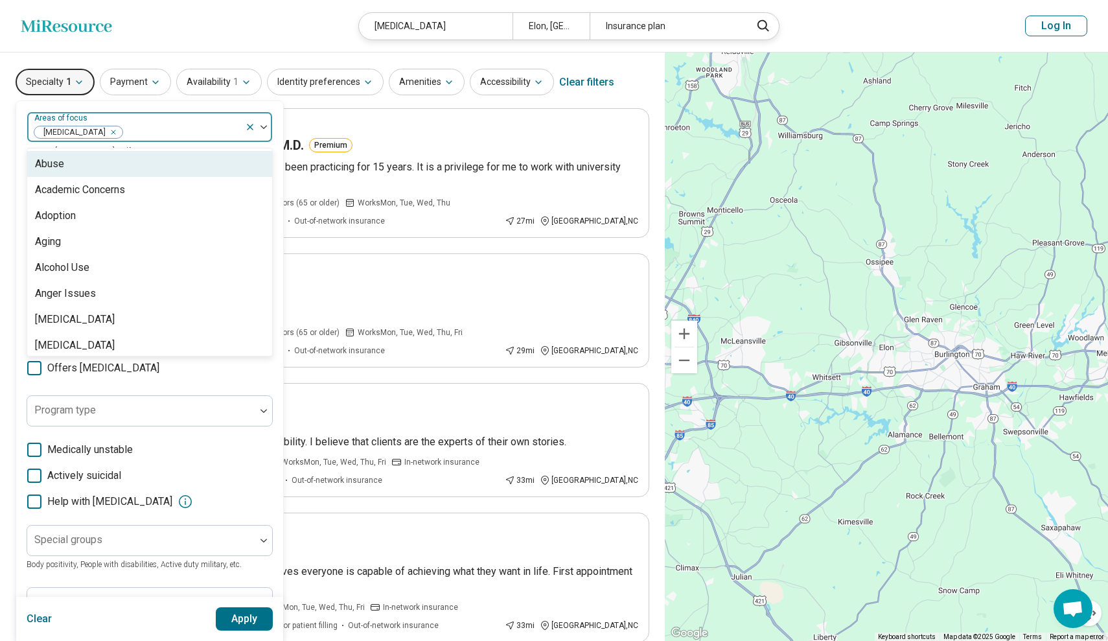
click at [268, 125] on div at bounding box center [263, 127] width 17 height 4
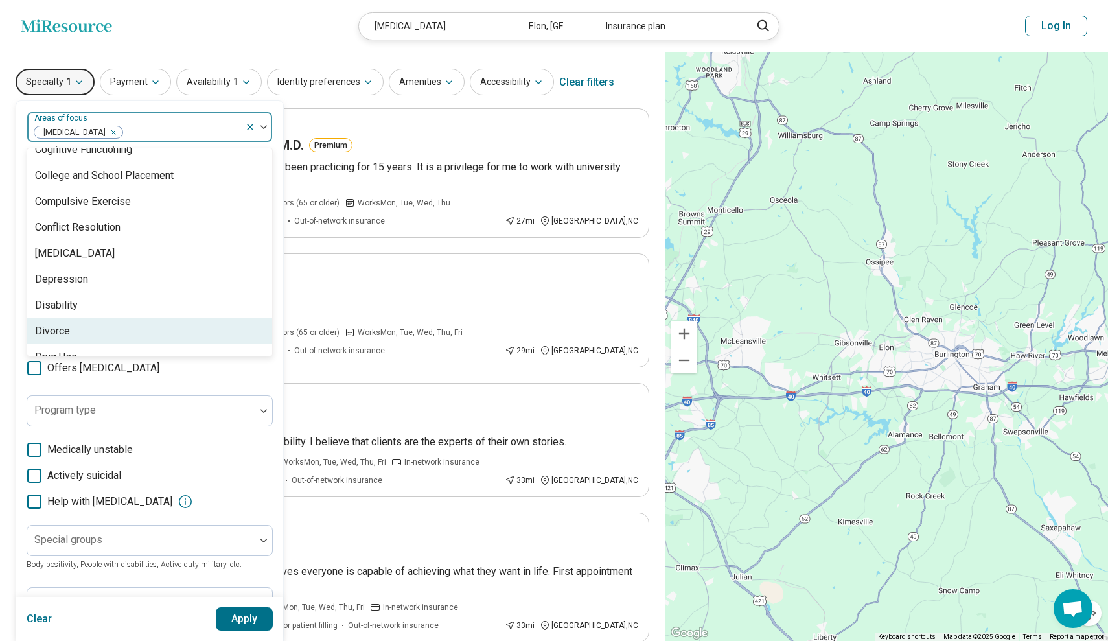
scroll to position [695, 0]
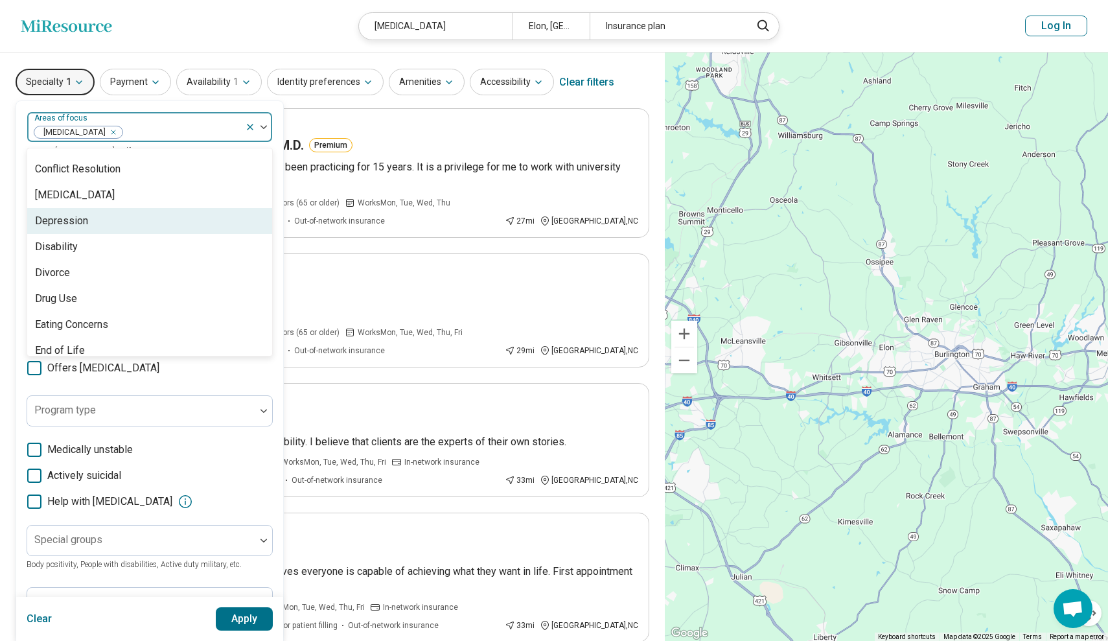
click at [106, 224] on div "Depression" at bounding box center [149, 221] width 245 height 26
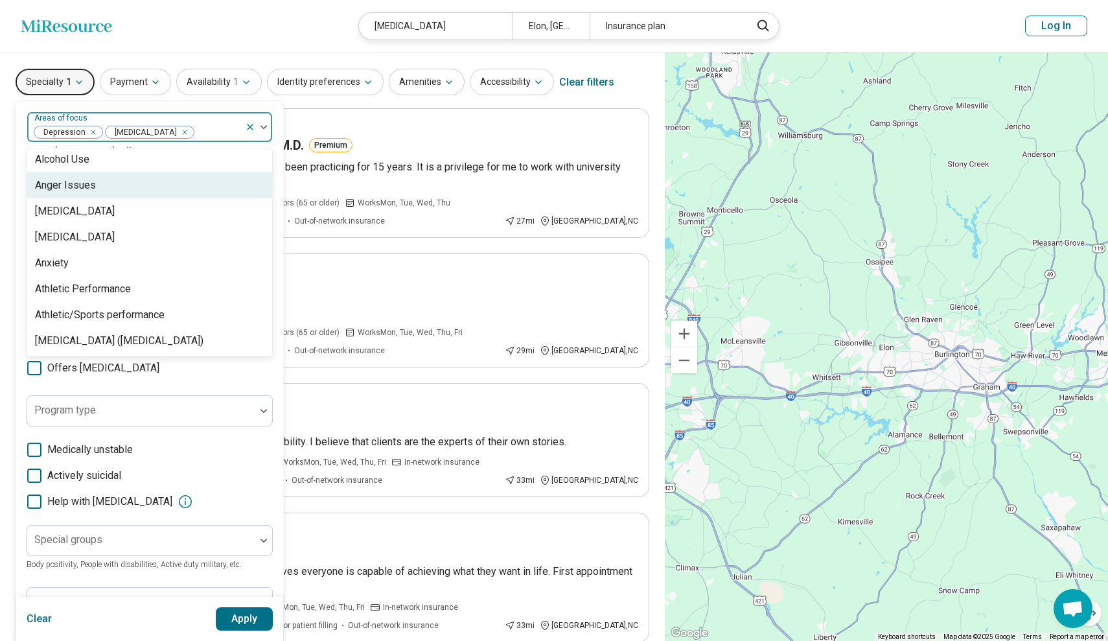
scroll to position [123, 0]
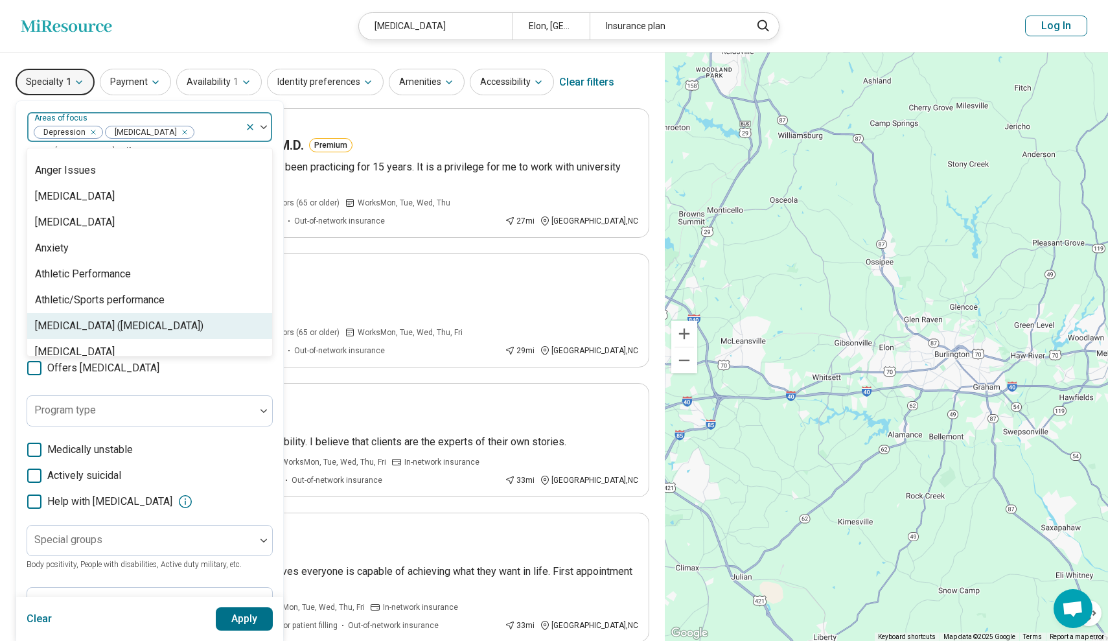
click at [143, 319] on div "[MEDICAL_DATA] ([MEDICAL_DATA])" at bounding box center [119, 326] width 168 height 16
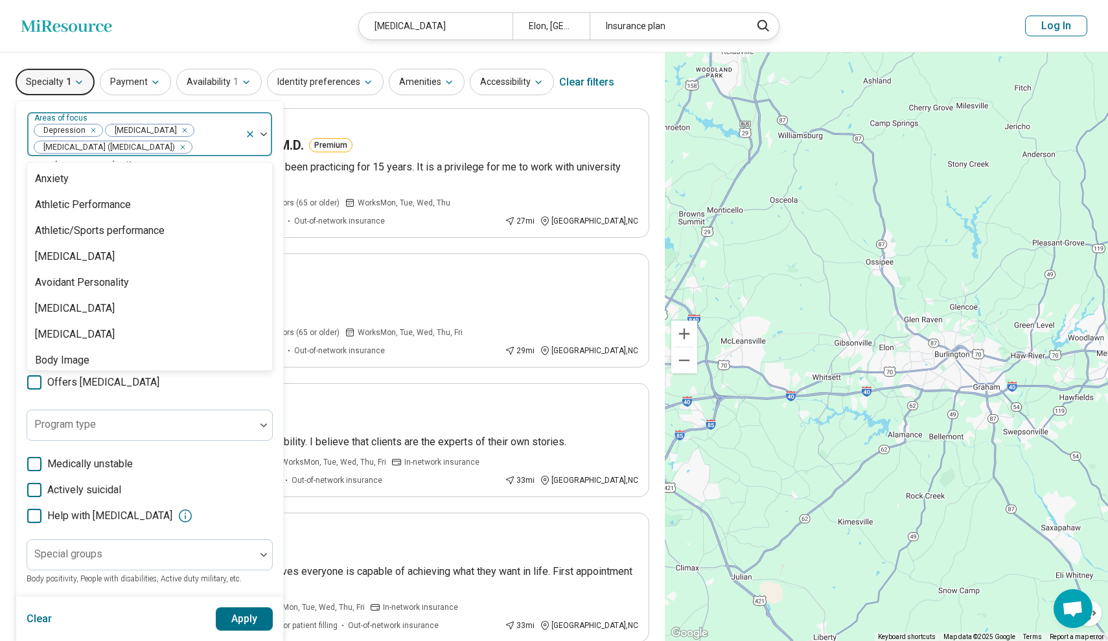
scroll to position [213, 0]
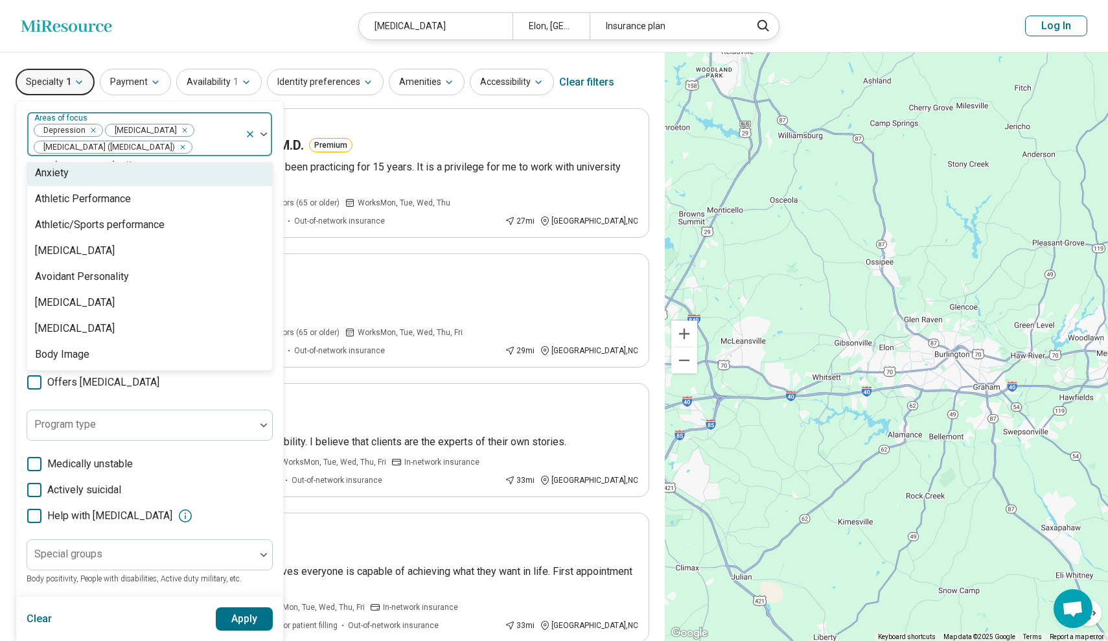
click at [98, 178] on div "Anxiety" at bounding box center [149, 173] width 245 height 26
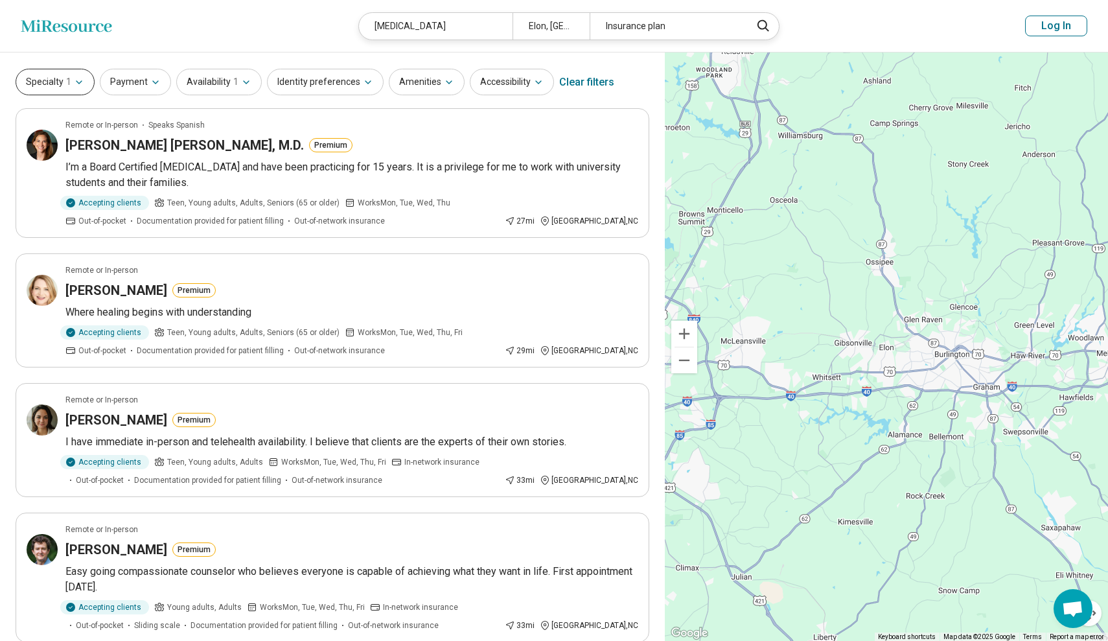
click at [54, 72] on button "Specialty 1" at bounding box center [55, 82] width 79 height 27
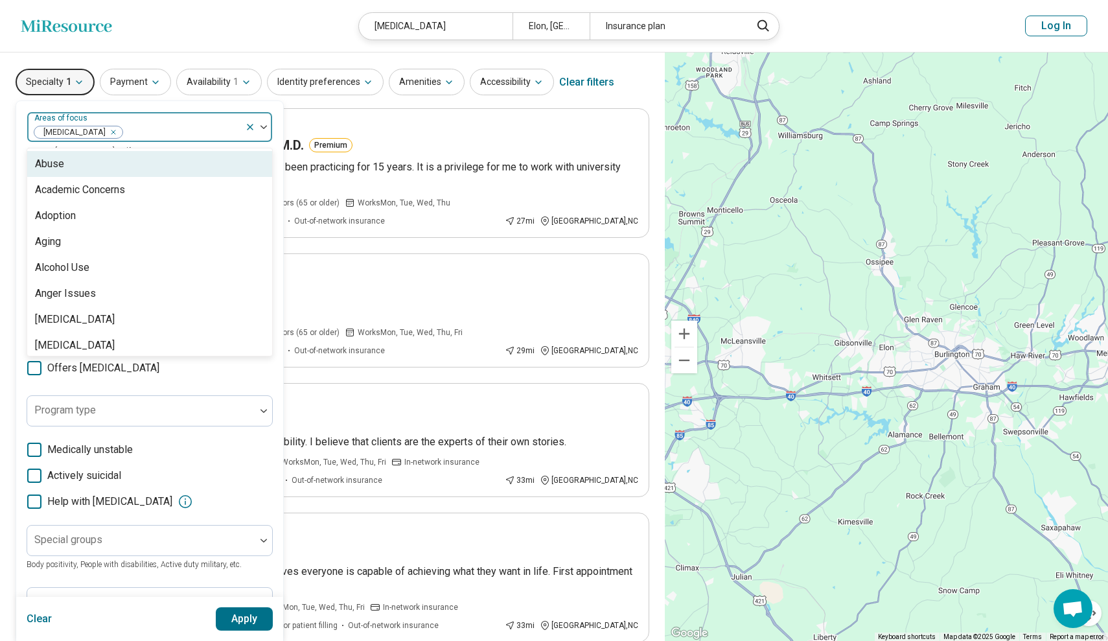
click at [153, 132] on div at bounding box center [182, 132] width 116 height 18
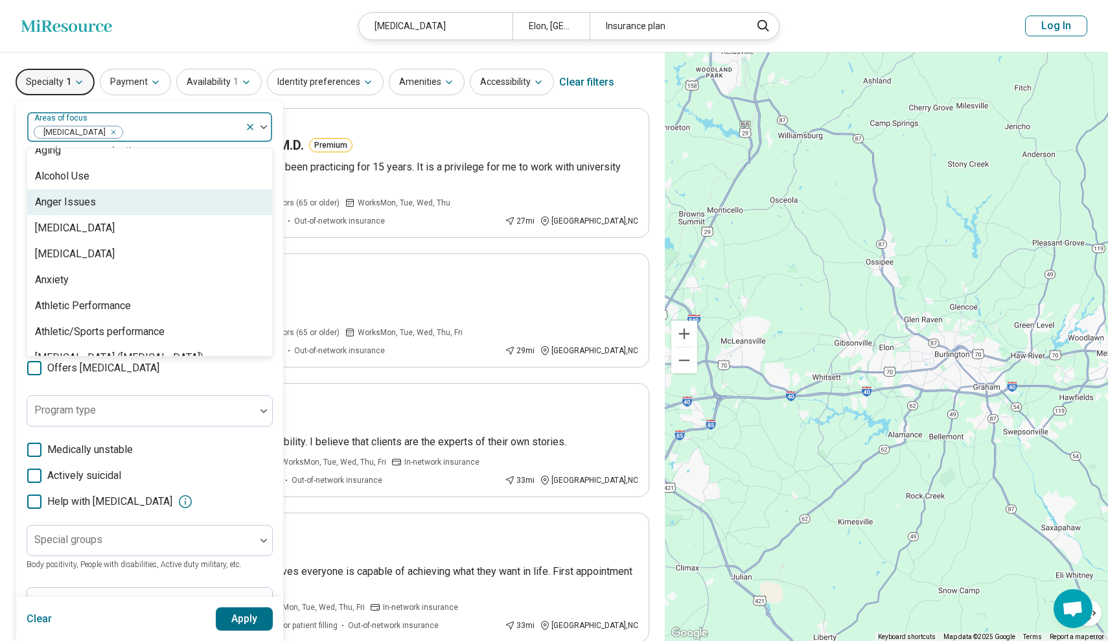
scroll to position [92, 0]
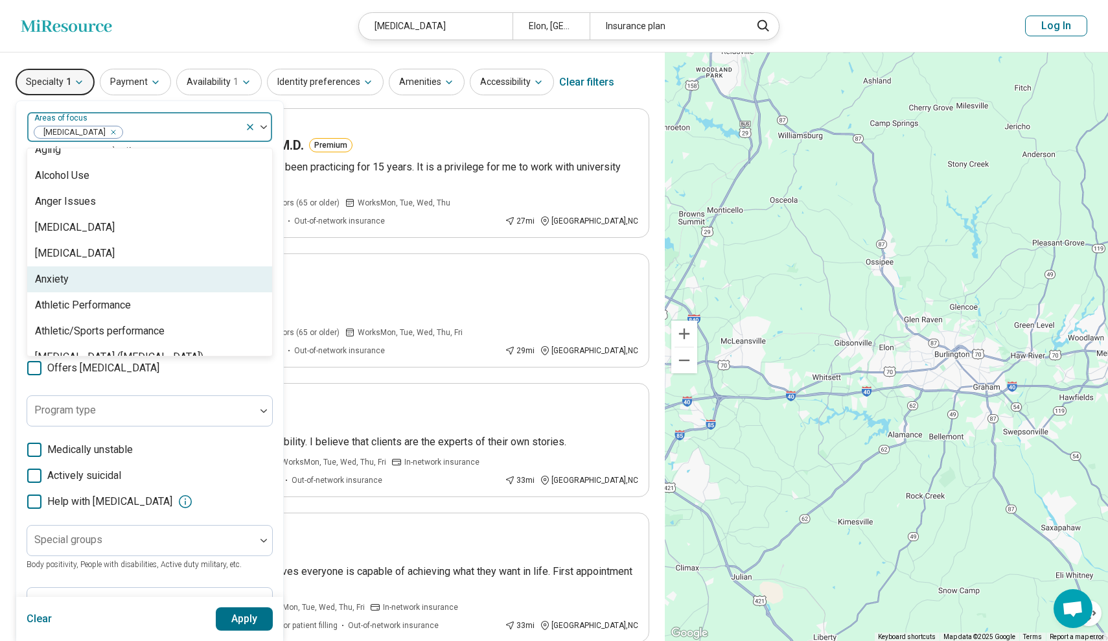
click at [140, 277] on div "Anxiety" at bounding box center [149, 279] width 245 height 26
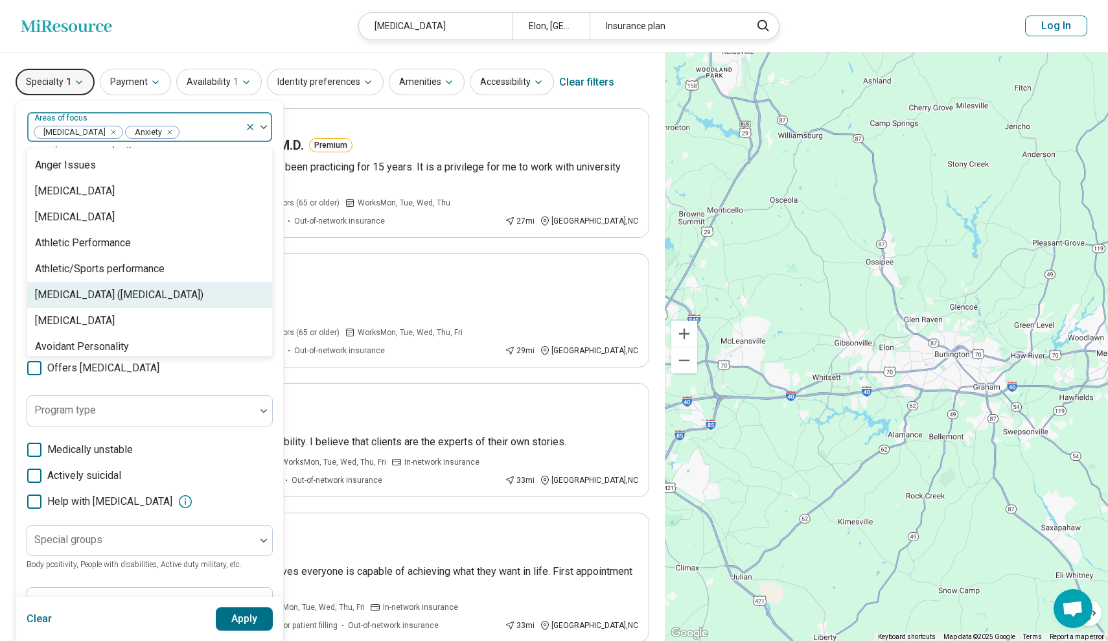
click at [141, 292] on div "Attention Deficit Hyperactivity Disorder (ADHD)" at bounding box center [119, 295] width 168 height 16
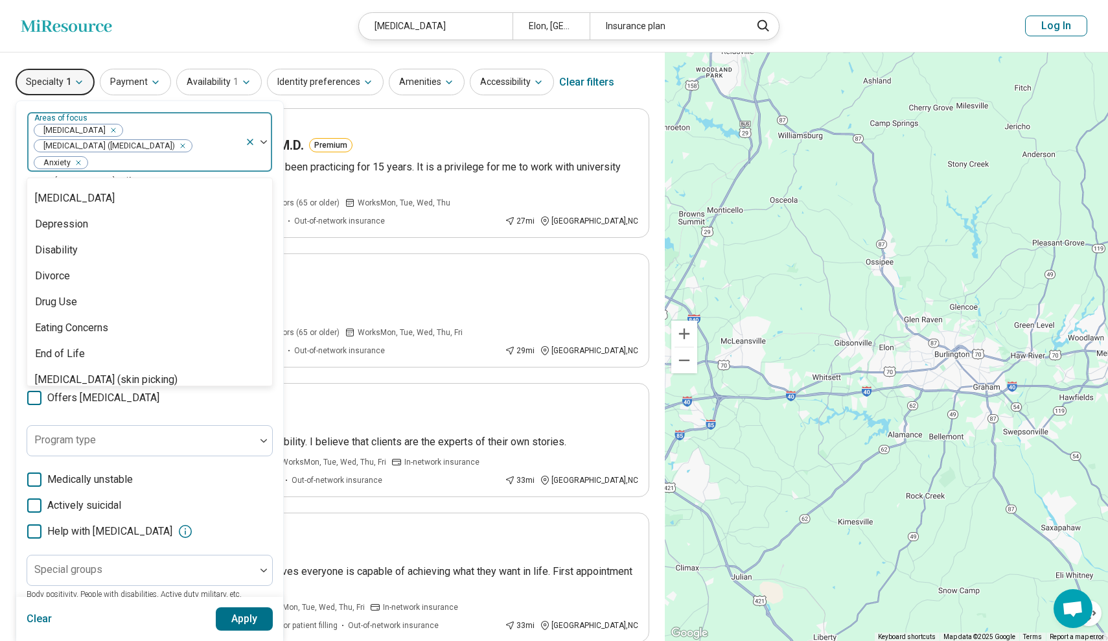
scroll to position [656, 0]
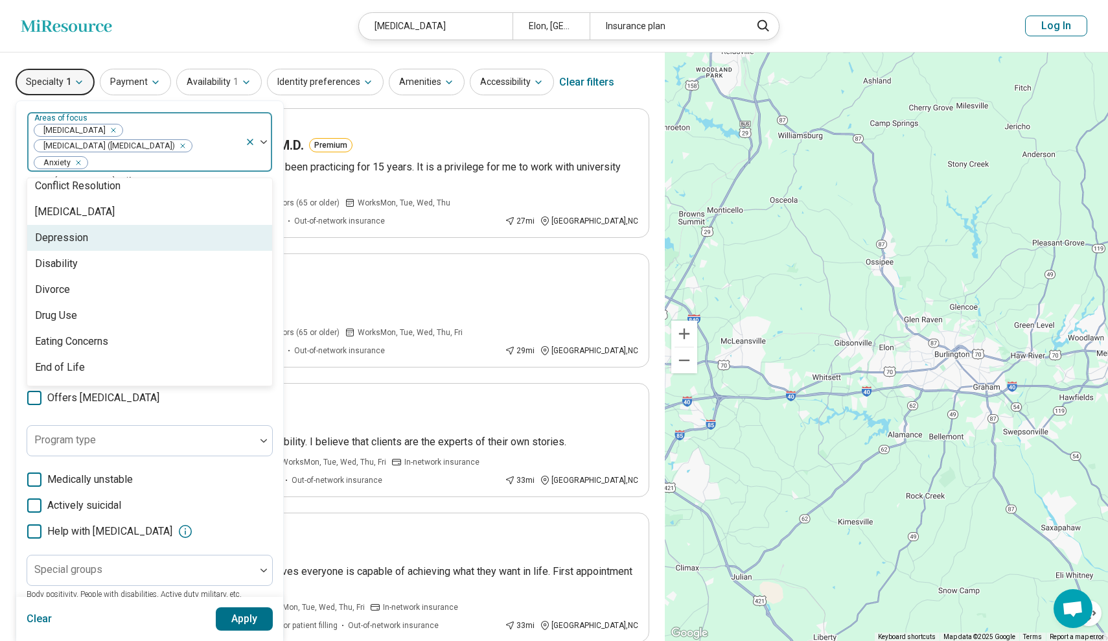
click at [120, 241] on div "Depression" at bounding box center [149, 238] width 245 height 26
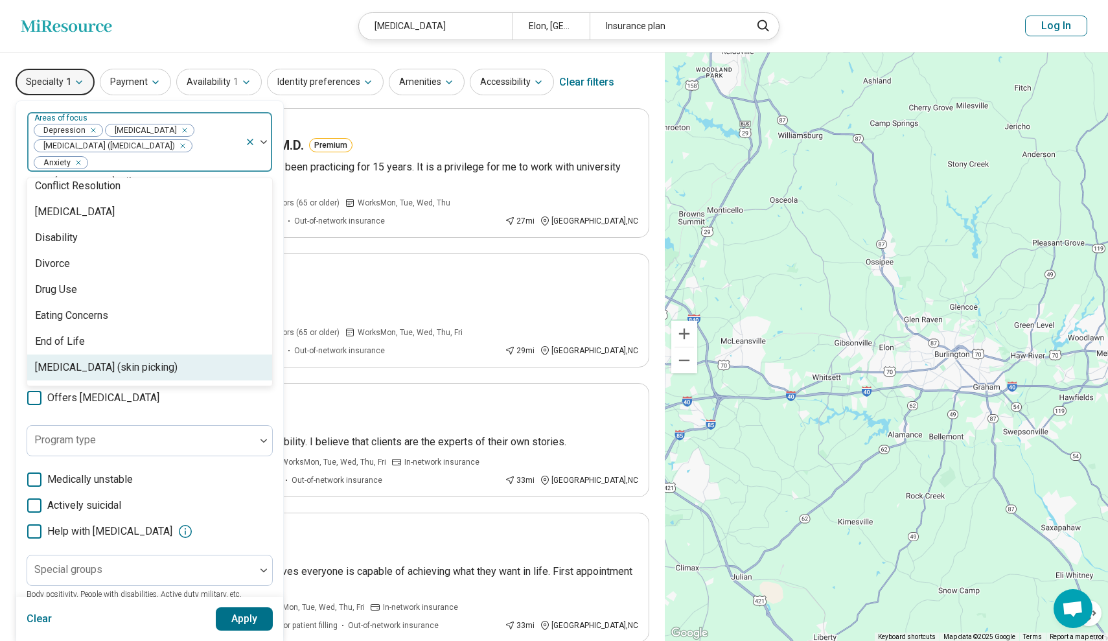
click at [38, 511] on icon at bounding box center [34, 505] width 14 height 14
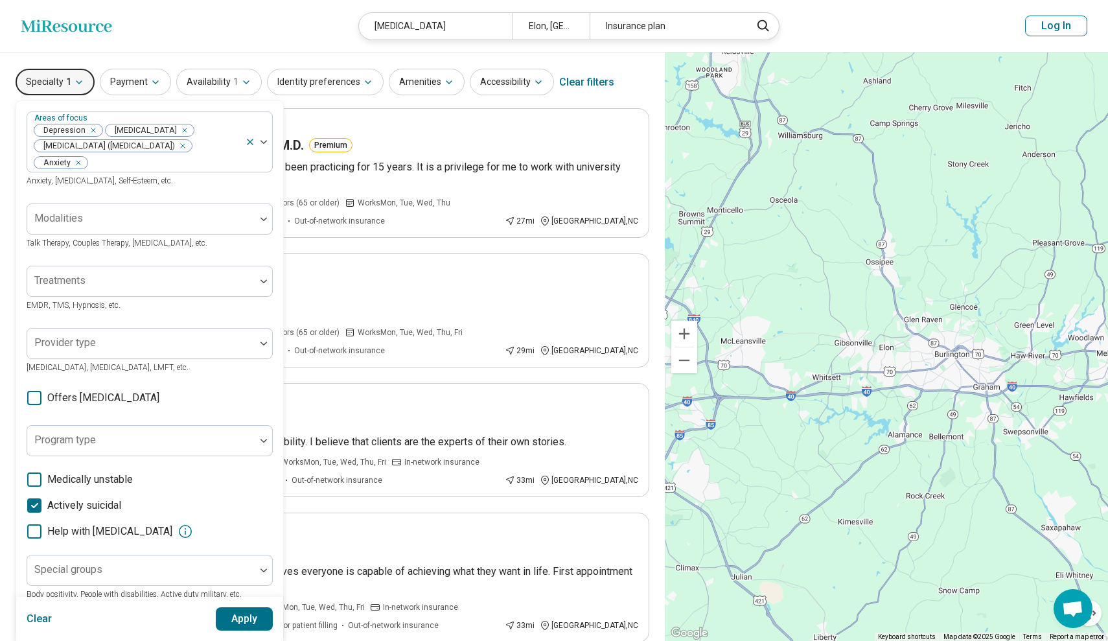
click at [255, 625] on button "Apply" at bounding box center [245, 618] width 58 height 23
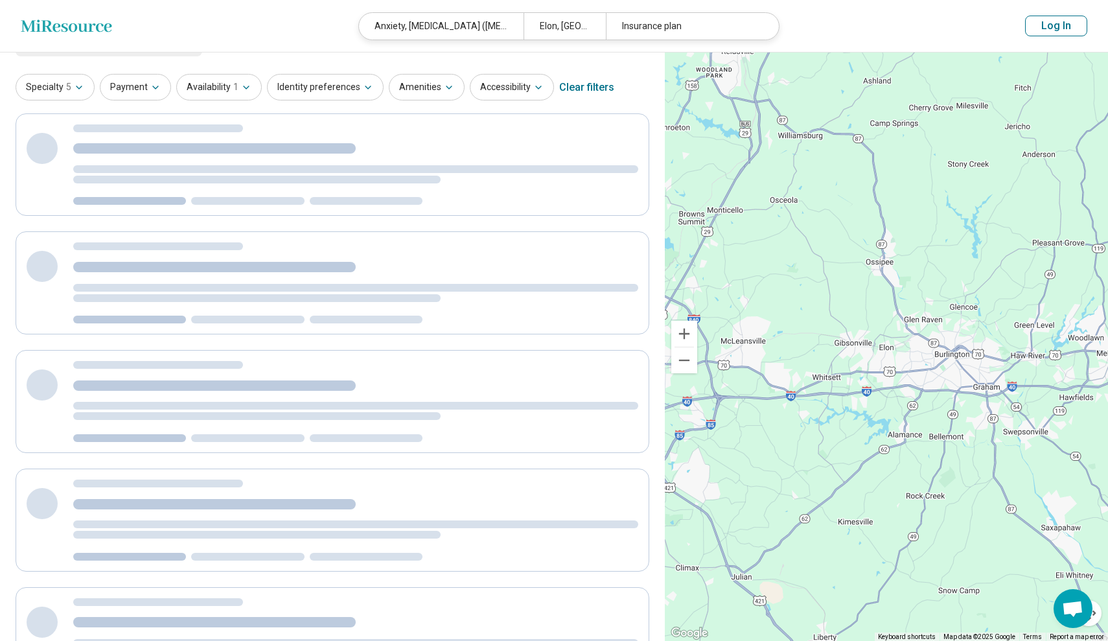
scroll to position [0, 0]
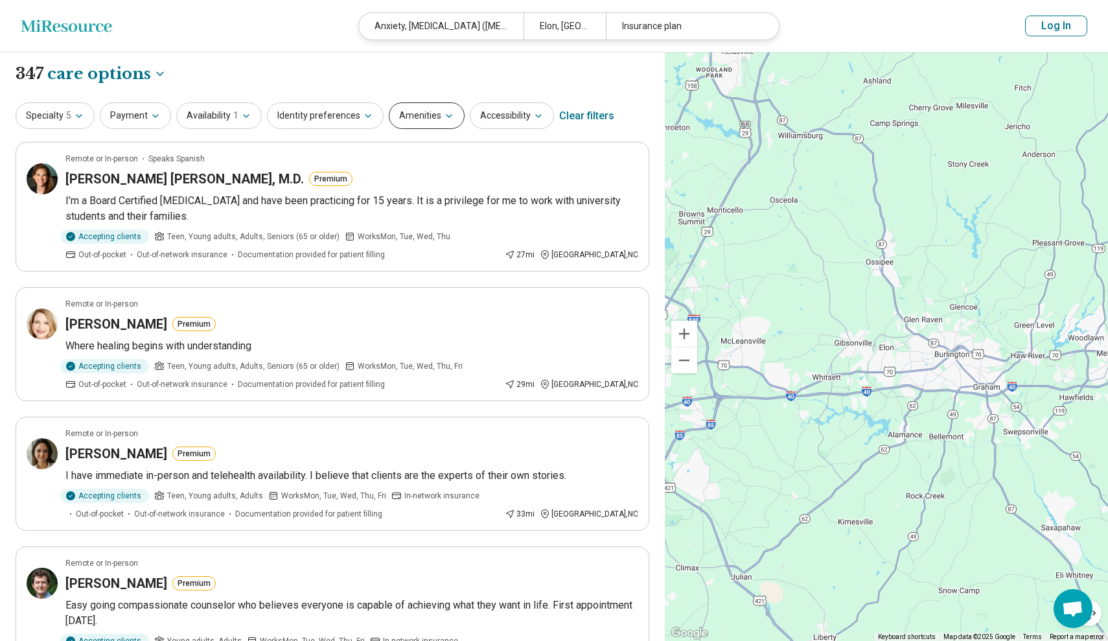
click at [403, 116] on button "Amenities" at bounding box center [427, 115] width 76 height 27
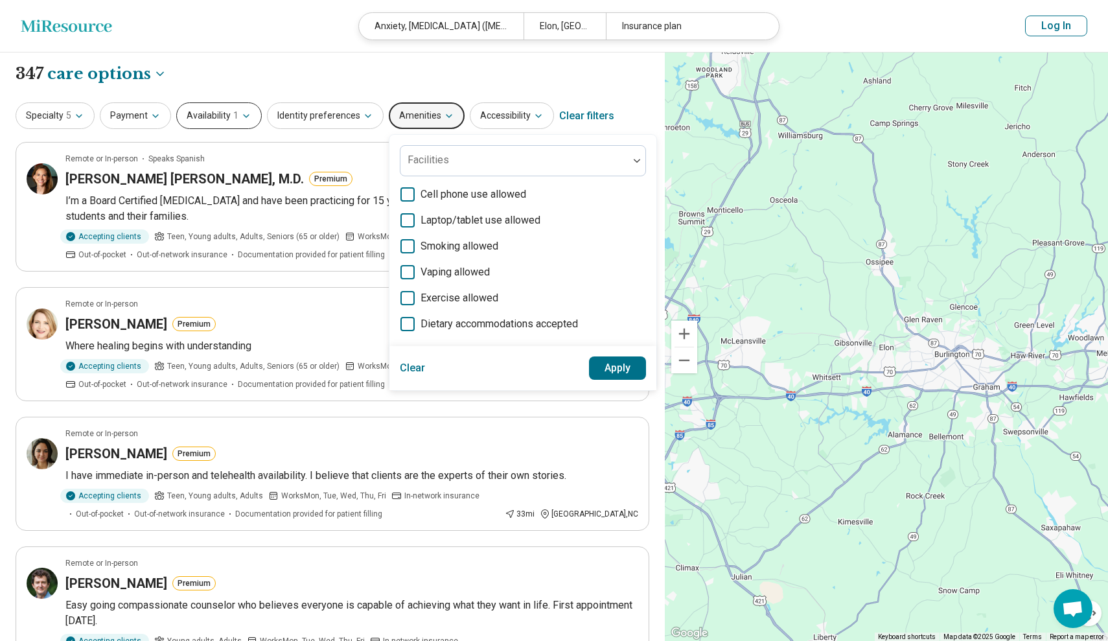
click at [233, 121] on span "1" at bounding box center [235, 116] width 5 height 14
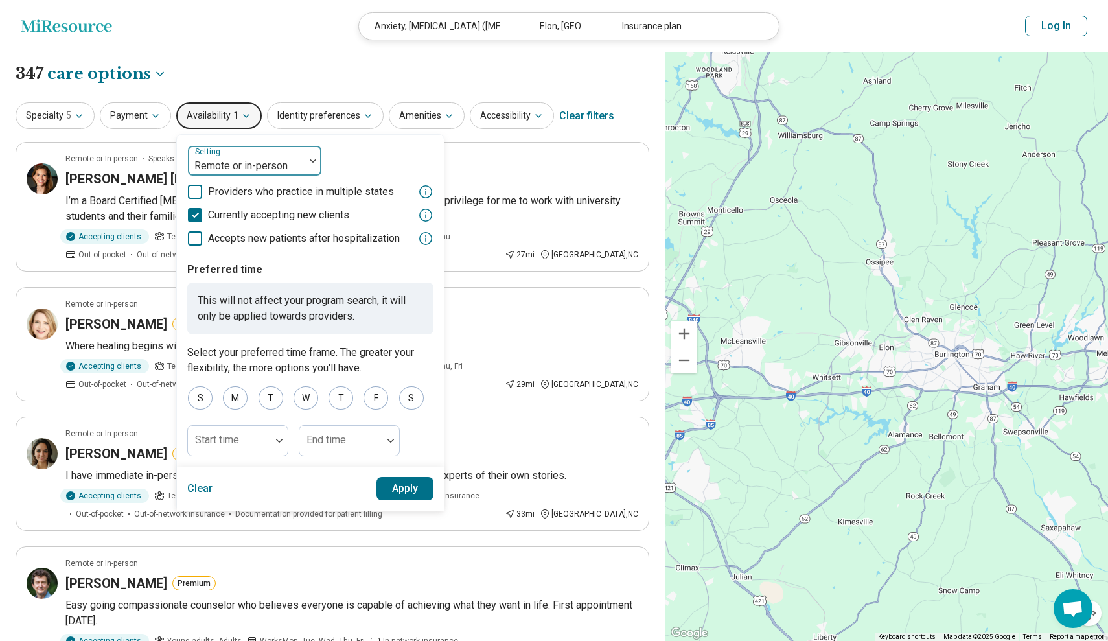
click at [236, 154] on div "Remote or in-person" at bounding box center [246, 160] width 117 height 29
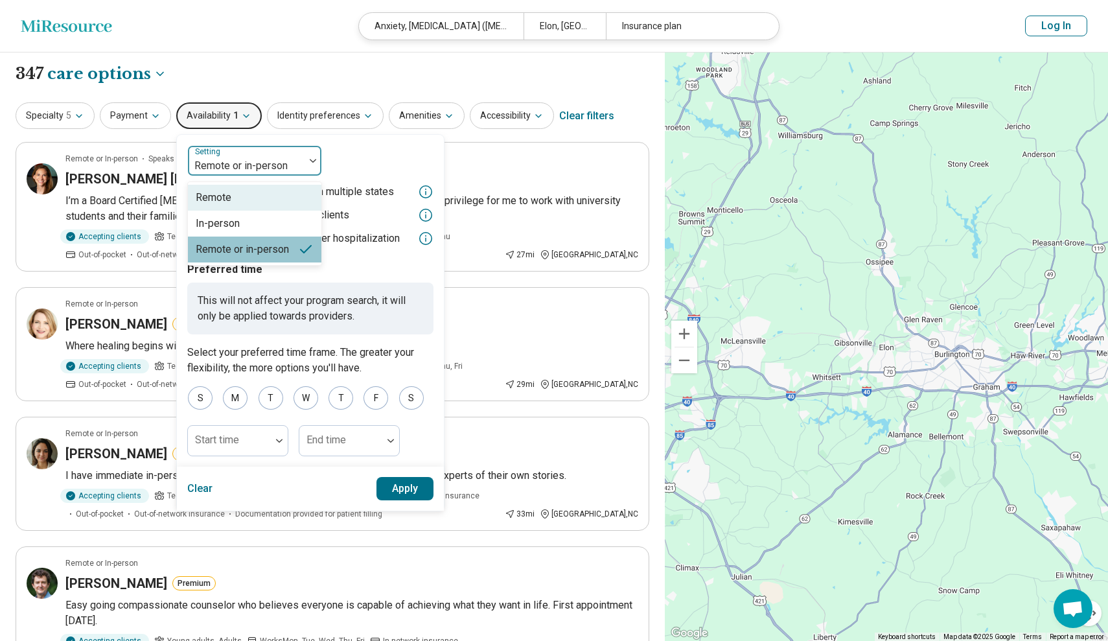
click at [237, 188] on div "Remote" at bounding box center [254, 198] width 133 height 26
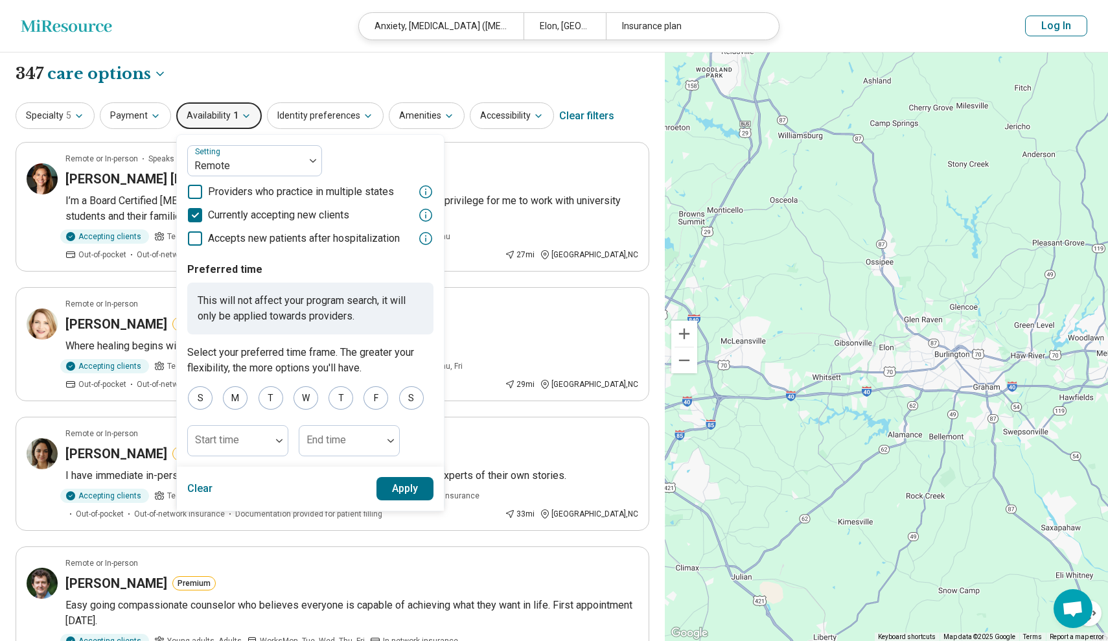
click at [393, 481] on button "Apply" at bounding box center [405, 488] width 58 height 23
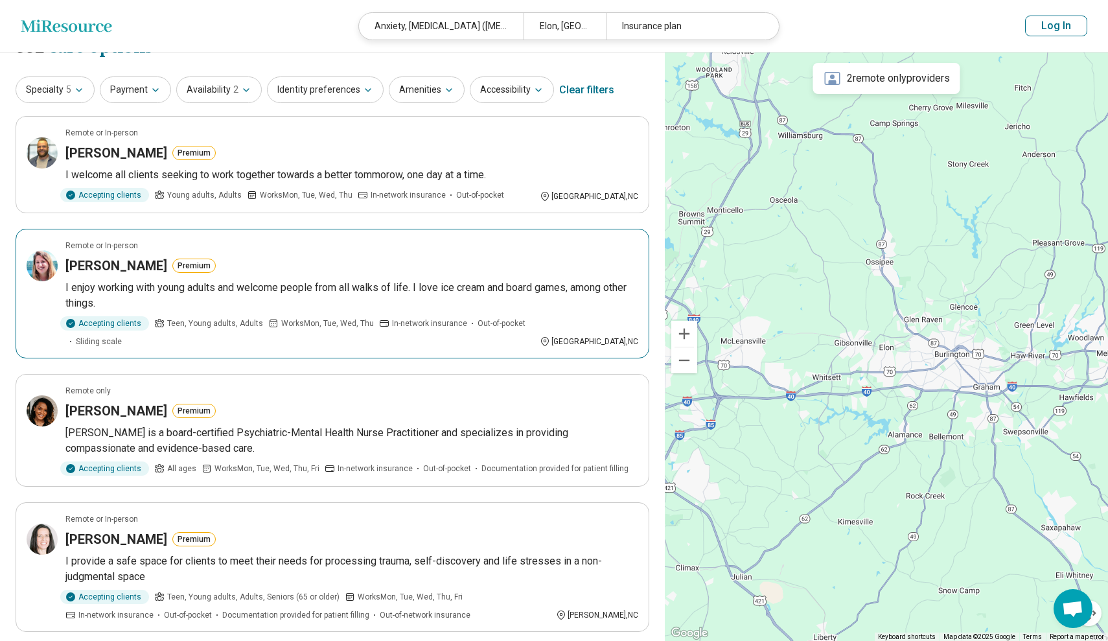
scroll to position [28, 0]
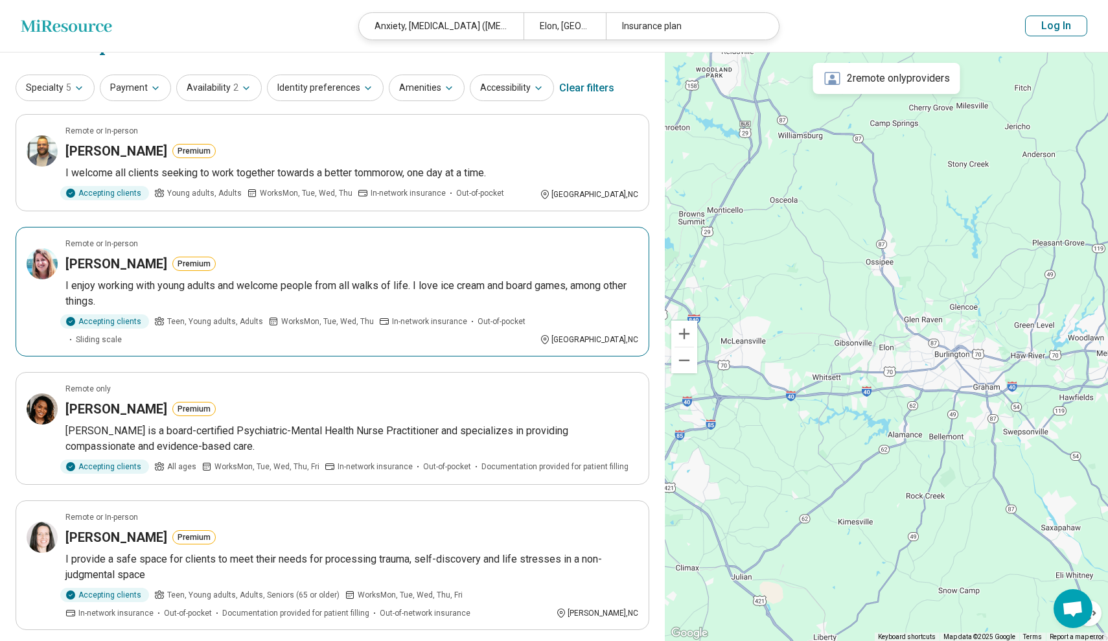
click at [252, 256] on div "Jenna Desrosiers Premium" at bounding box center [351, 264] width 573 height 18
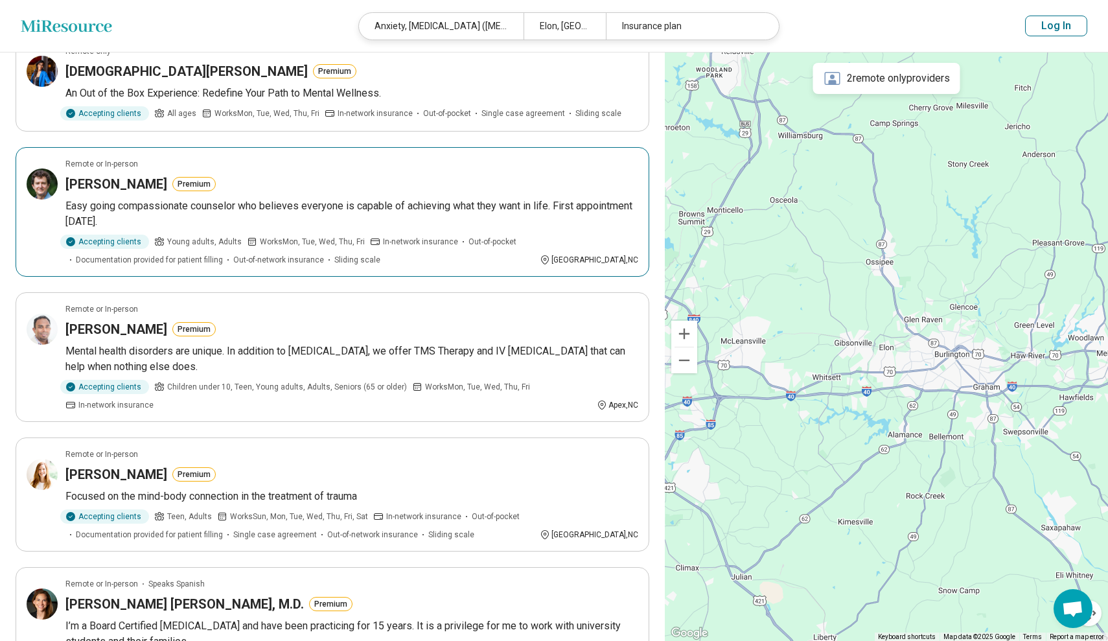
scroll to position [636, 0]
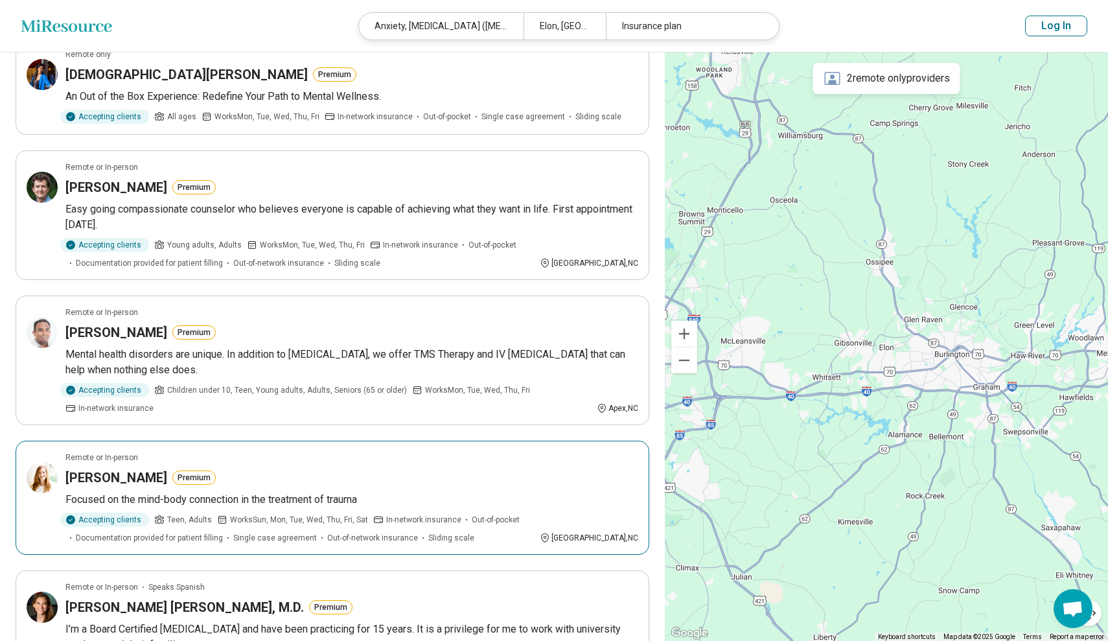
click at [103, 468] on h3 "Bobby Newell" at bounding box center [116, 477] width 102 height 18
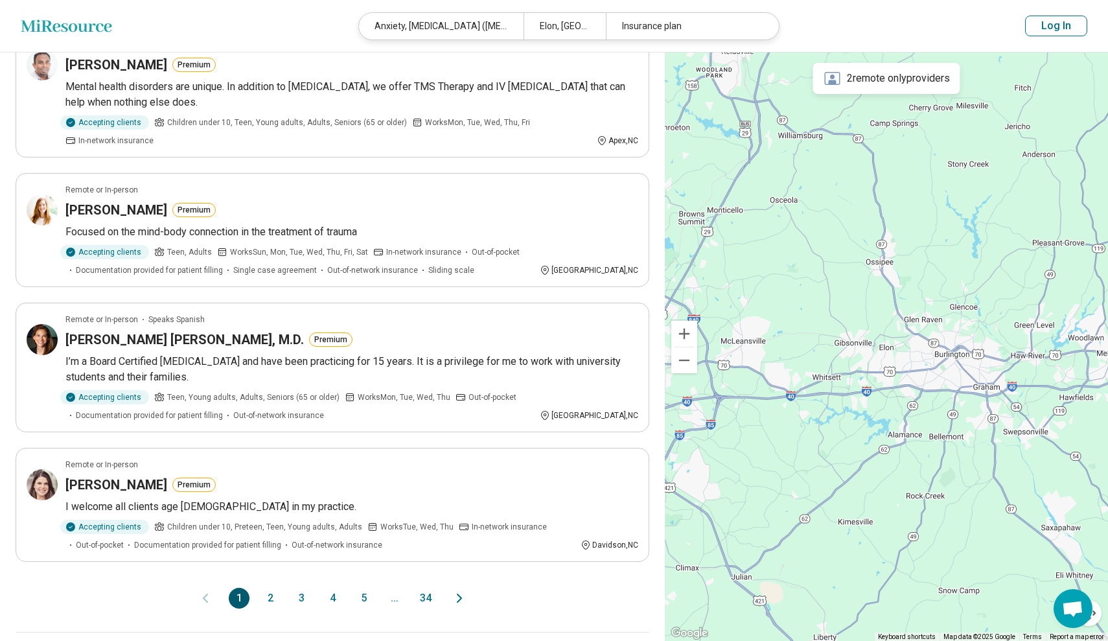
scroll to position [906, 0]
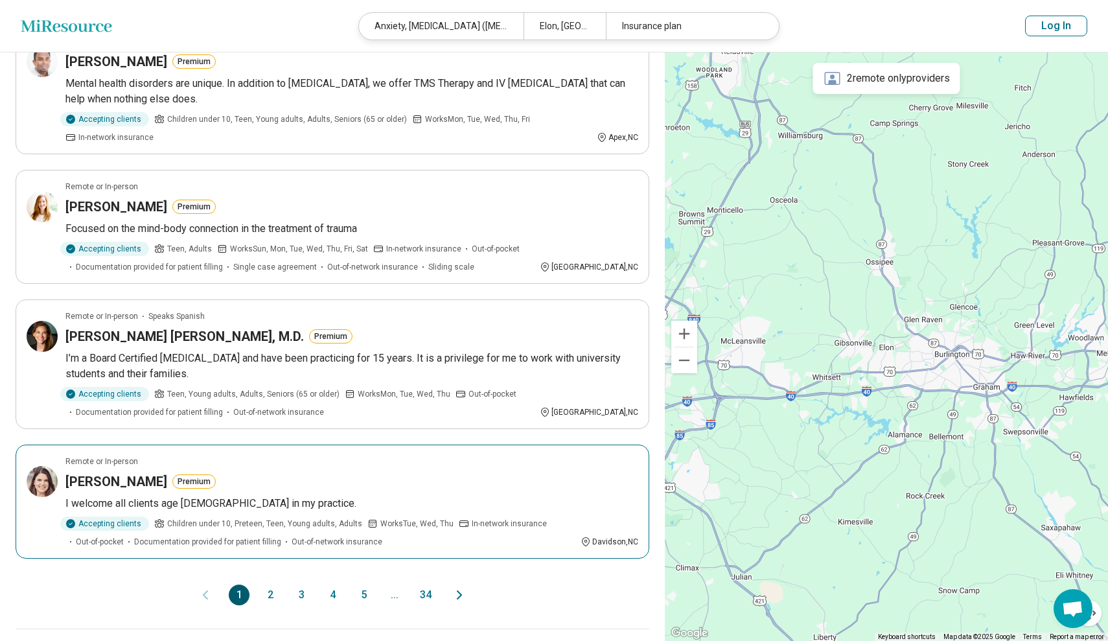
click at [196, 455] on div "Remote or In-person" at bounding box center [351, 461] width 573 height 12
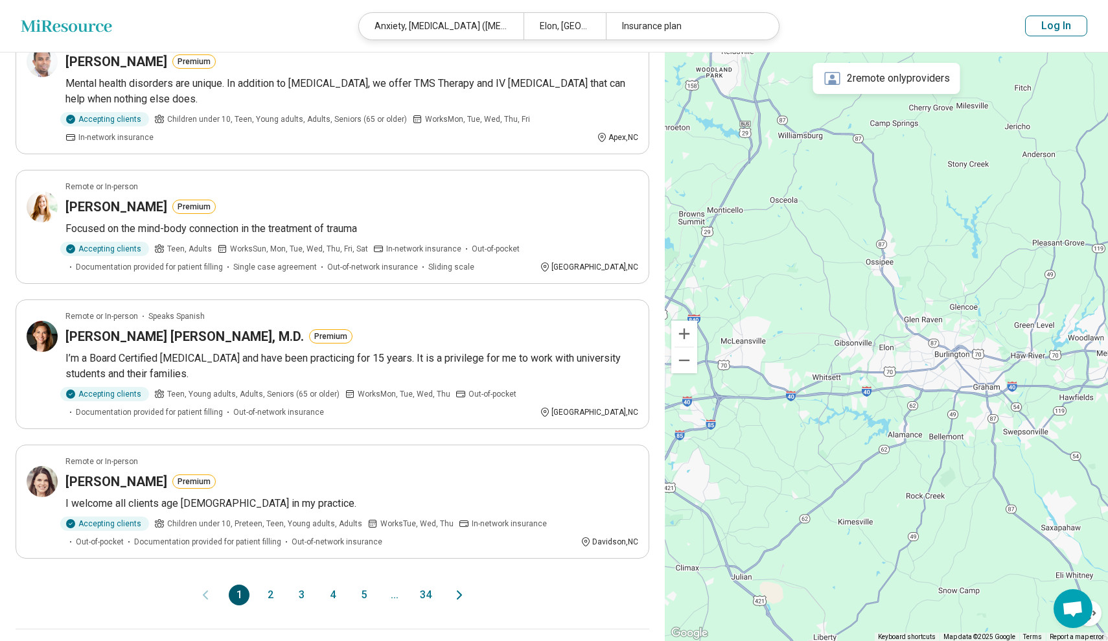
click at [269, 584] on button "2" at bounding box center [270, 594] width 21 height 21
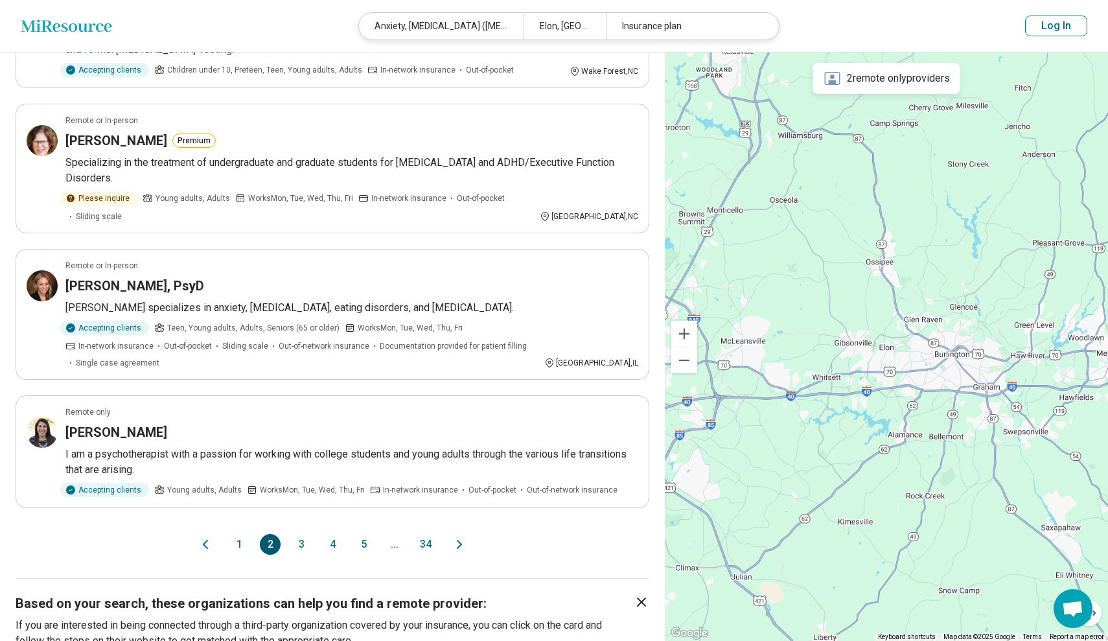
scroll to position [959, 0]
click at [302, 533] on button "3" at bounding box center [301, 543] width 21 height 21
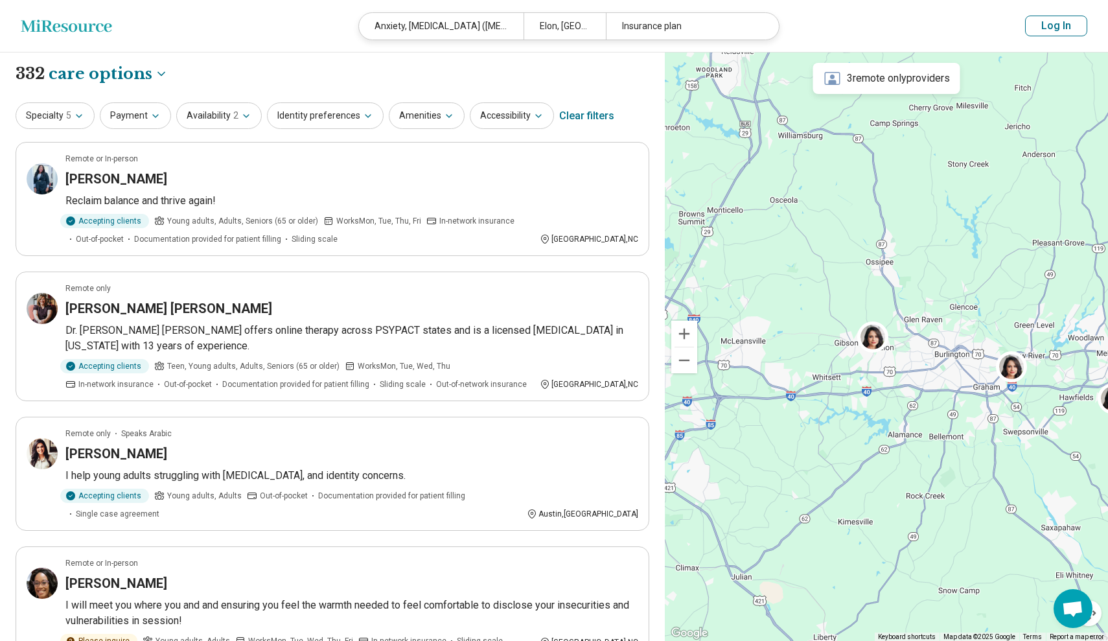
scroll to position [14, 0]
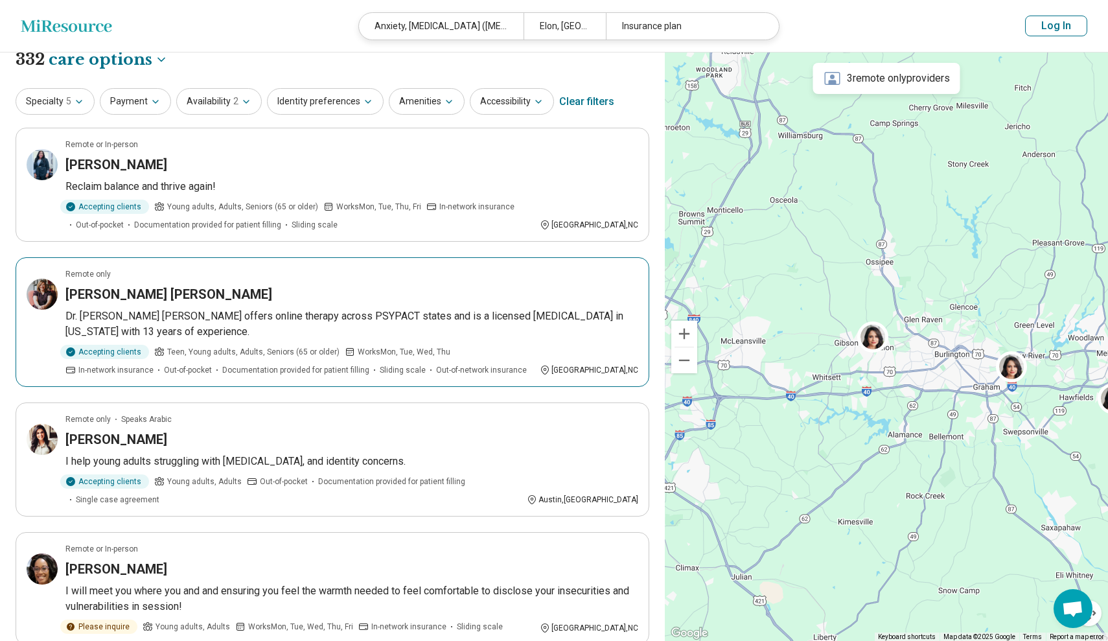
click at [282, 297] on div "Heather Patterson Meyer" at bounding box center [351, 294] width 573 height 18
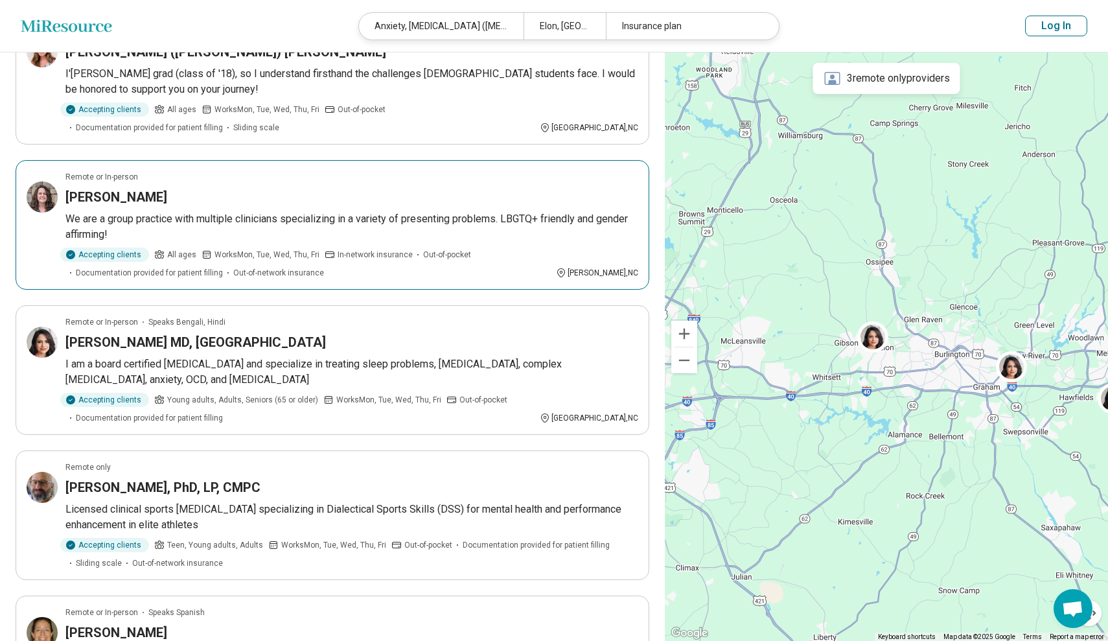
scroll to position [873, 1]
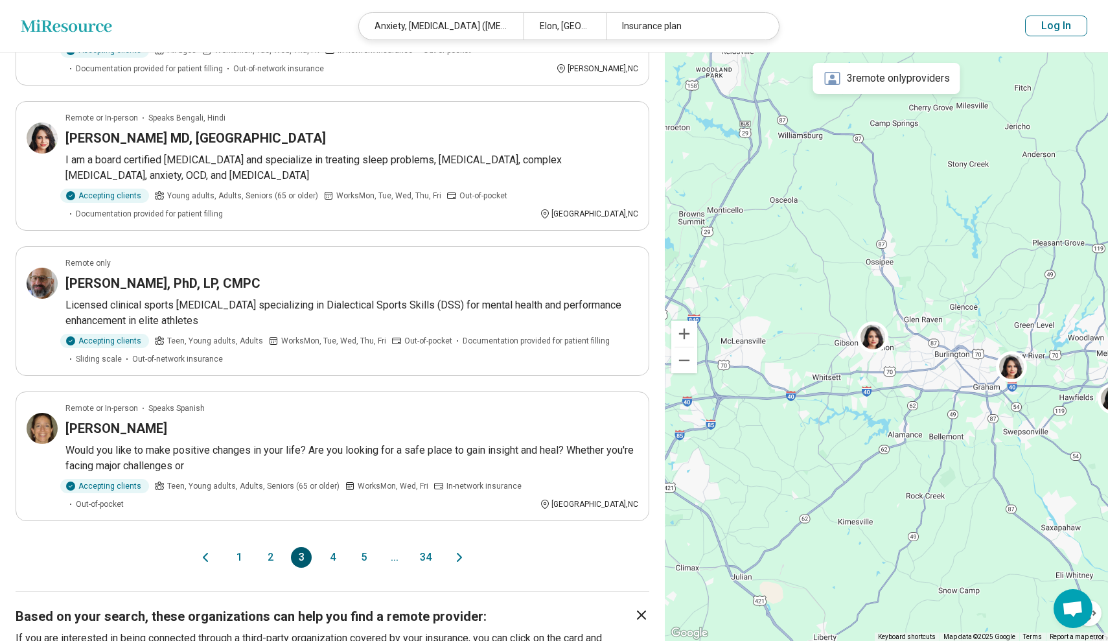
click at [331, 547] on button "4" at bounding box center [332, 557] width 21 height 21
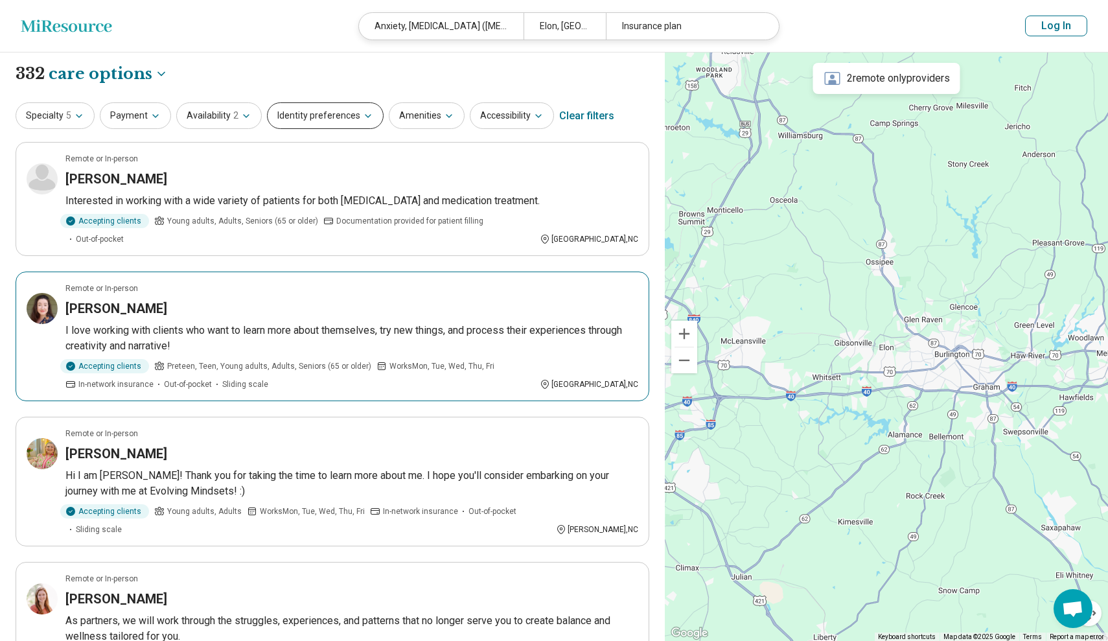
scroll to position [0, 0]
click at [337, 110] on button "Identity preferences" at bounding box center [325, 115] width 117 height 27
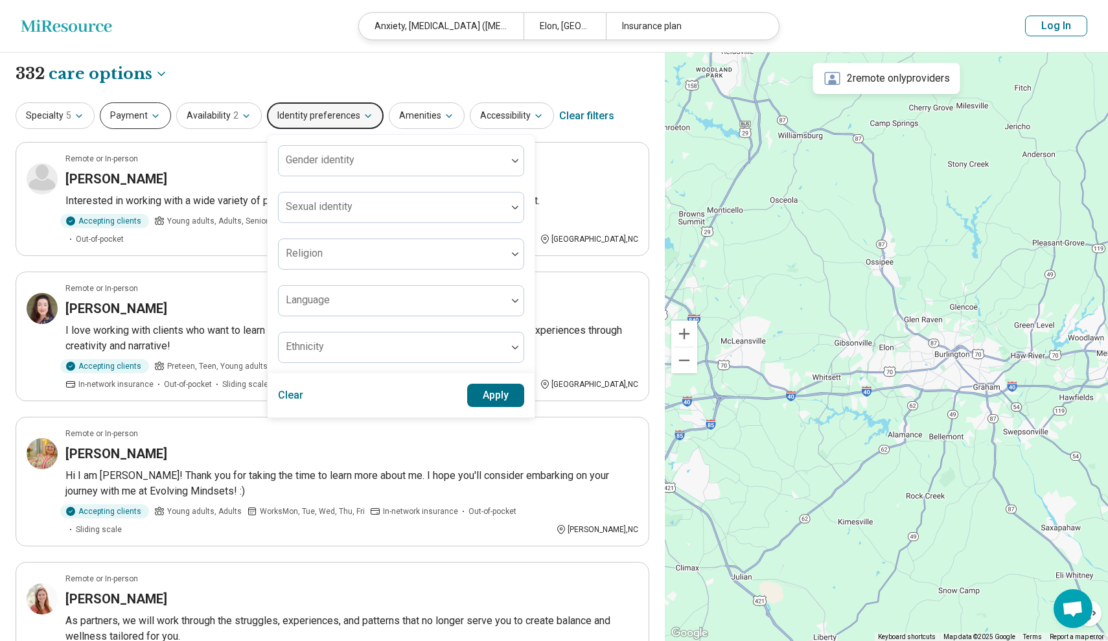
click at [141, 112] on button "Payment" at bounding box center [135, 115] width 71 height 27
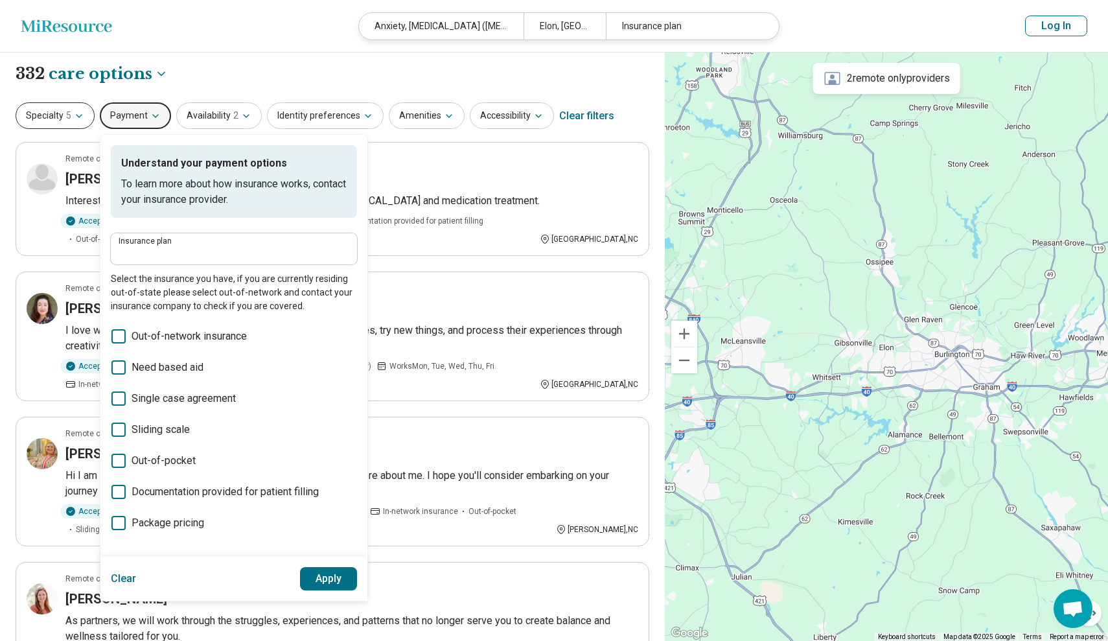
click at [82, 109] on button "Specialty 5" at bounding box center [55, 115] width 79 height 27
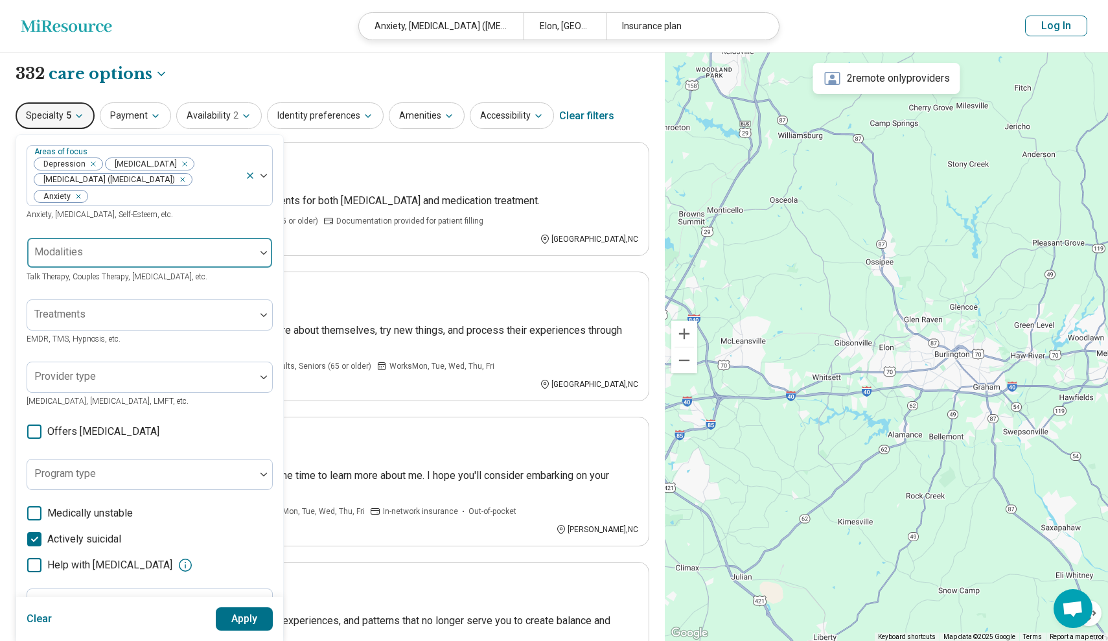
click at [253, 257] on div at bounding box center [141, 252] width 228 height 29
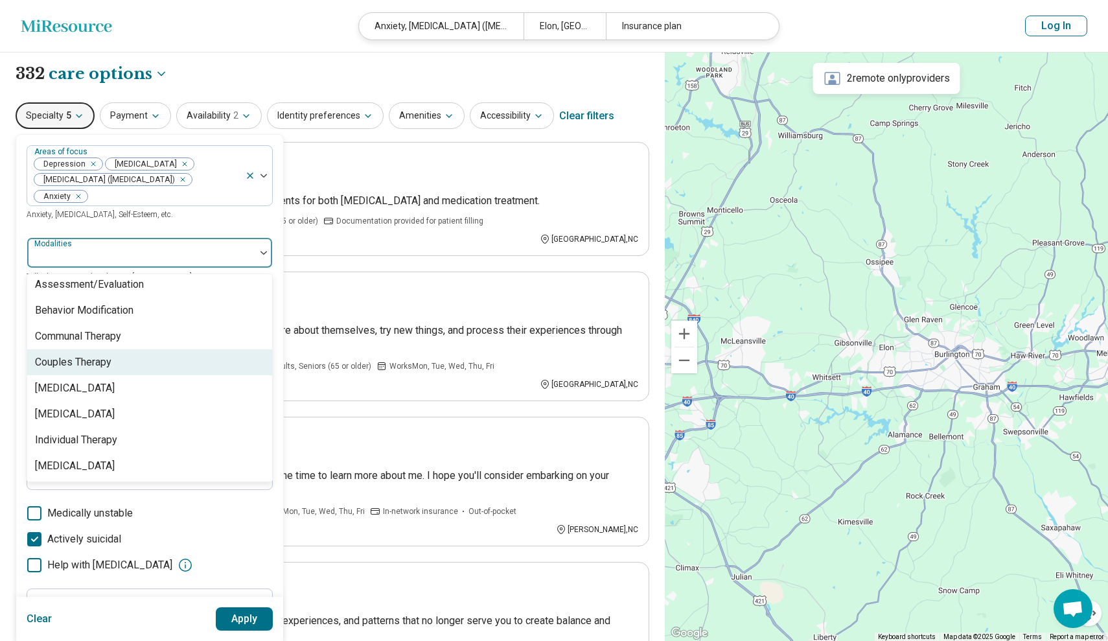
scroll to position [5, 0]
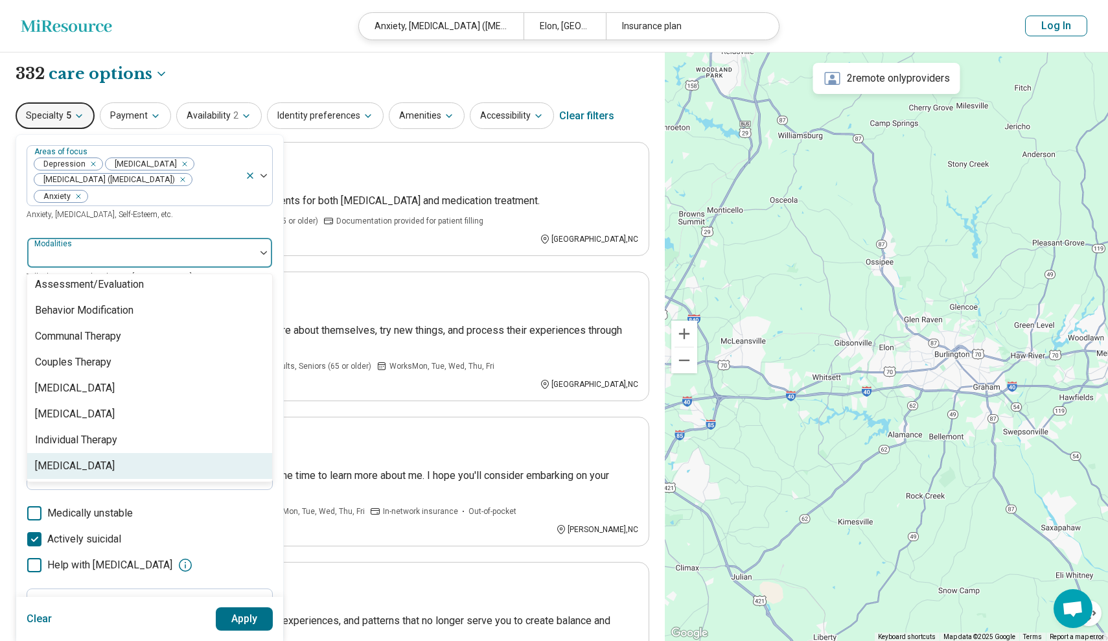
click at [93, 473] on div "Medication Management" at bounding box center [75, 466] width 80 height 16
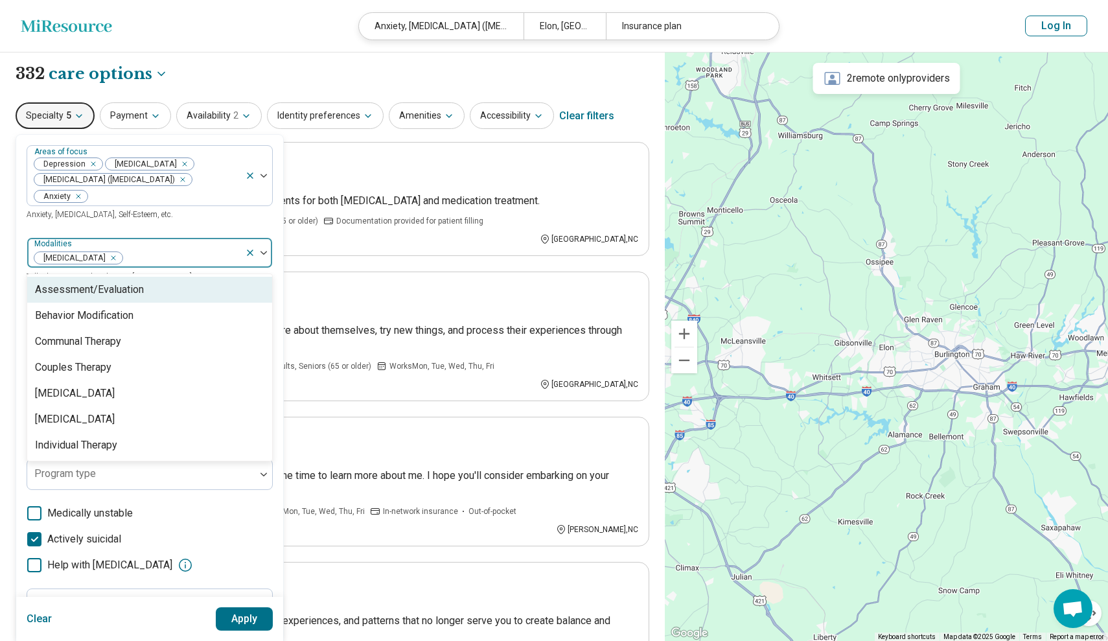
scroll to position [0, 0]
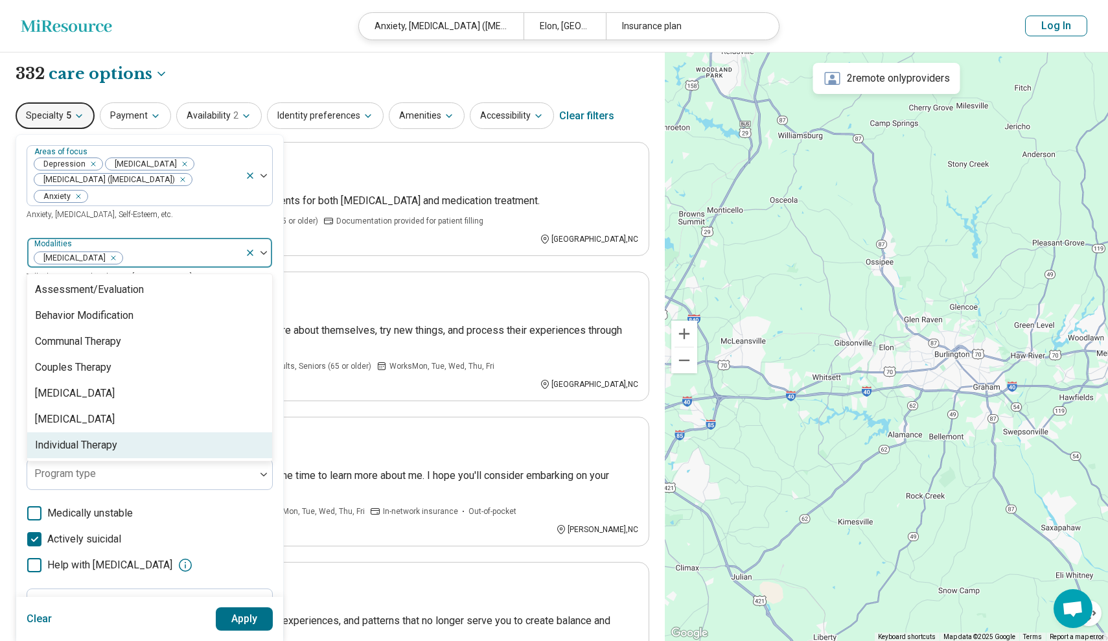
click at [114, 447] on div "Individual Therapy" at bounding box center [76, 445] width 82 height 16
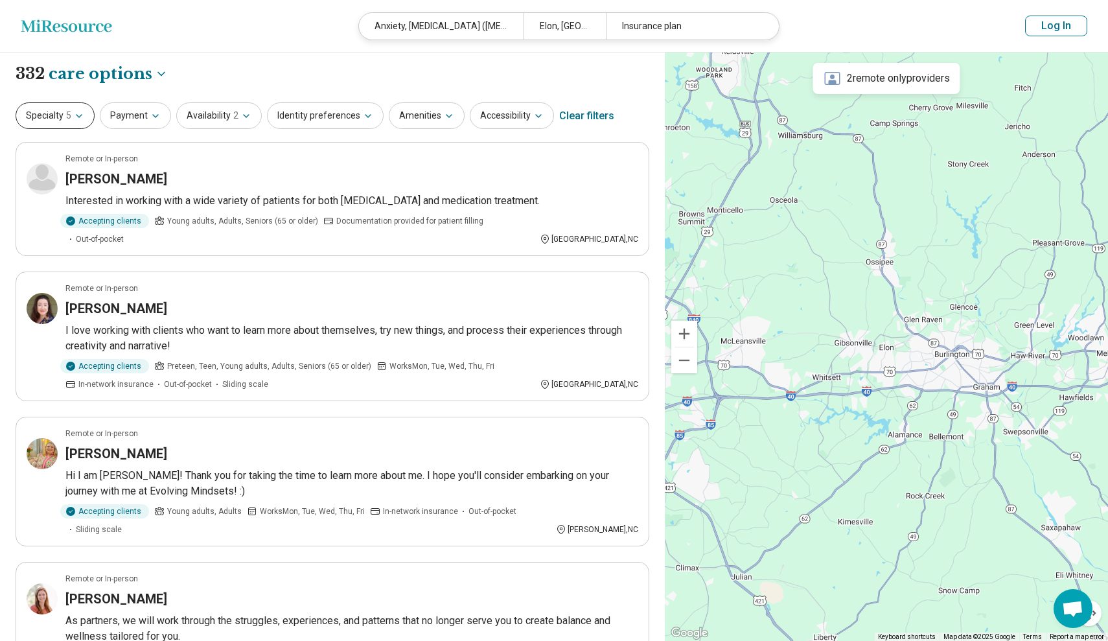
click at [76, 117] on icon "button" at bounding box center [79, 116] width 10 height 10
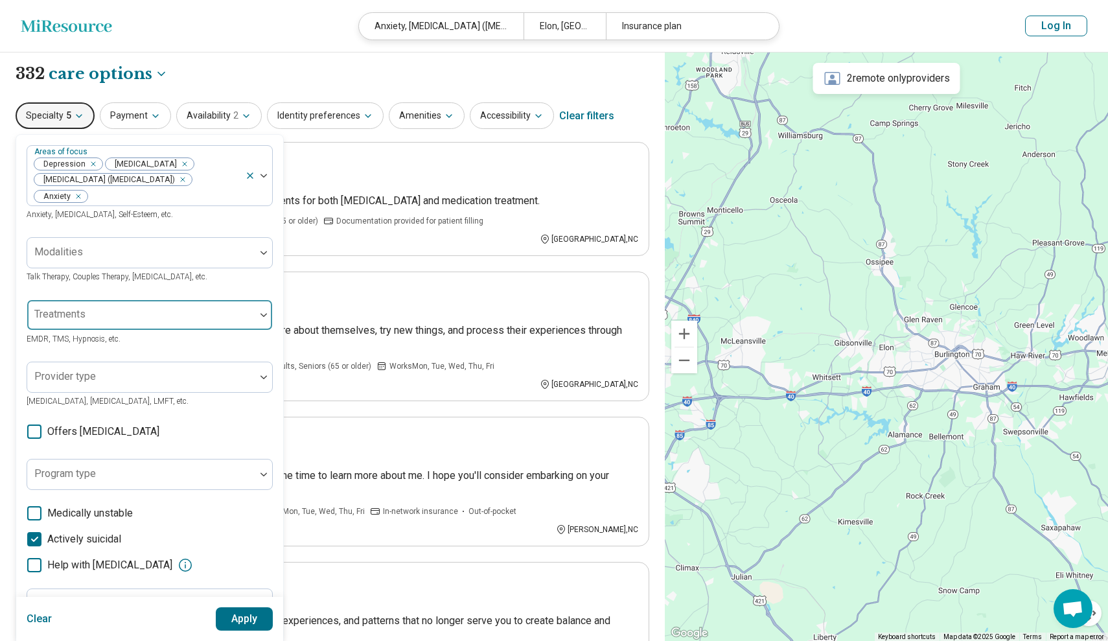
click at [146, 320] on div at bounding box center [141, 320] width 218 height 18
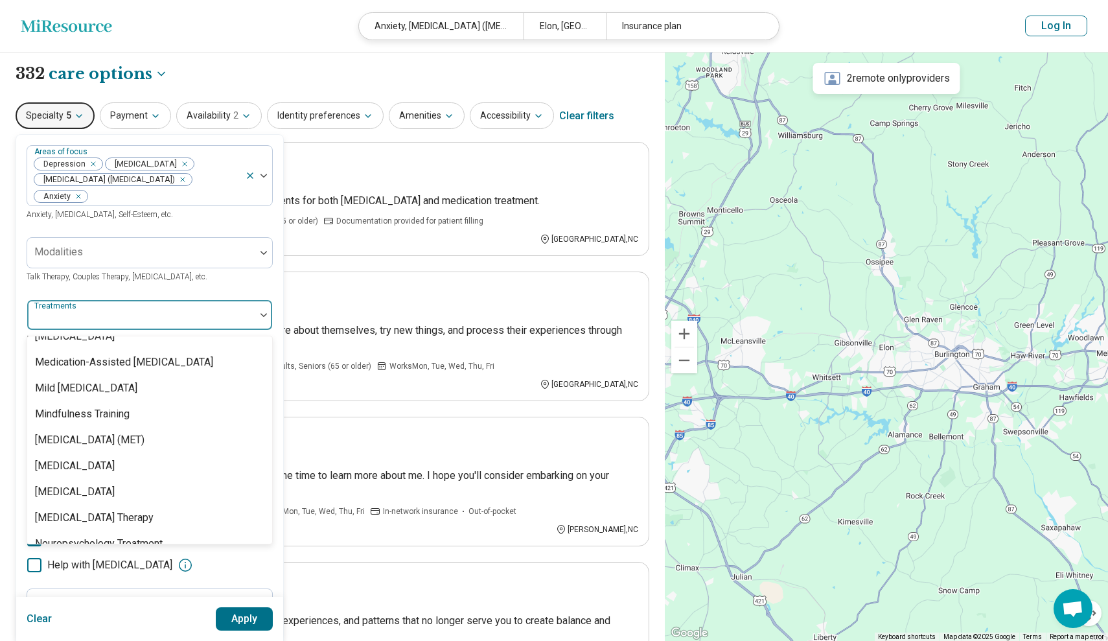
scroll to position [2306, 0]
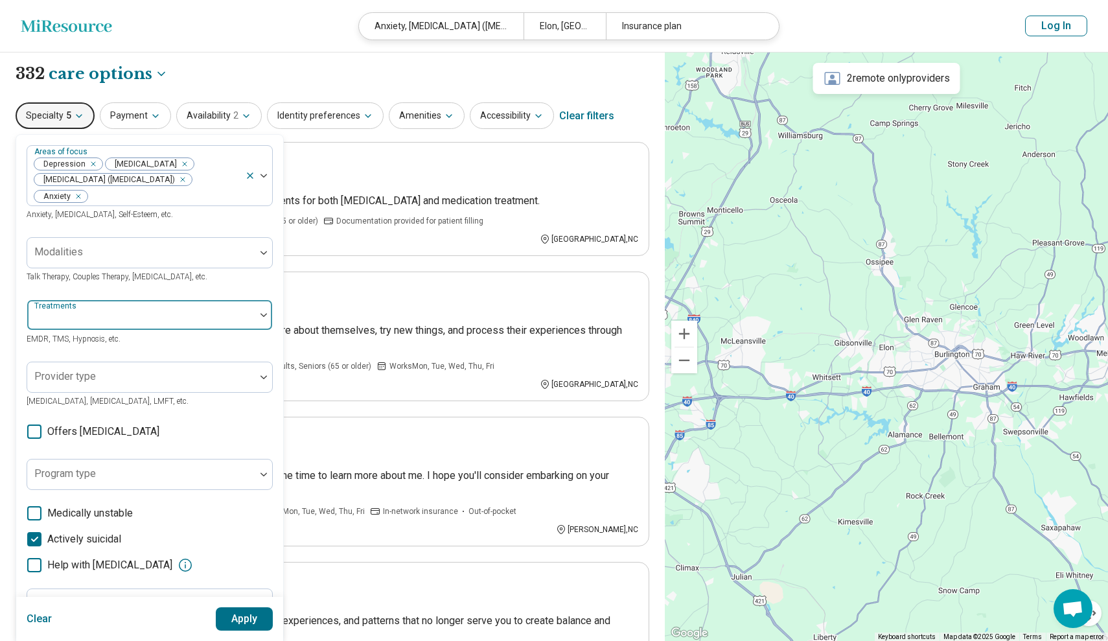
click at [143, 305] on div at bounding box center [141, 315] width 228 height 29
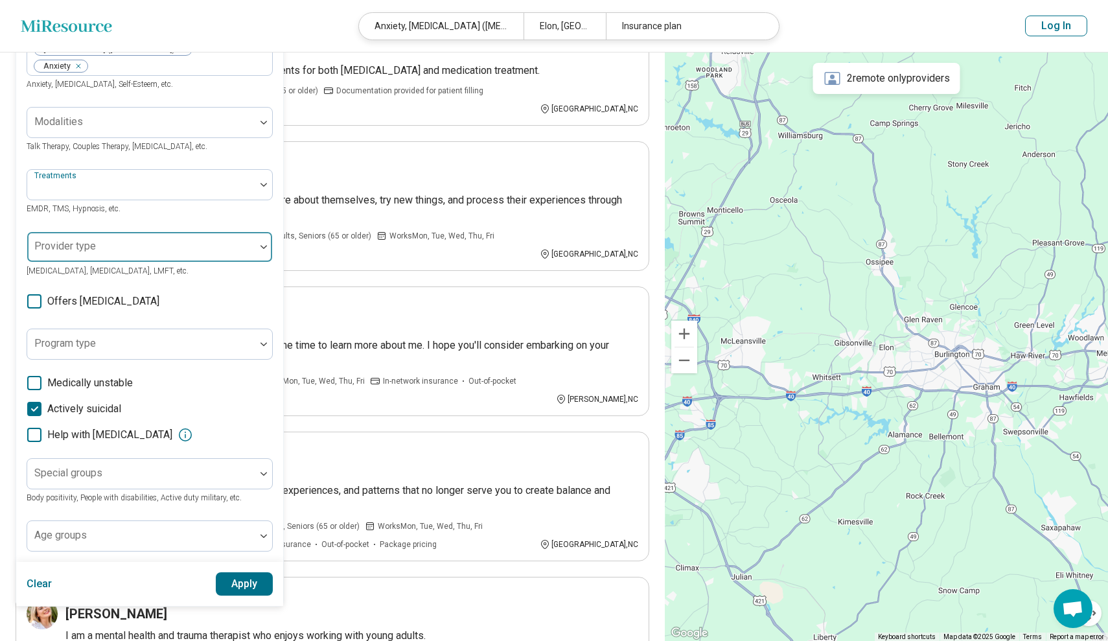
scroll to position [134, 0]
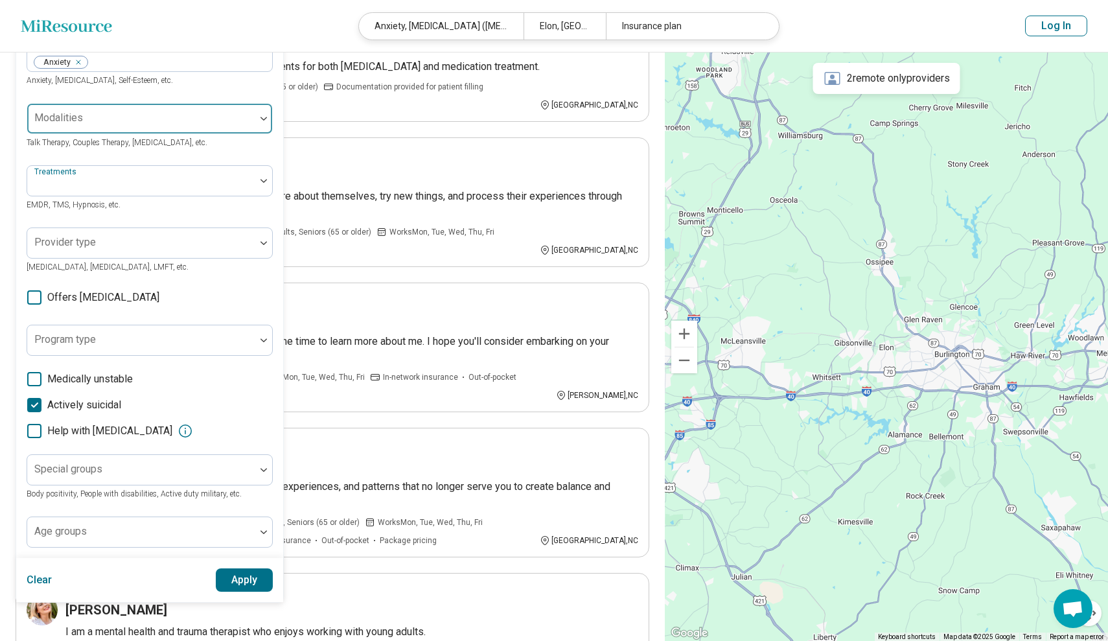
click at [117, 124] on div at bounding box center [141, 124] width 218 height 18
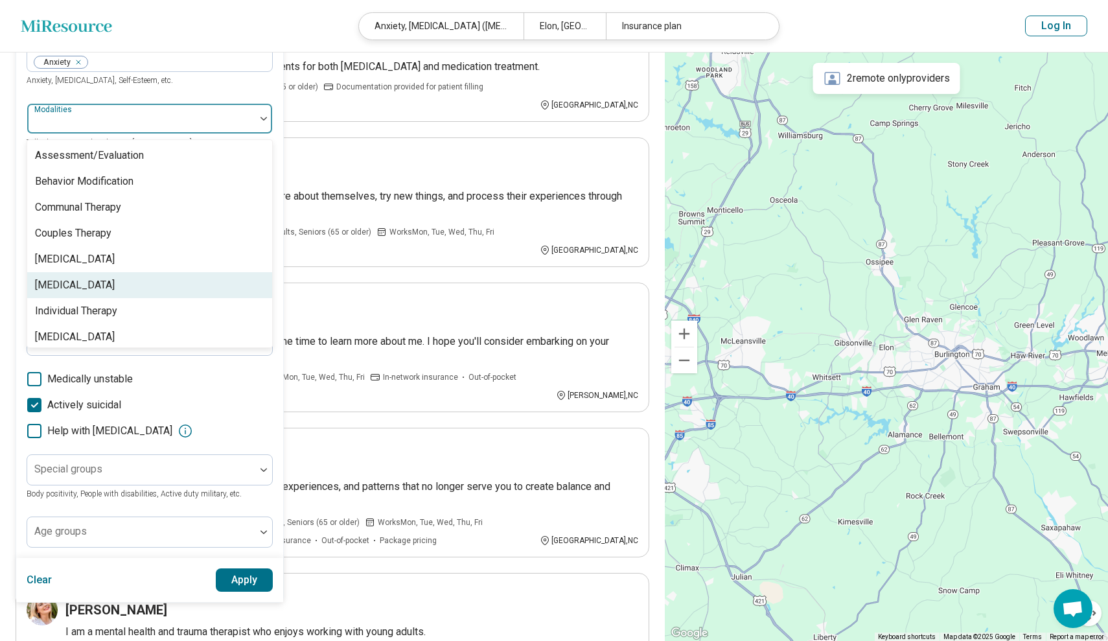
scroll to position [5, 0]
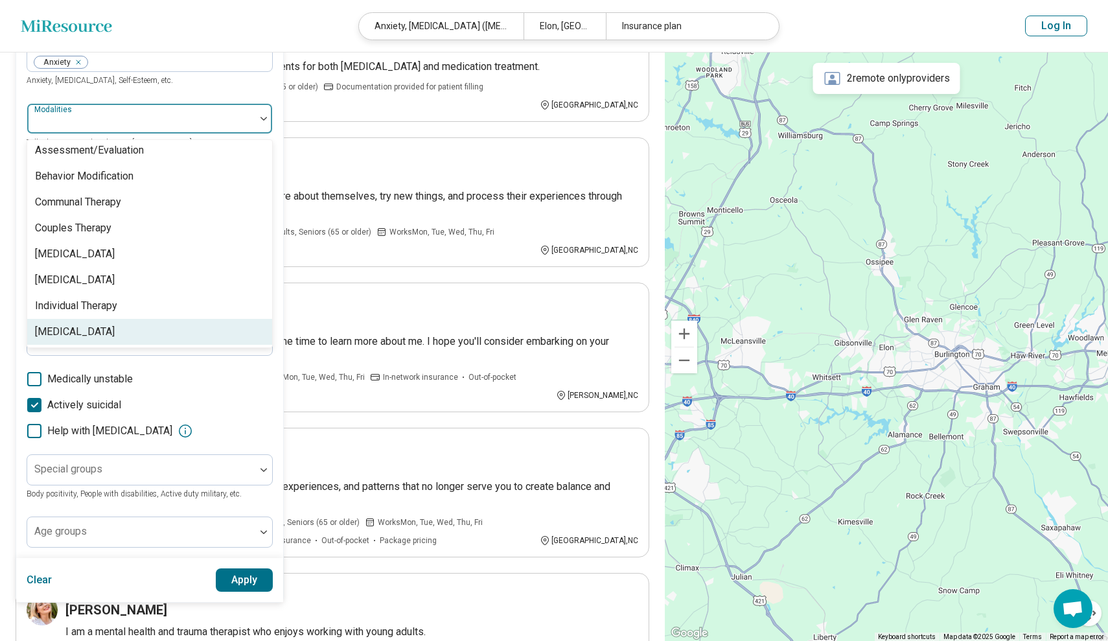
click at [115, 324] on div "Medication Management" at bounding box center [75, 332] width 80 height 16
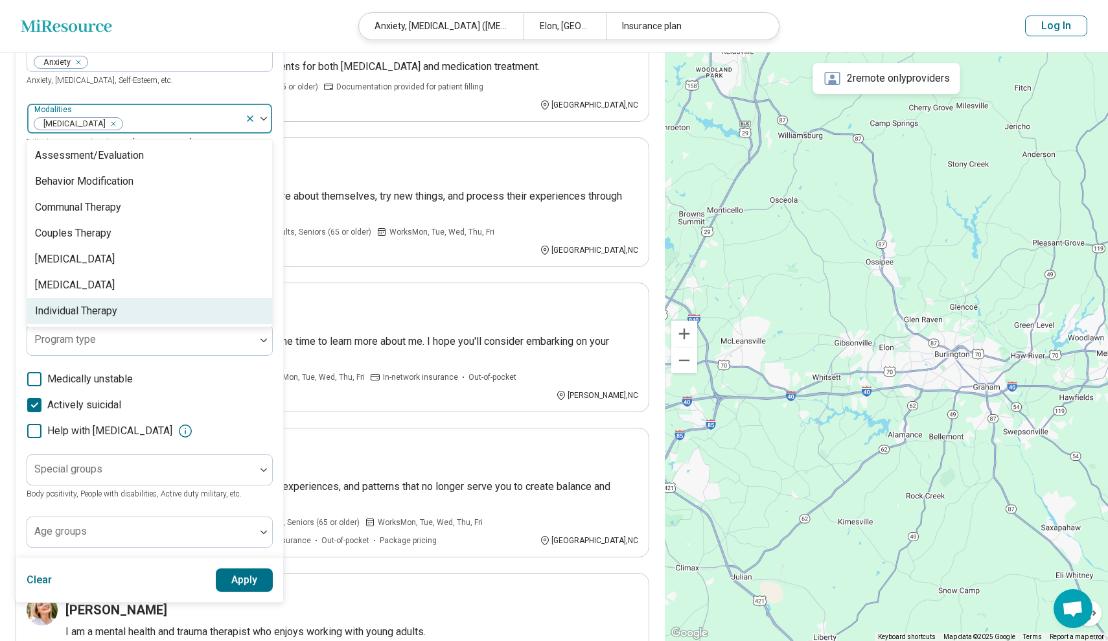
click at [122, 319] on div "Individual Therapy" at bounding box center [149, 311] width 245 height 26
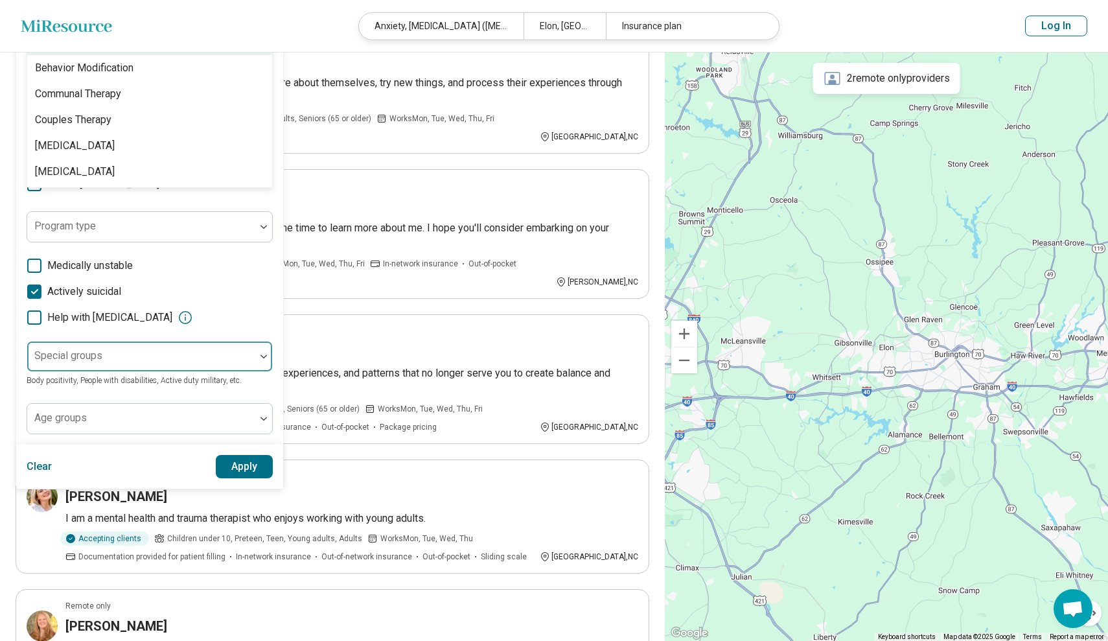
scroll to position [249, 0]
click at [134, 369] on div at bounding box center [141, 360] width 218 height 18
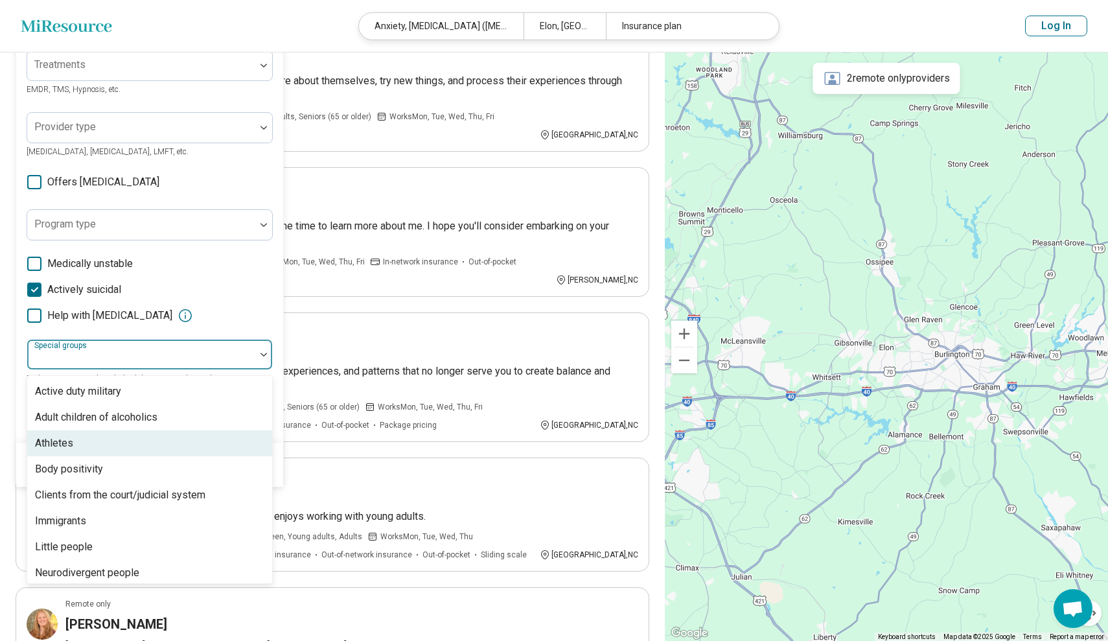
scroll to position [0, 0]
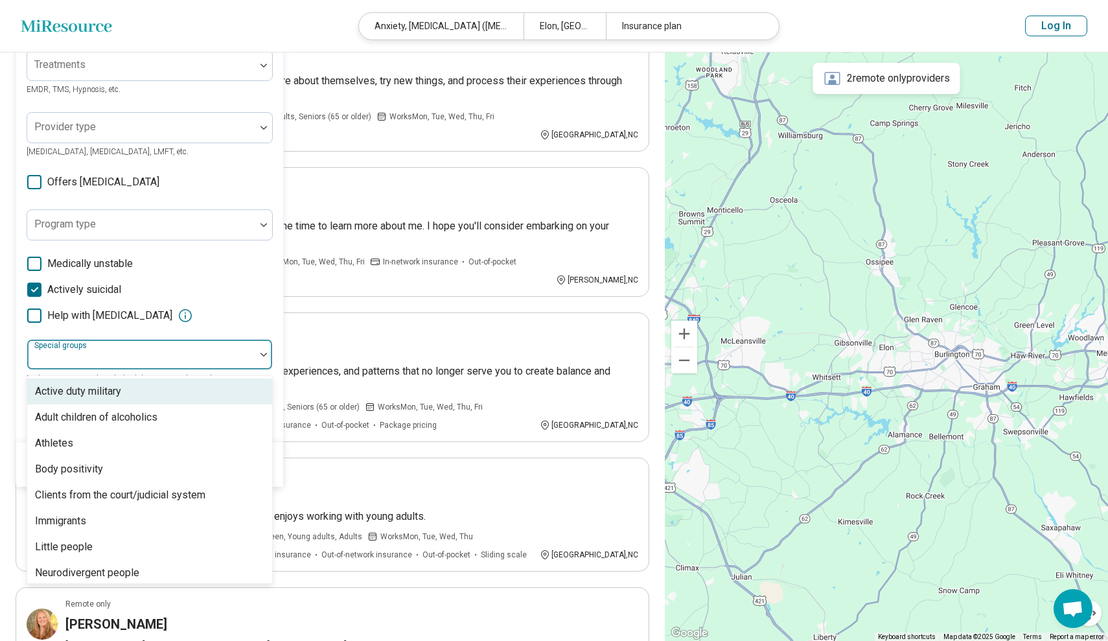
click at [38, 341] on div "Areas of focus Depression Bipolar Disorder Attention Deficit Hyperactivity Diso…" at bounding box center [150, 164] width 246 height 536
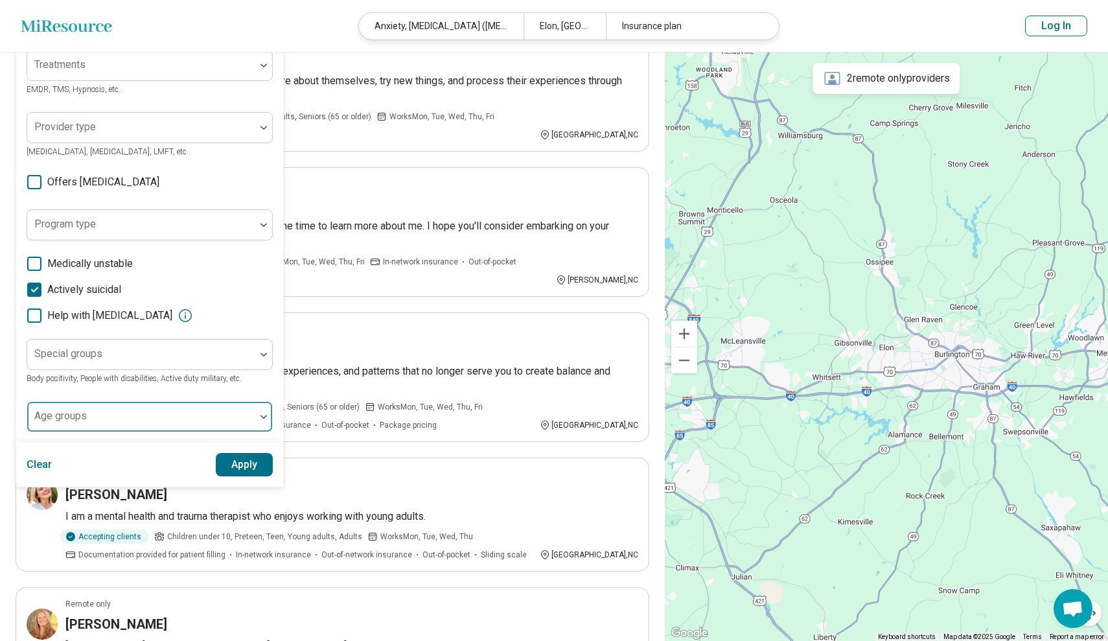
click at [78, 432] on div "Age groups" at bounding box center [150, 416] width 246 height 31
click at [124, 401] on div "Areas of focus Depression Bipolar Disorder Attention Deficit Hyperactivity Diso…" at bounding box center [150, 164] width 246 height 536
click at [223, 476] on button "Apply" at bounding box center [245, 464] width 58 height 23
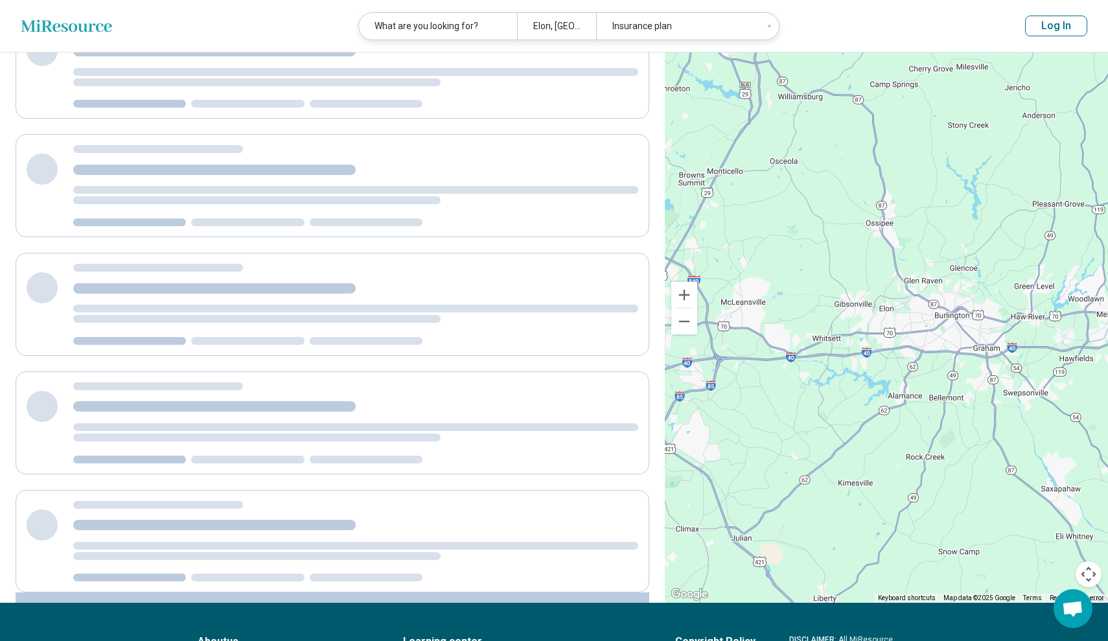
scroll to position [172, 0]
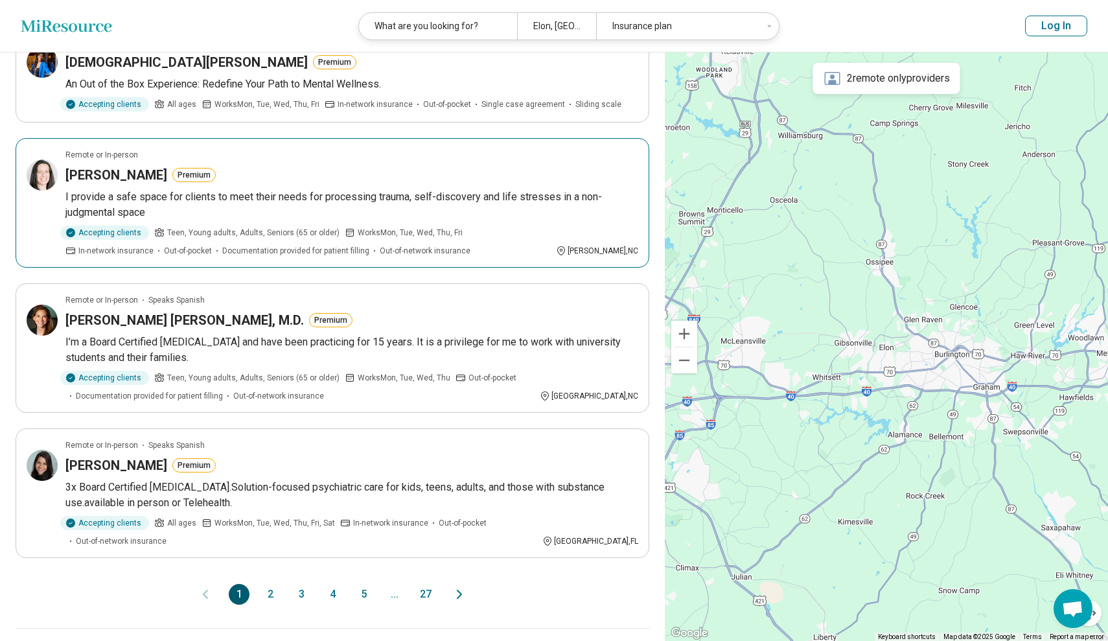
scroll to position [899, 0]
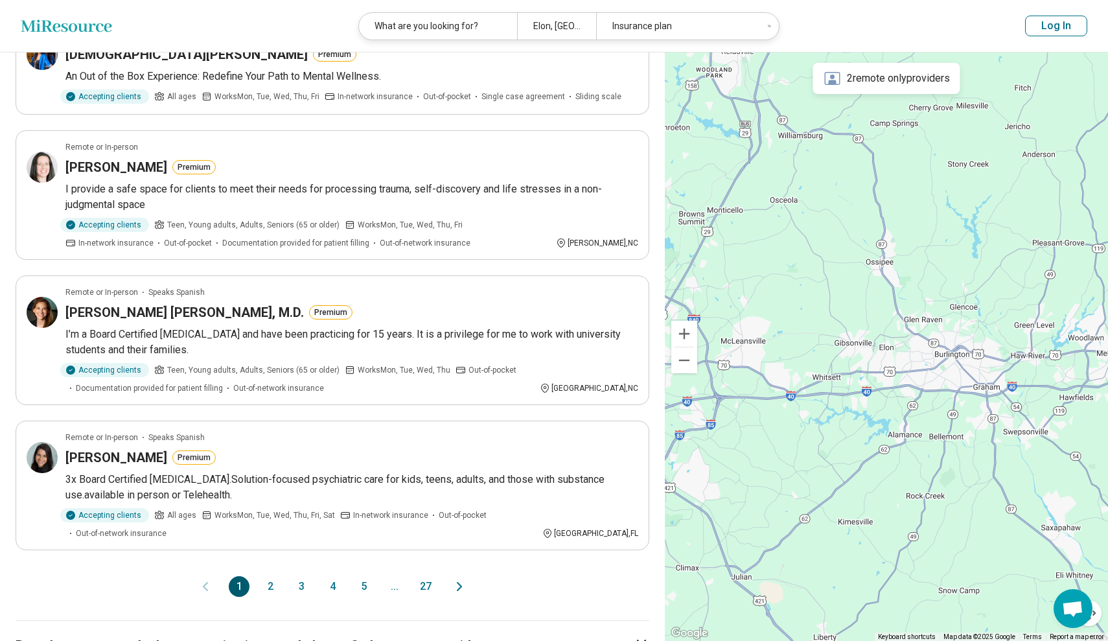
click at [260, 576] on button "2" at bounding box center [270, 586] width 21 height 21
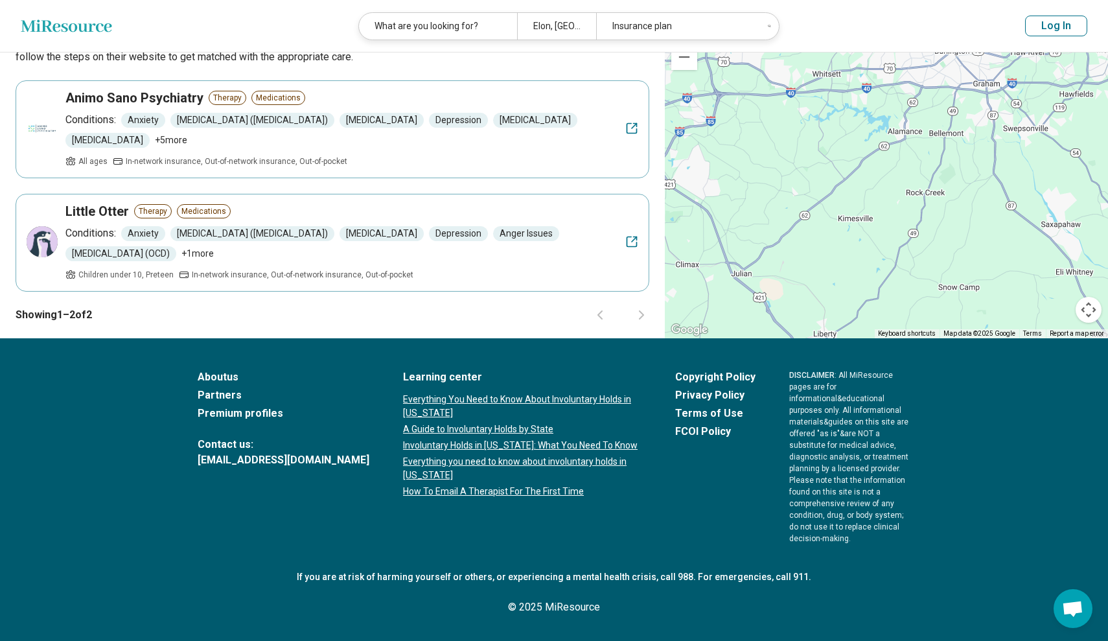
scroll to position [3, 0]
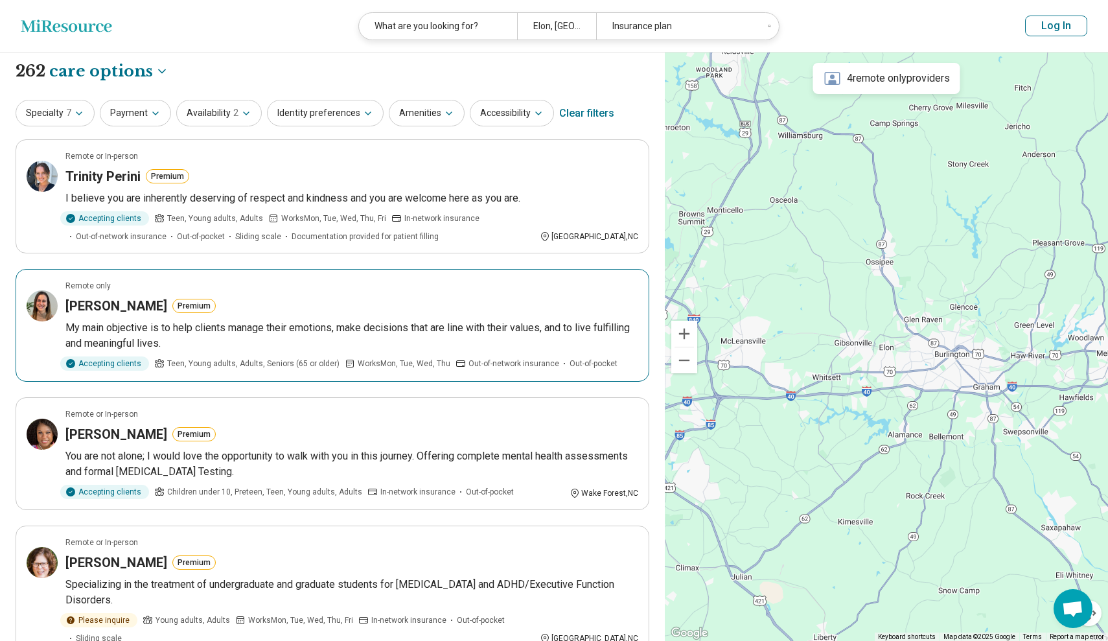
click at [231, 303] on div "Michelle Litwer Premium" at bounding box center [351, 306] width 573 height 18
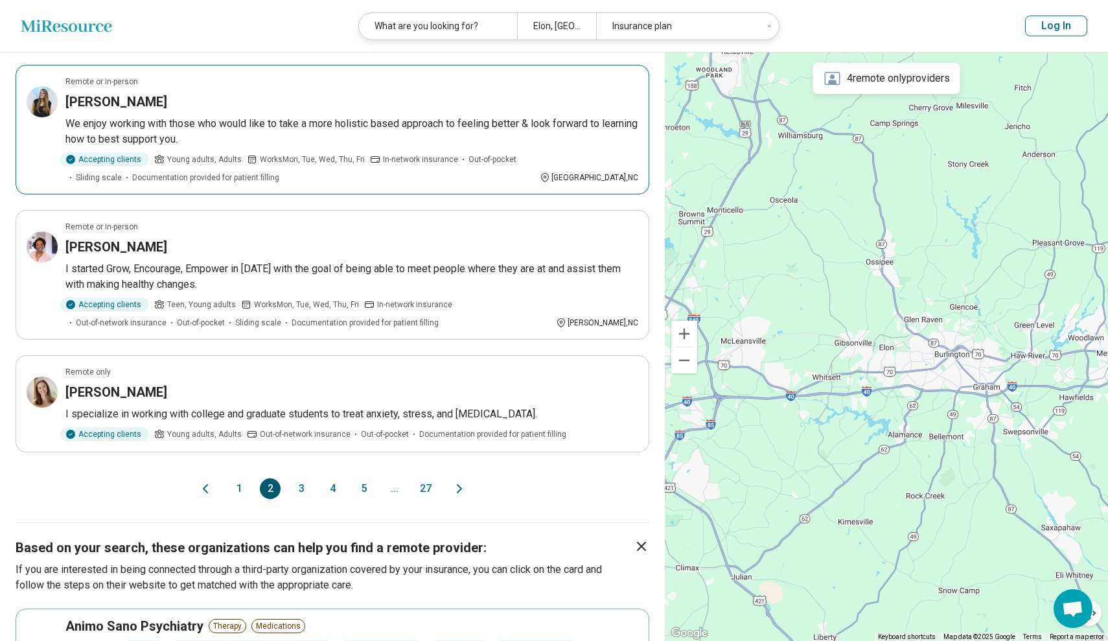
scroll to position [1041, 0]
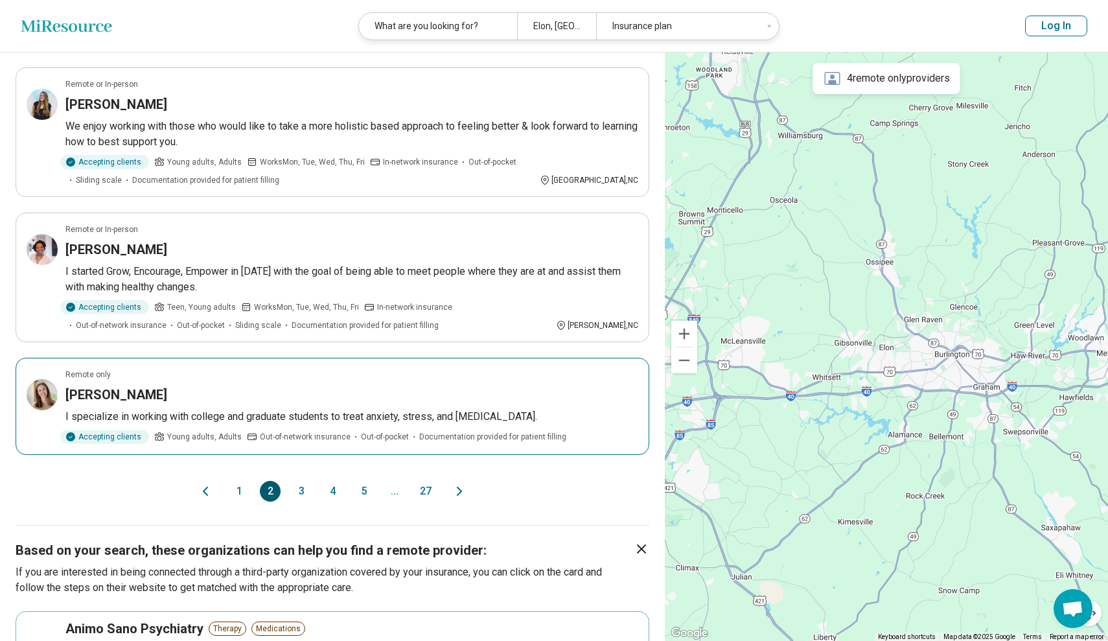
click at [320, 409] on p "I specialize in working with college and graduate students to treat anxiety, st…" at bounding box center [351, 417] width 573 height 16
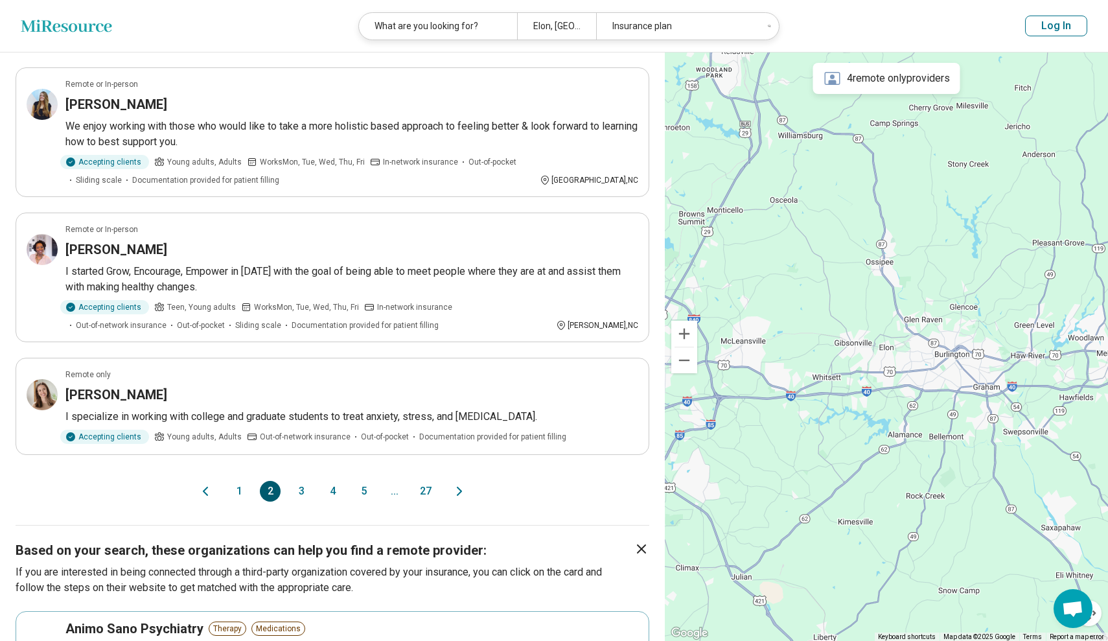
click at [295, 481] on button "3" at bounding box center [301, 491] width 21 height 21
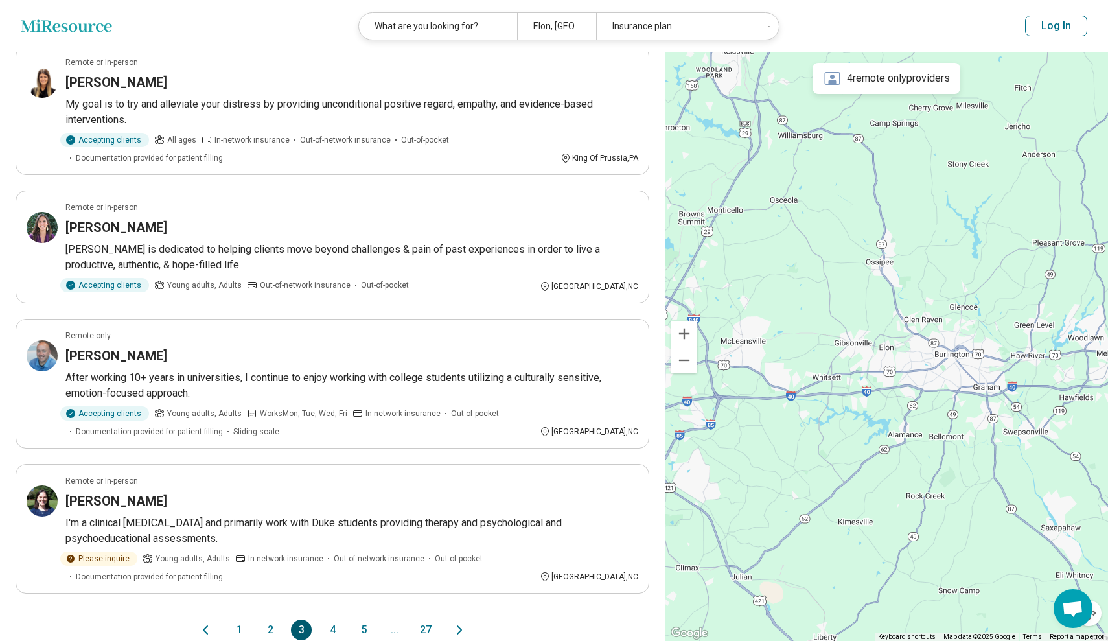
scroll to position [938, 0]
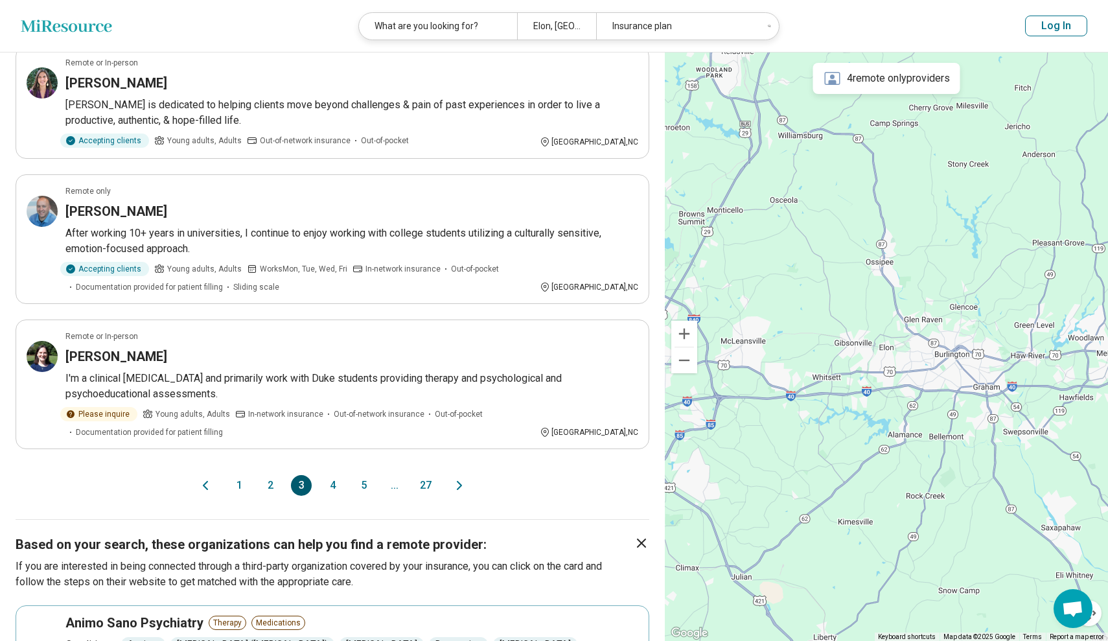
click at [326, 485] on button "4" at bounding box center [332, 485] width 21 height 21
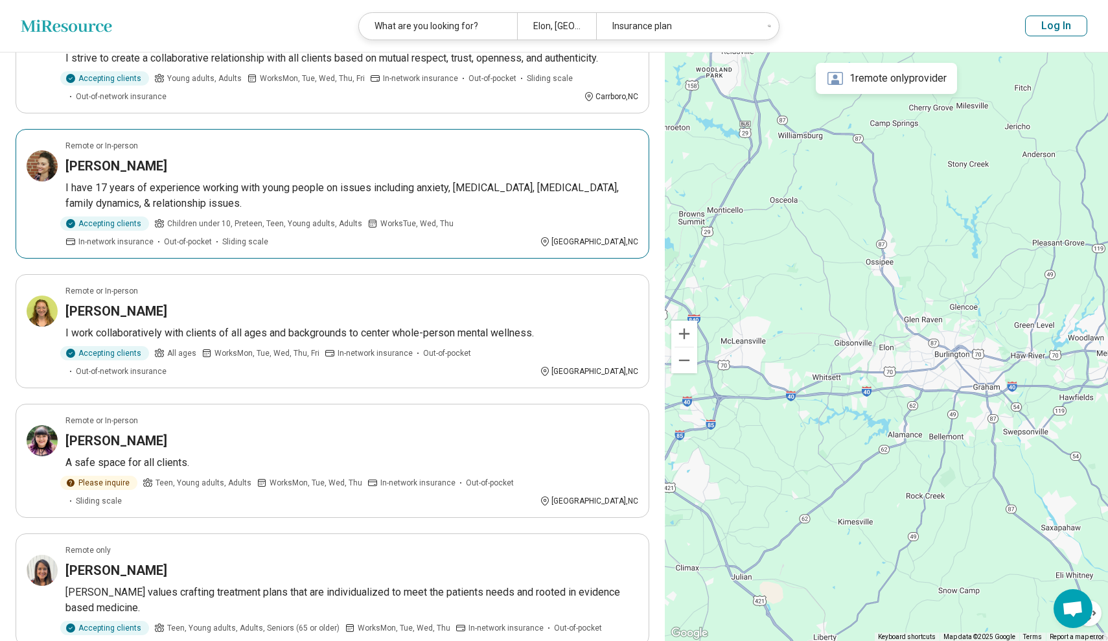
click at [157, 180] on p "I have 17 years of experience working with young people on issues including anx…" at bounding box center [351, 195] width 573 height 31
click at [115, 180] on p "I have 17 years of experience working with young people on issues including anx…" at bounding box center [351, 195] width 573 height 31
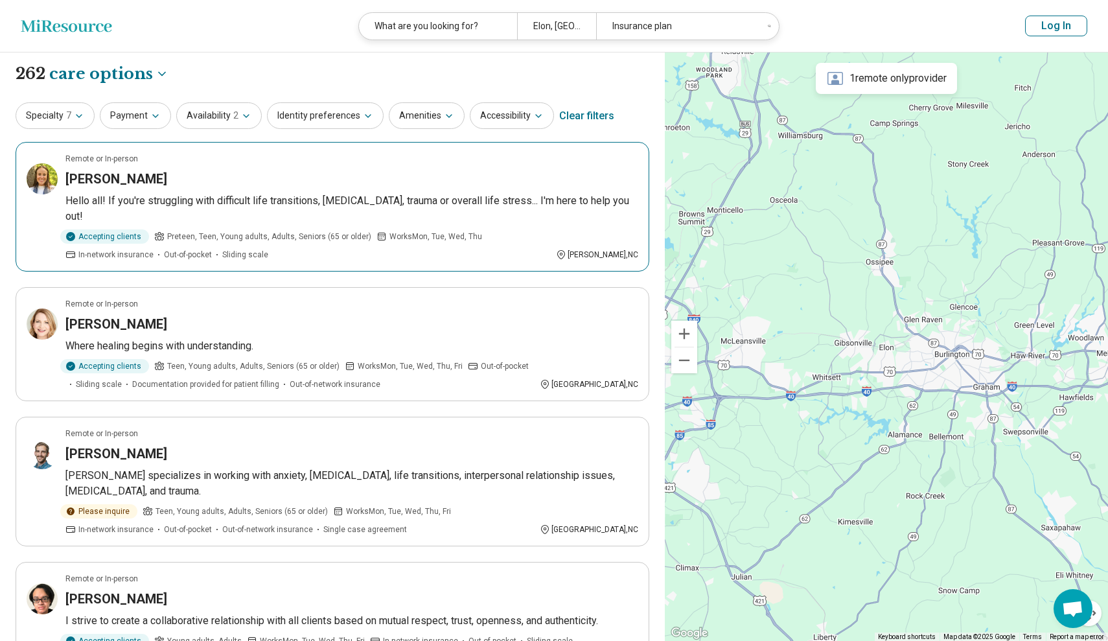
scroll to position [0, 0]
click at [86, 173] on h3 "[PERSON_NAME]" at bounding box center [116, 179] width 102 height 18
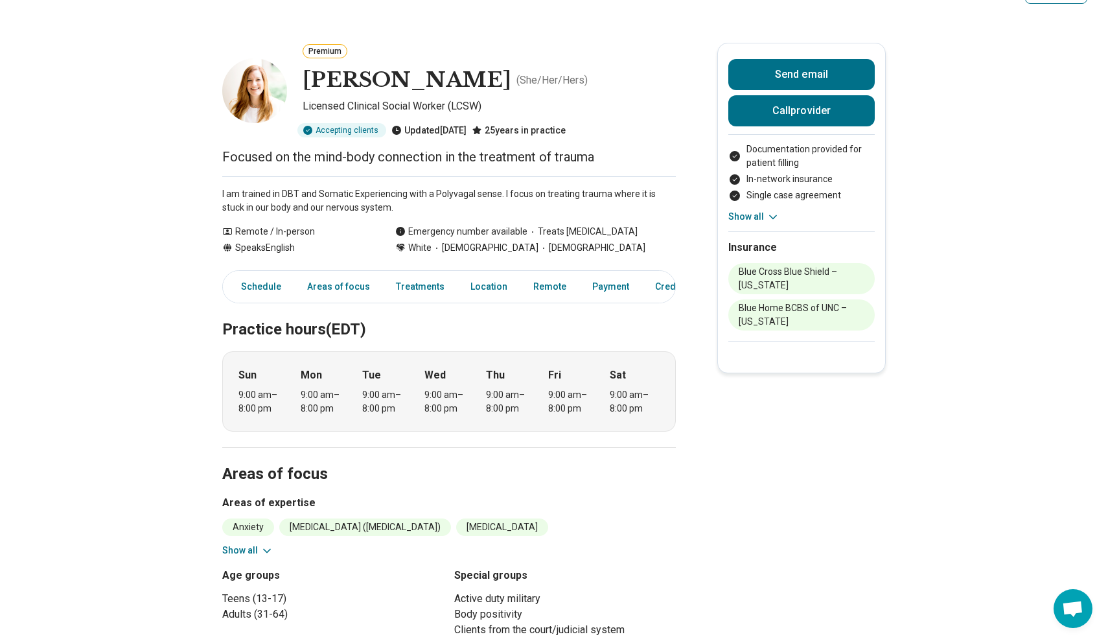
scroll to position [32, 0]
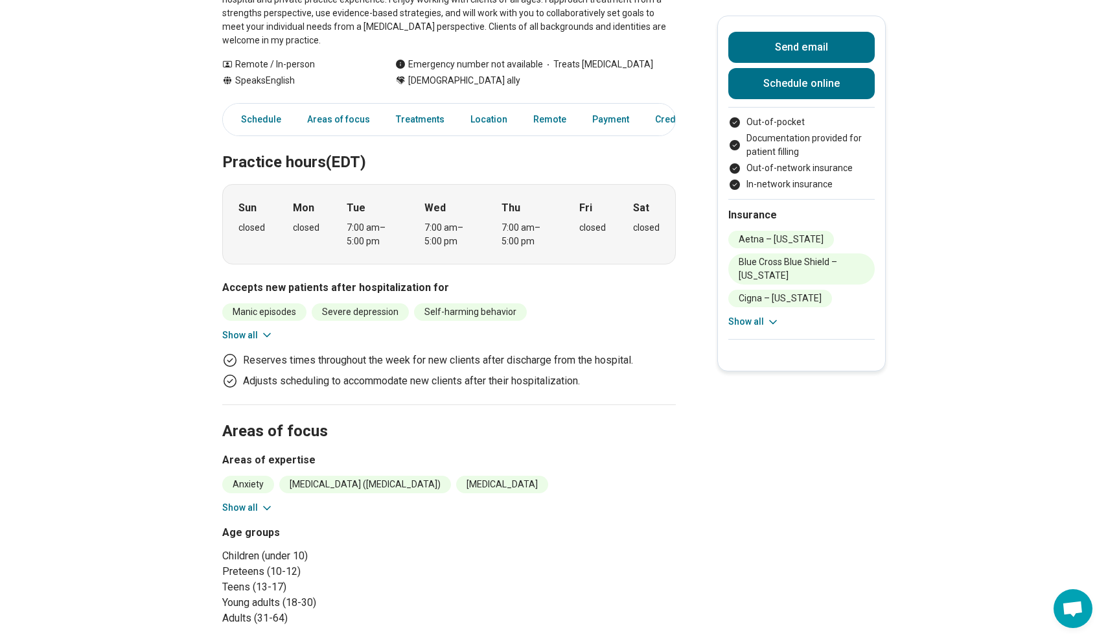
scroll to position [260, 0]
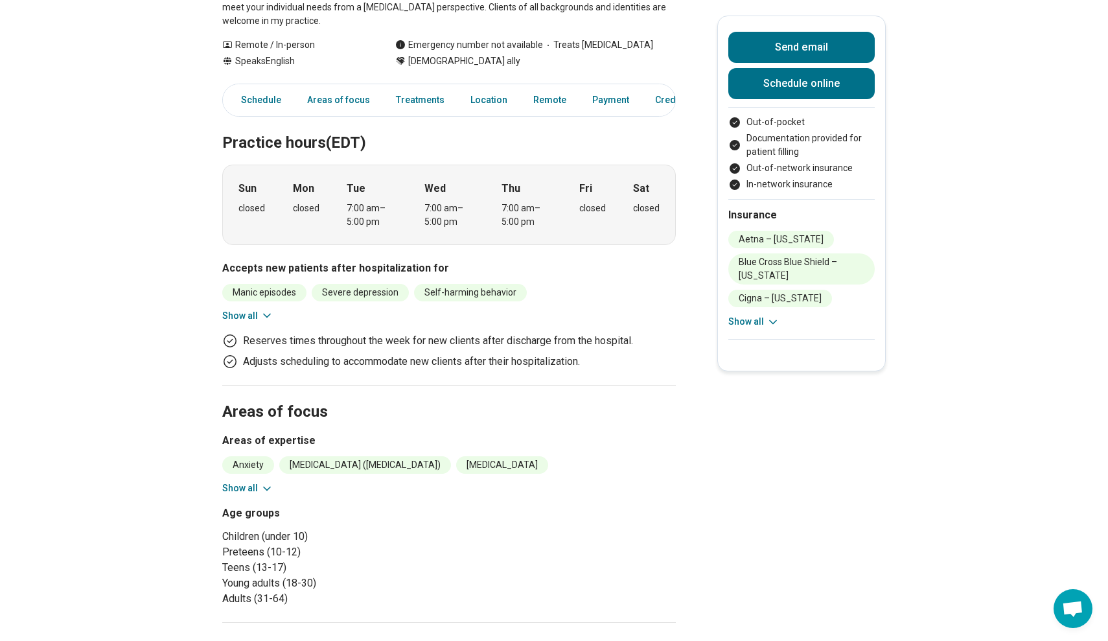
click at [244, 483] on button "Show all" at bounding box center [247, 488] width 51 height 14
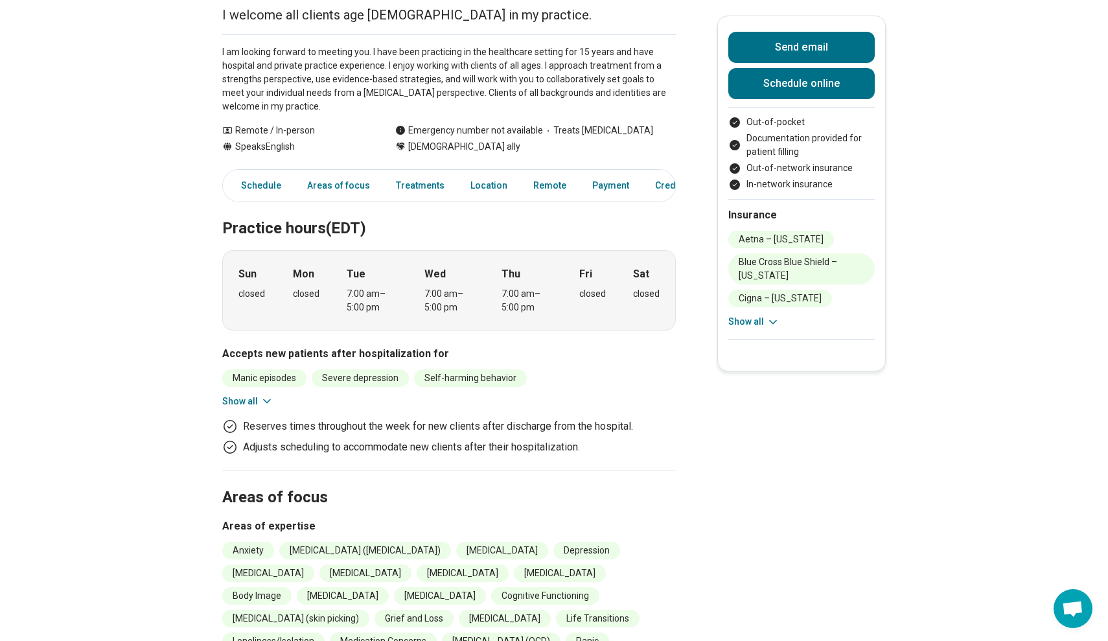
scroll to position [174, 0]
click at [244, 403] on button "Show all" at bounding box center [247, 402] width 51 height 14
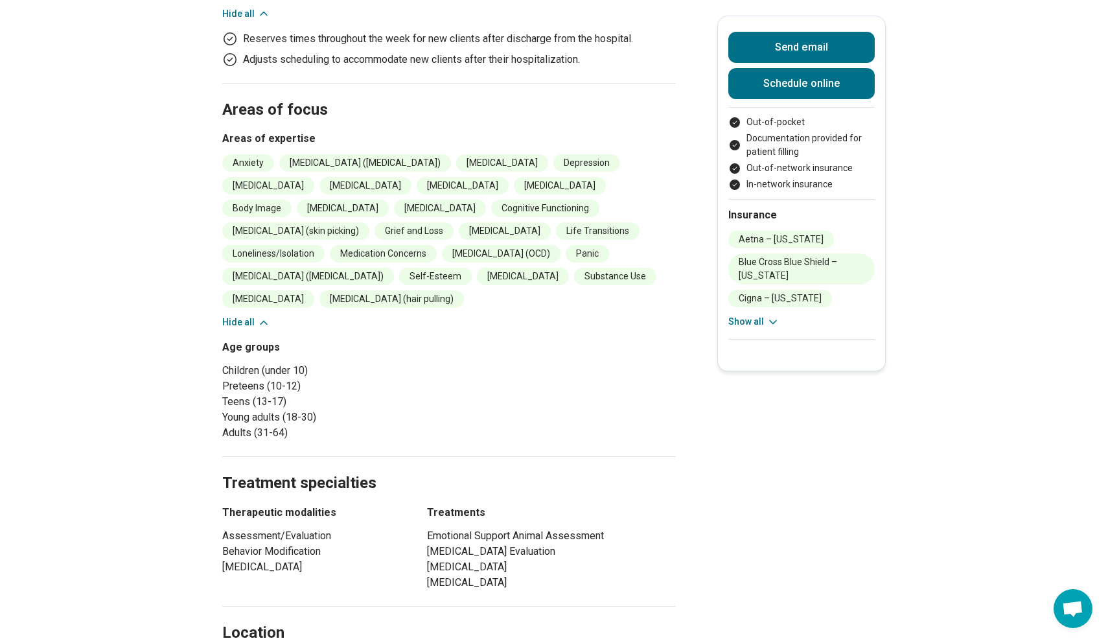
scroll to position [616, 0]
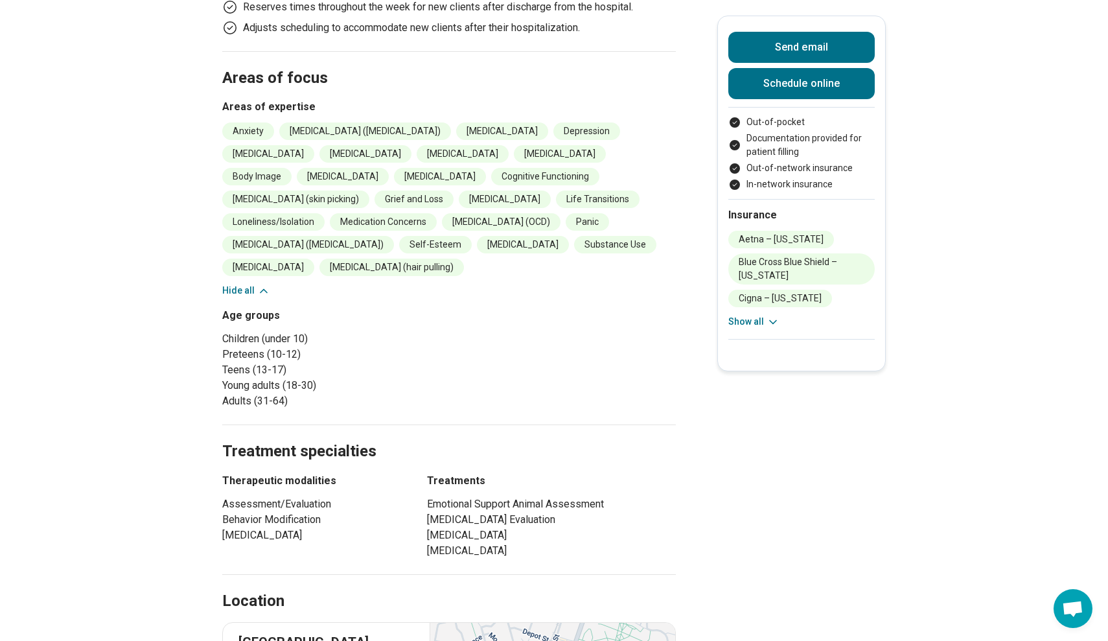
click at [746, 317] on button "Show all" at bounding box center [753, 322] width 51 height 14
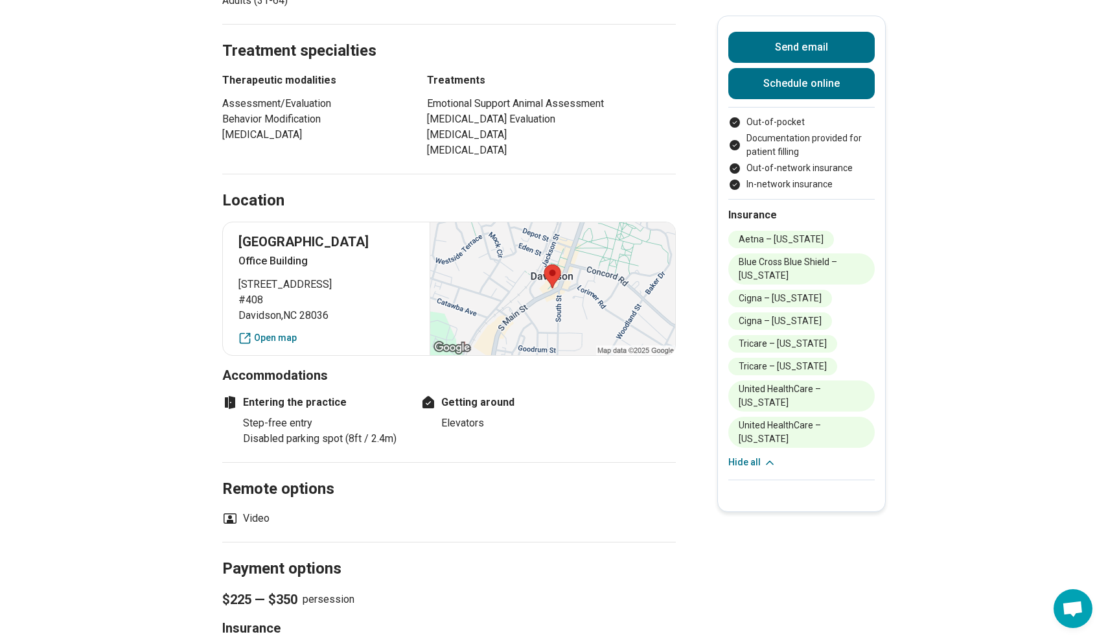
scroll to position [1013, 0]
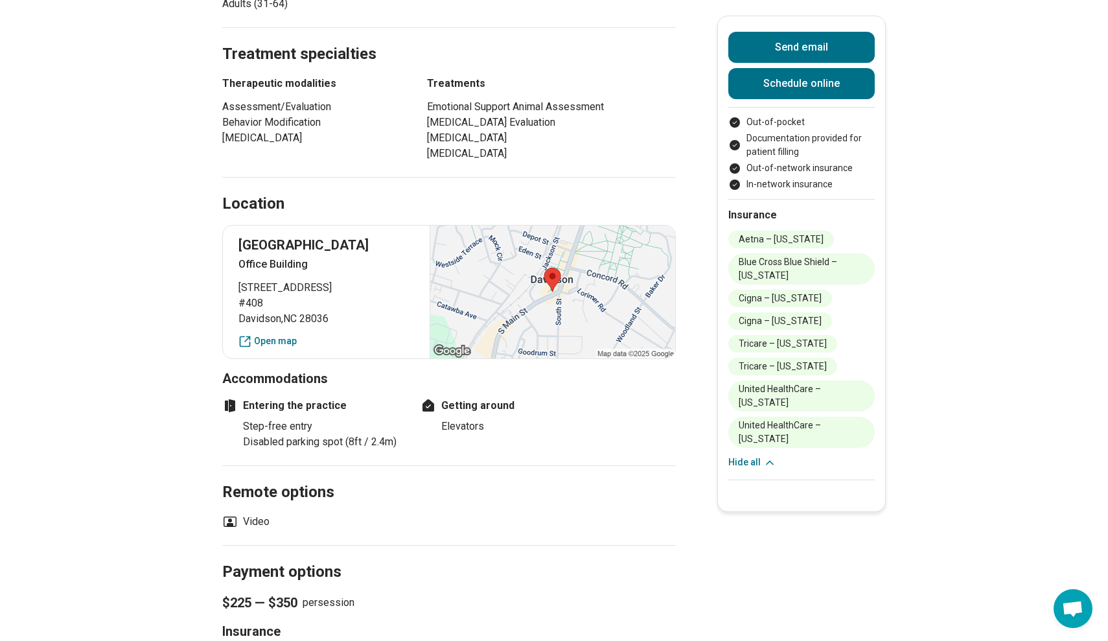
click at [339, 170] on div "Location" at bounding box center [449, 188] width 454 height 53
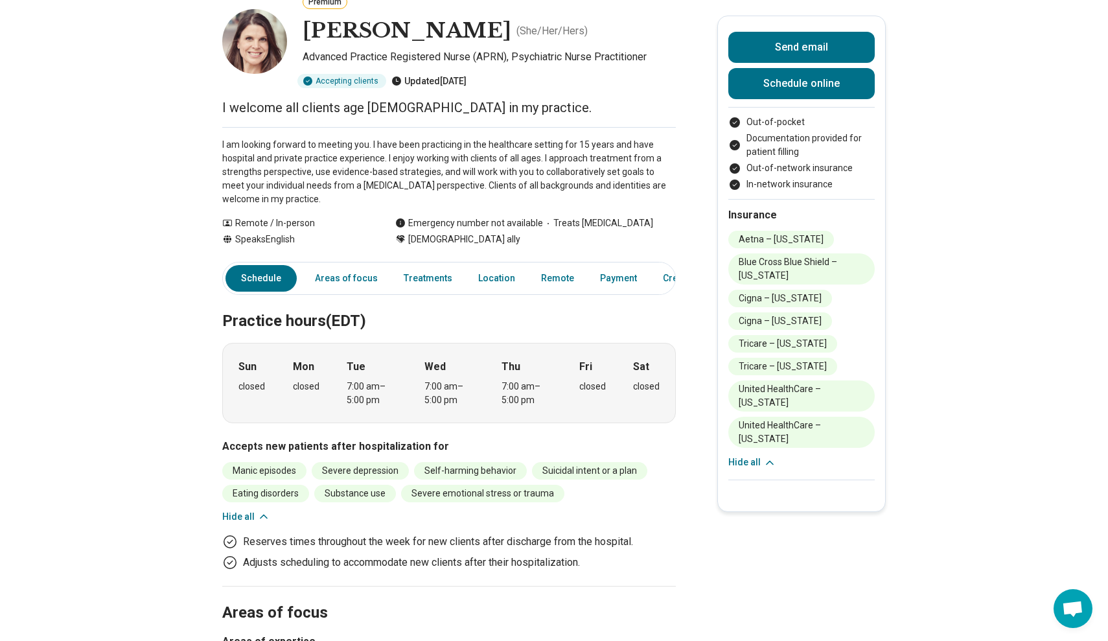
scroll to position [86, 0]
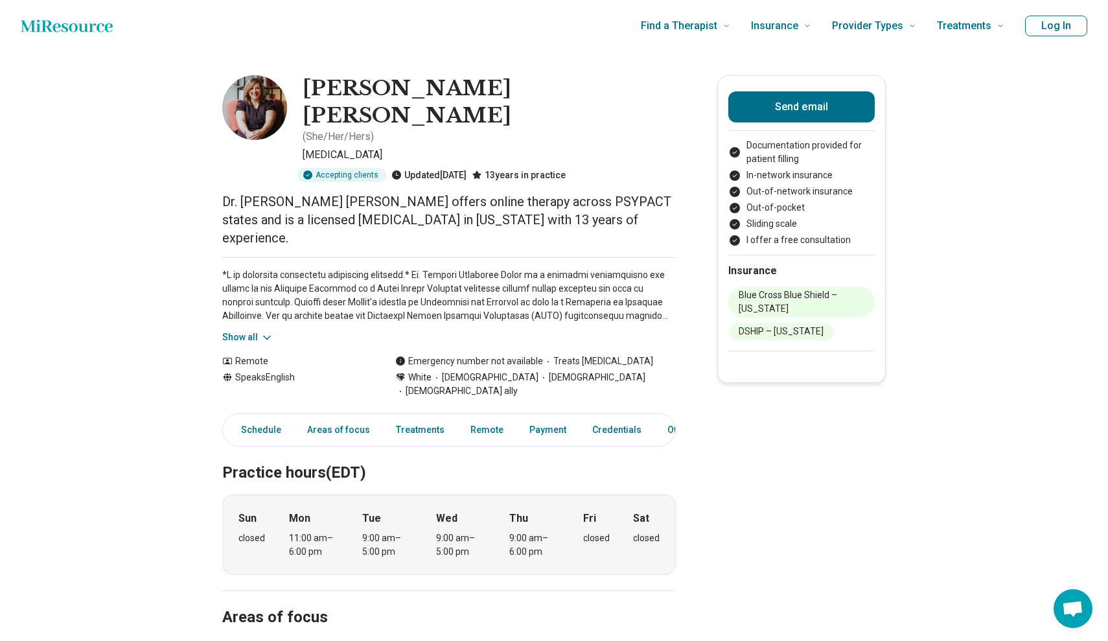
click at [257, 111] on img at bounding box center [254, 107] width 65 height 65
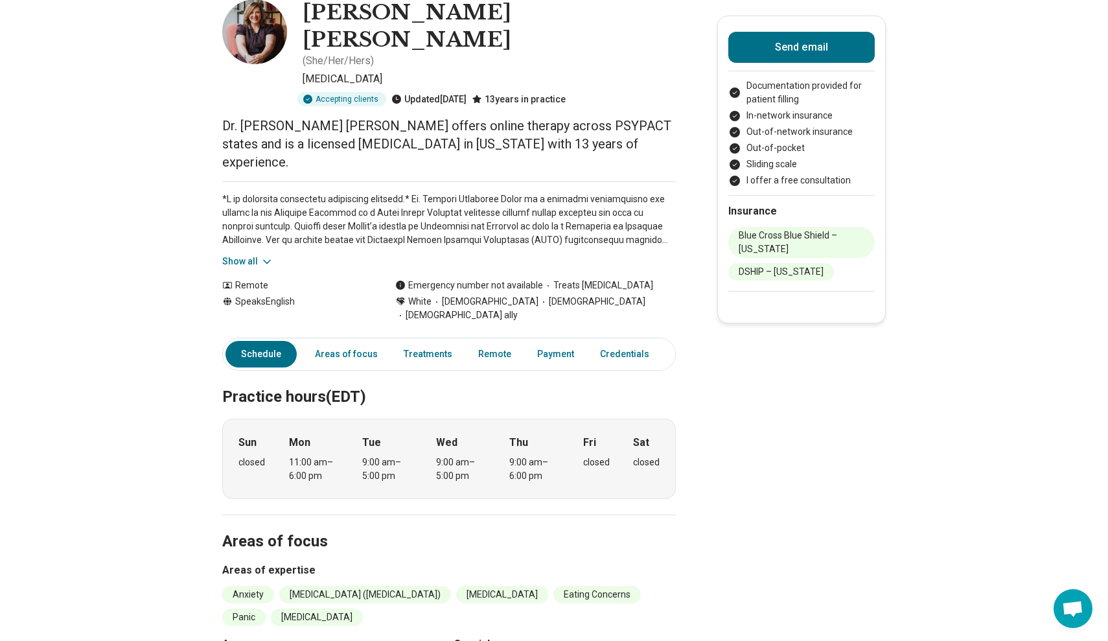
scroll to position [30, 0]
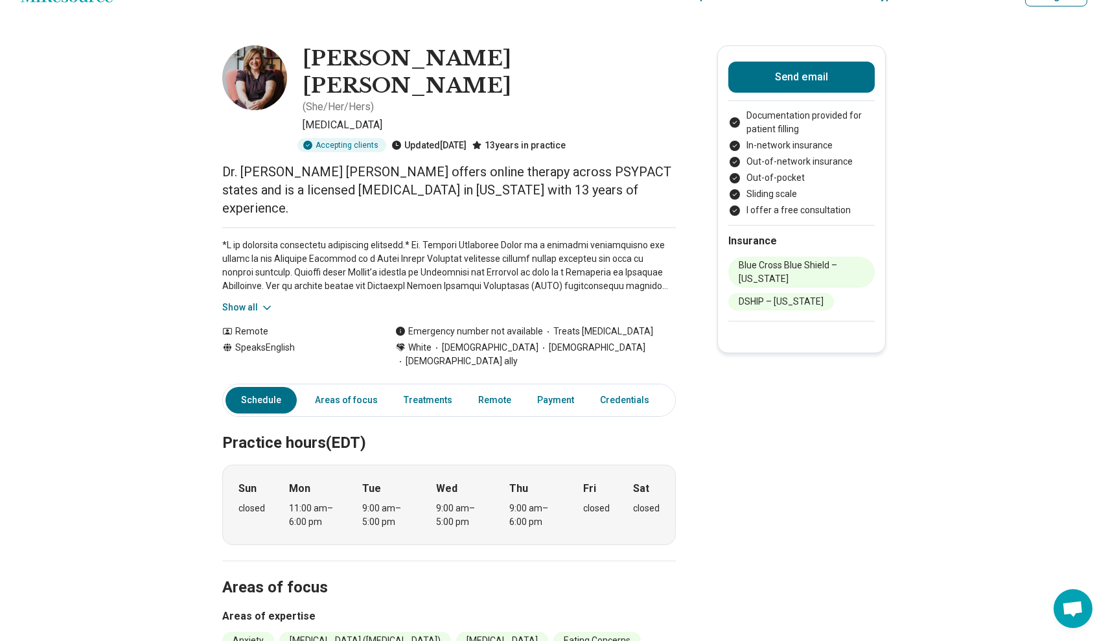
click at [260, 301] on icon at bounding box center [266, 307] width 13 height 13
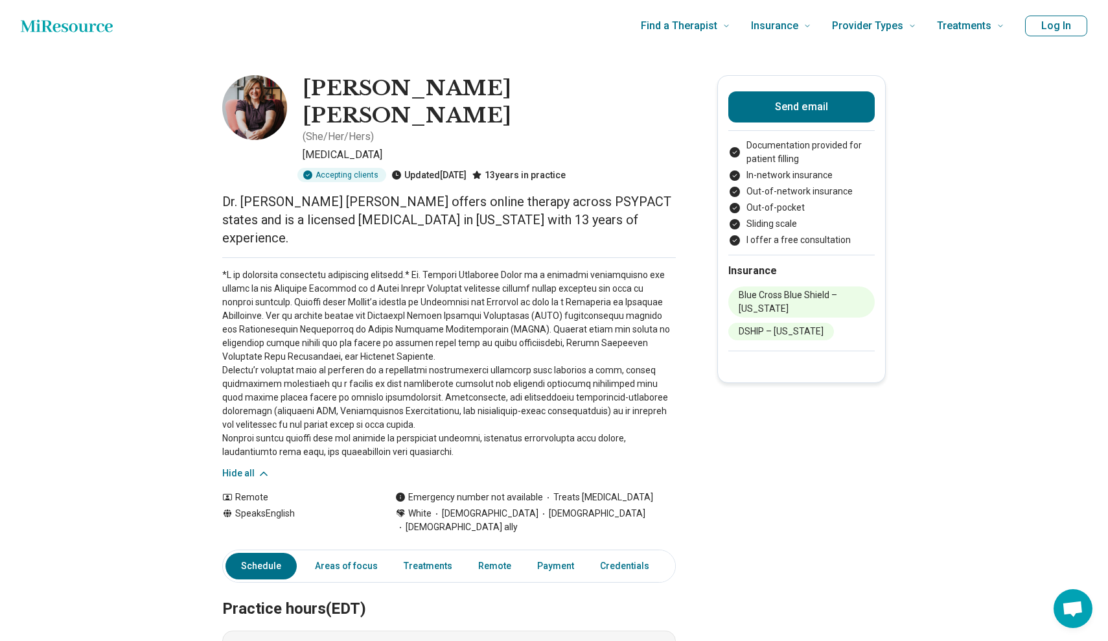
scroll to position [0, 0]
click at [258, 109] on img at bounding box center [254, 107] width 65 height 65
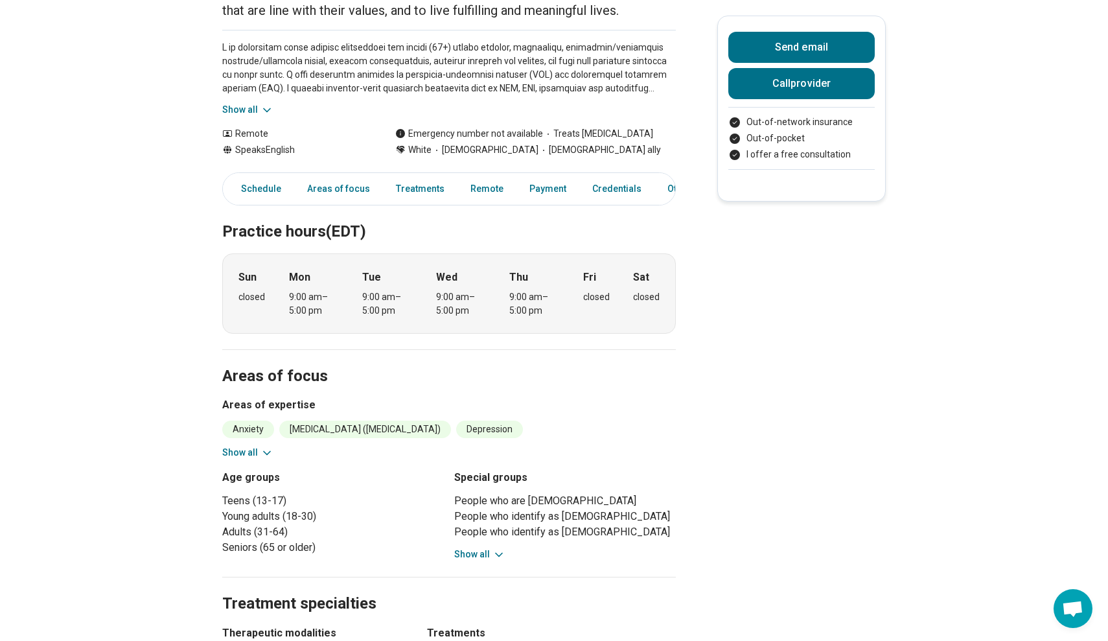
scroll to position [205, 0]
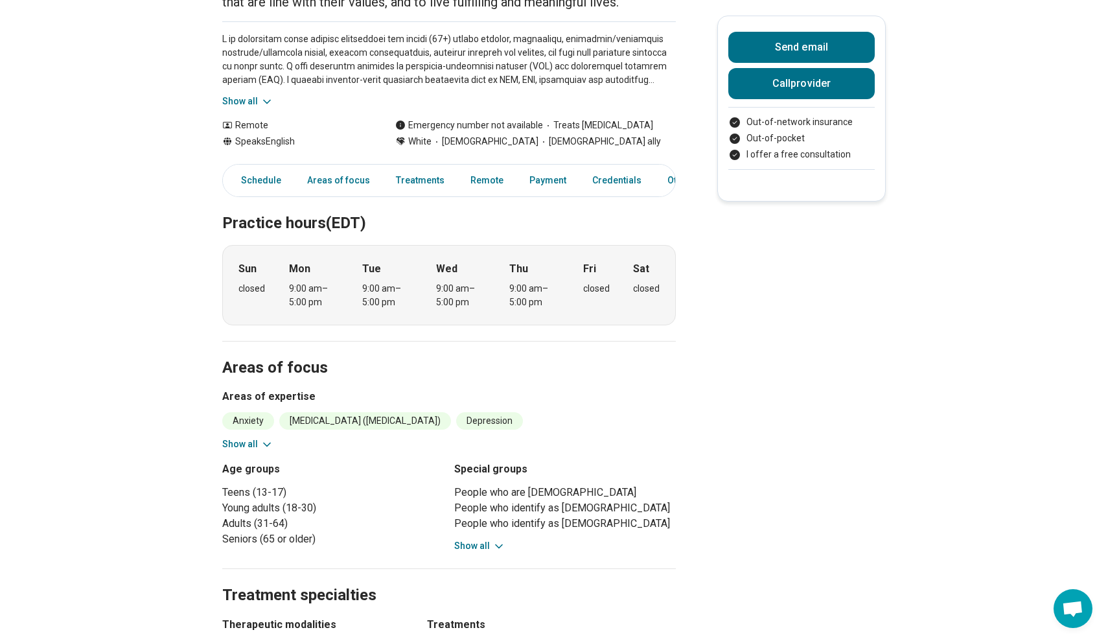
click at [258, 439] on button "Show all" at bounding box center [247, 444] width 51 height 14
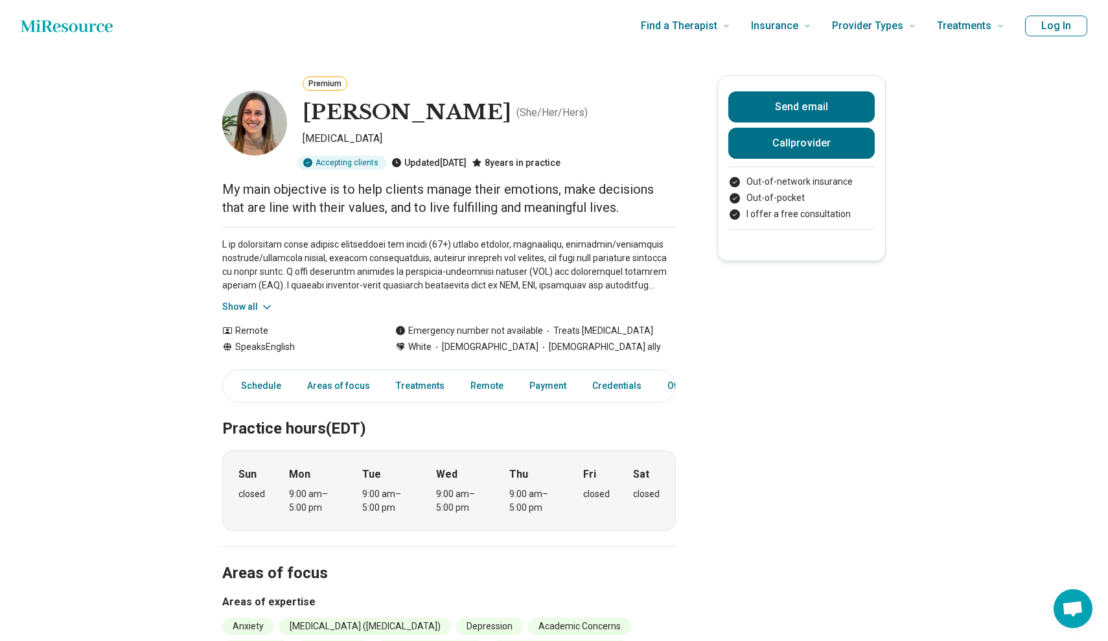
scroll to position [0, 0]
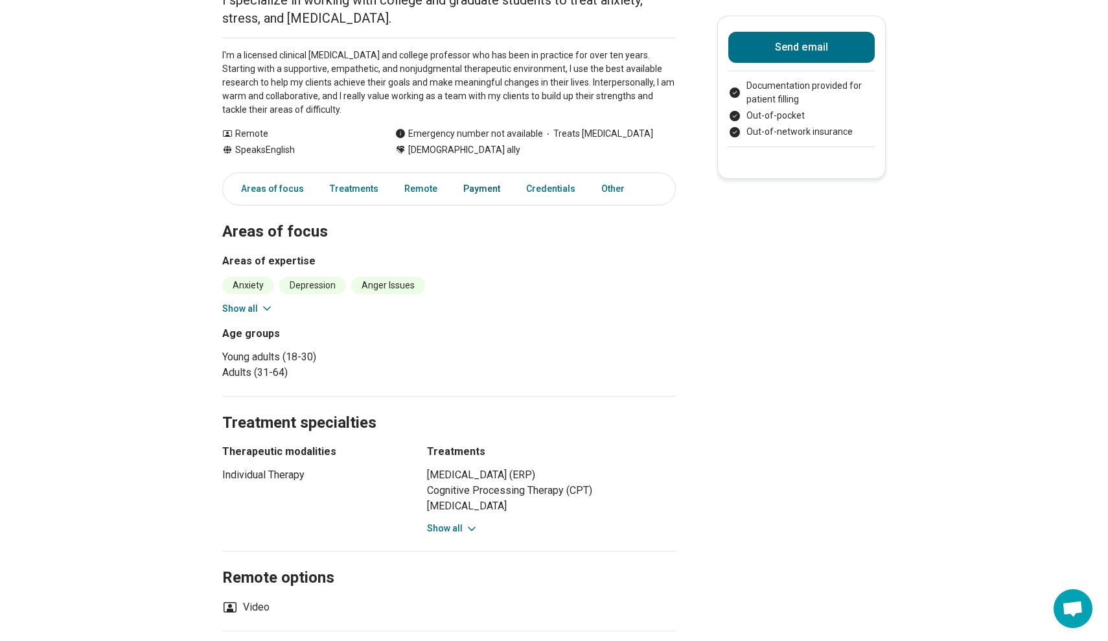
scroll to position [159, 0]
click at [251, 306] on button "Show all" at bounding box center [247, 310] width 51 height 14
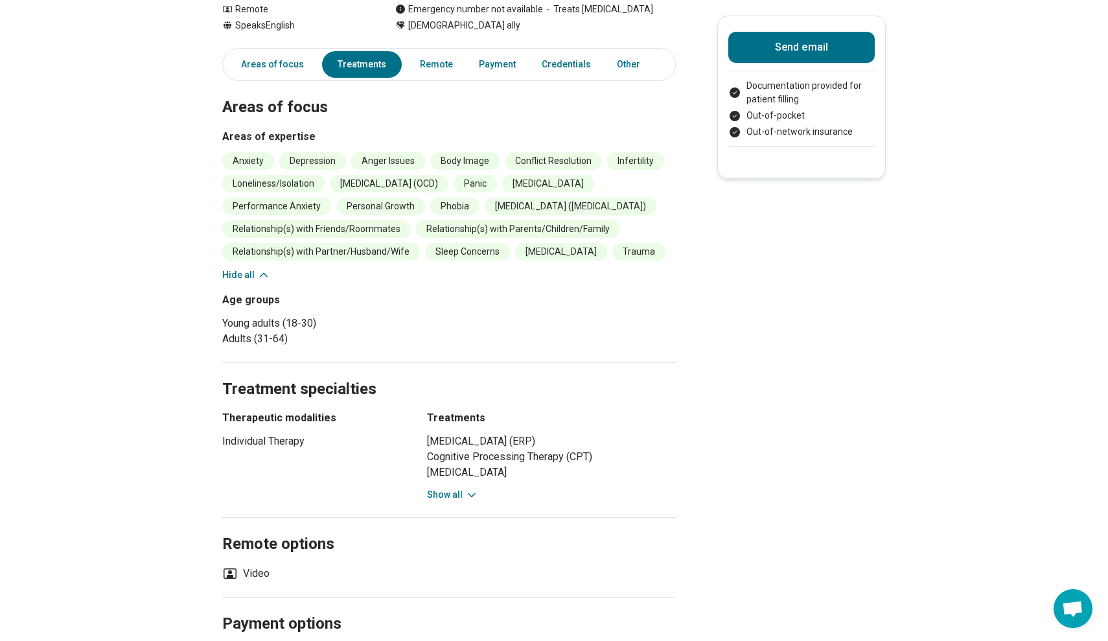
scroll to position [286, 0]
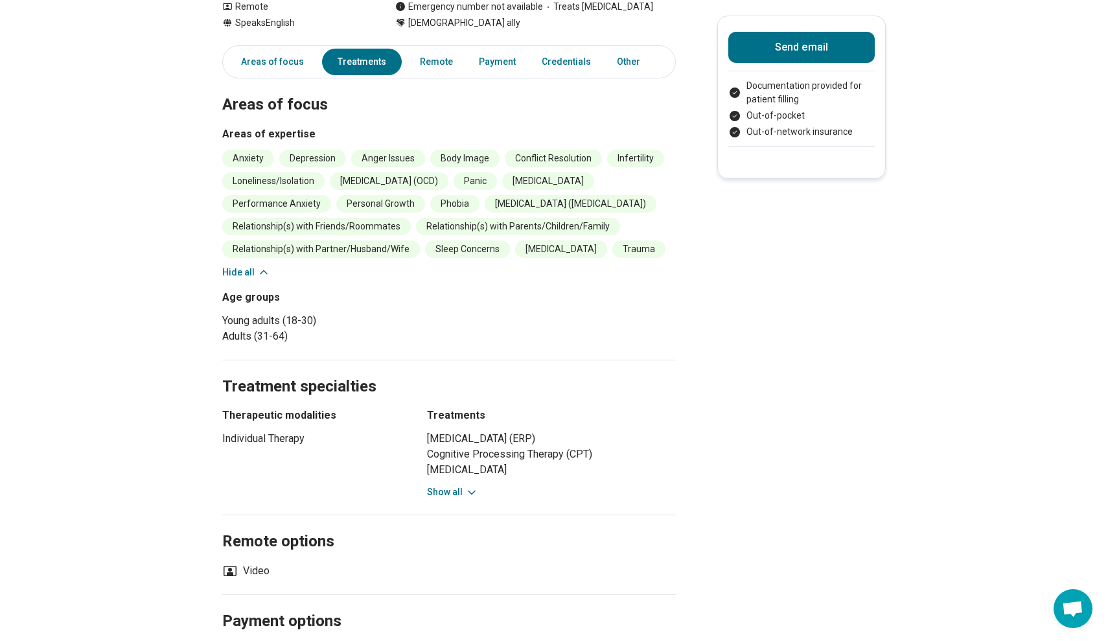
click at [441, 489] on button "Show all" at bounding box center [452, 492] width 51 height 14
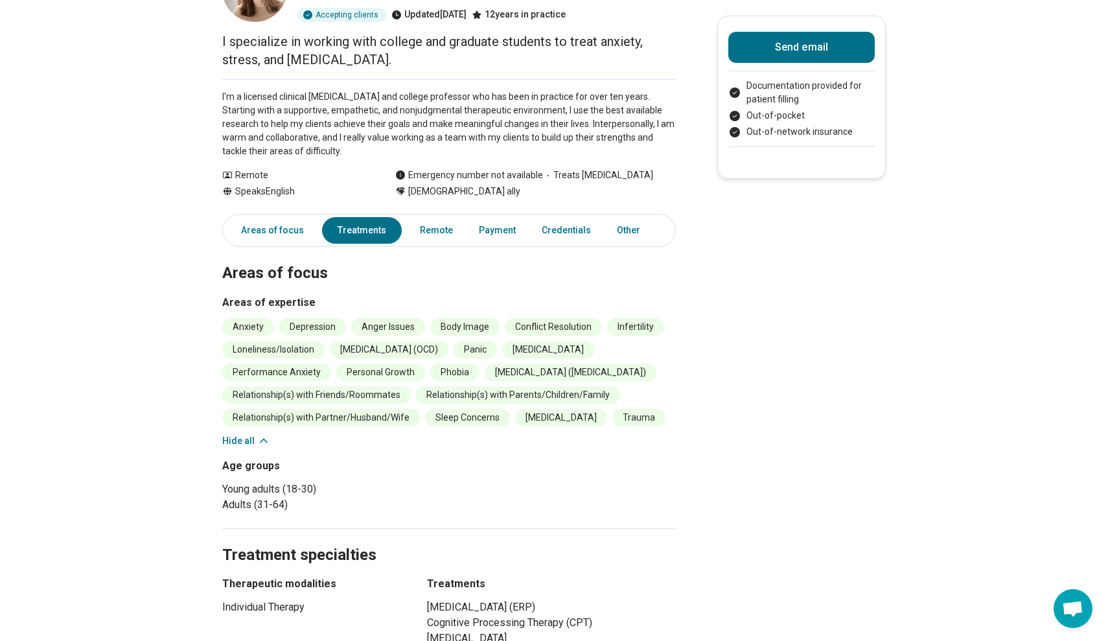
scroll to position [119, 0]
click at [428, 237] on link "Remote" at bounding box center [436, 229] width 49 height 27
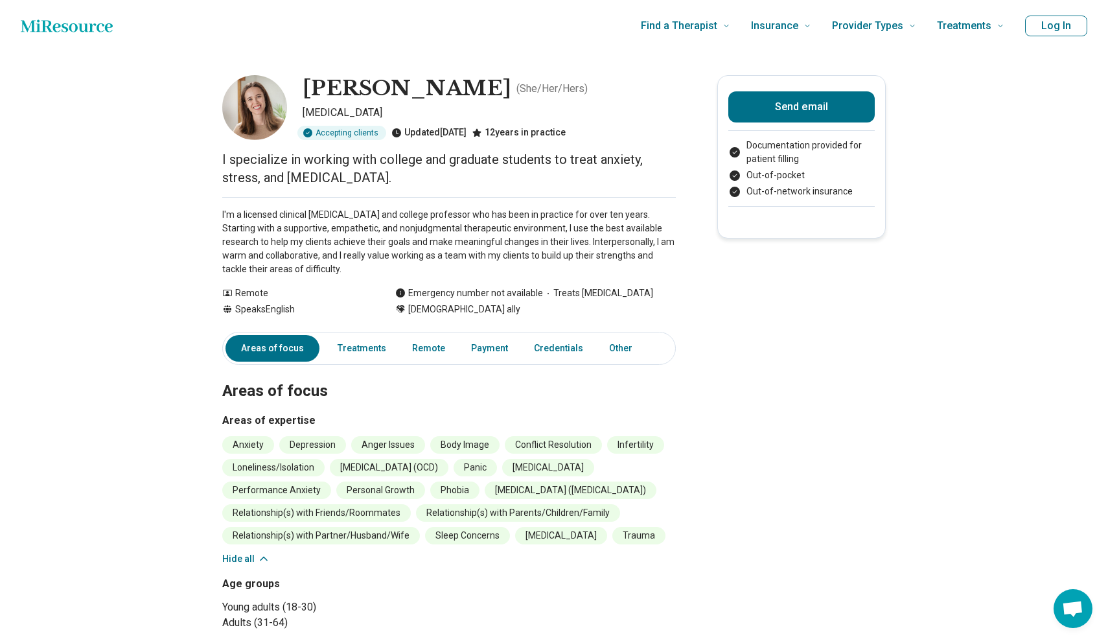
scroll to position [0, 0]
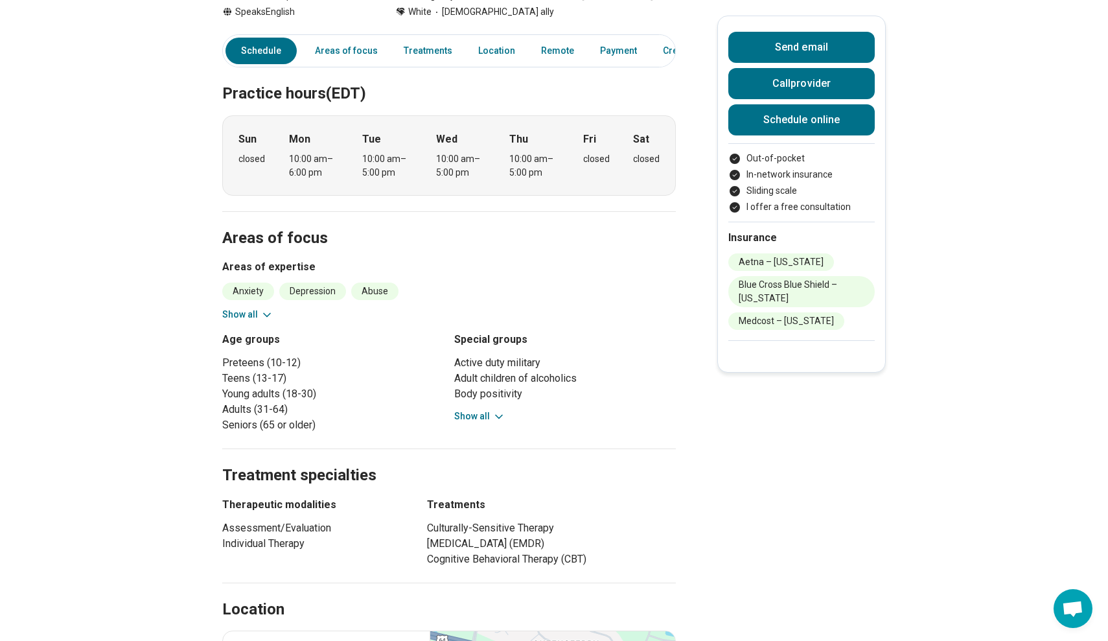
scroll to position [319, 0]
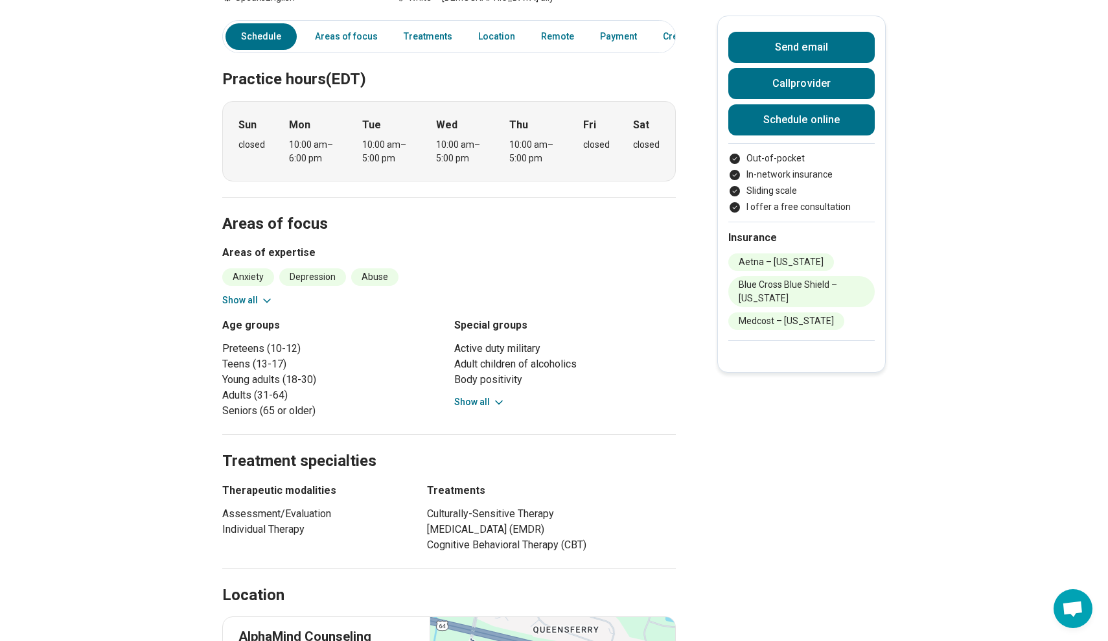
click at [247, 301] on button "Show all" at bounding box center [247, 301] width 51 height 14
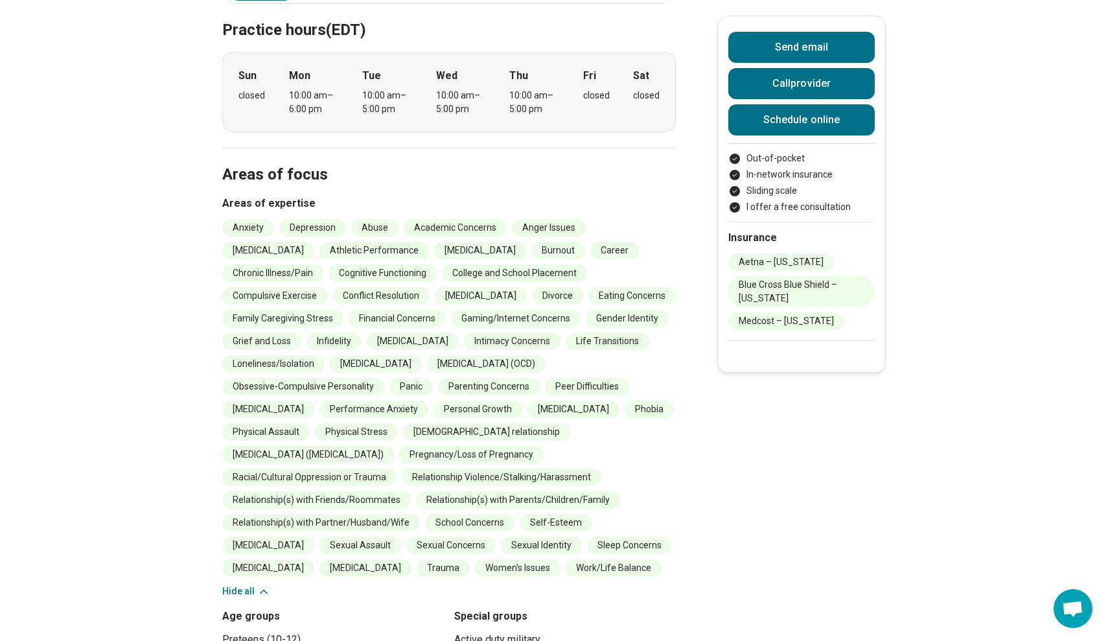
scroll to position [370, 0]
